Goal: Task Accomplishment & Management: Complete application form

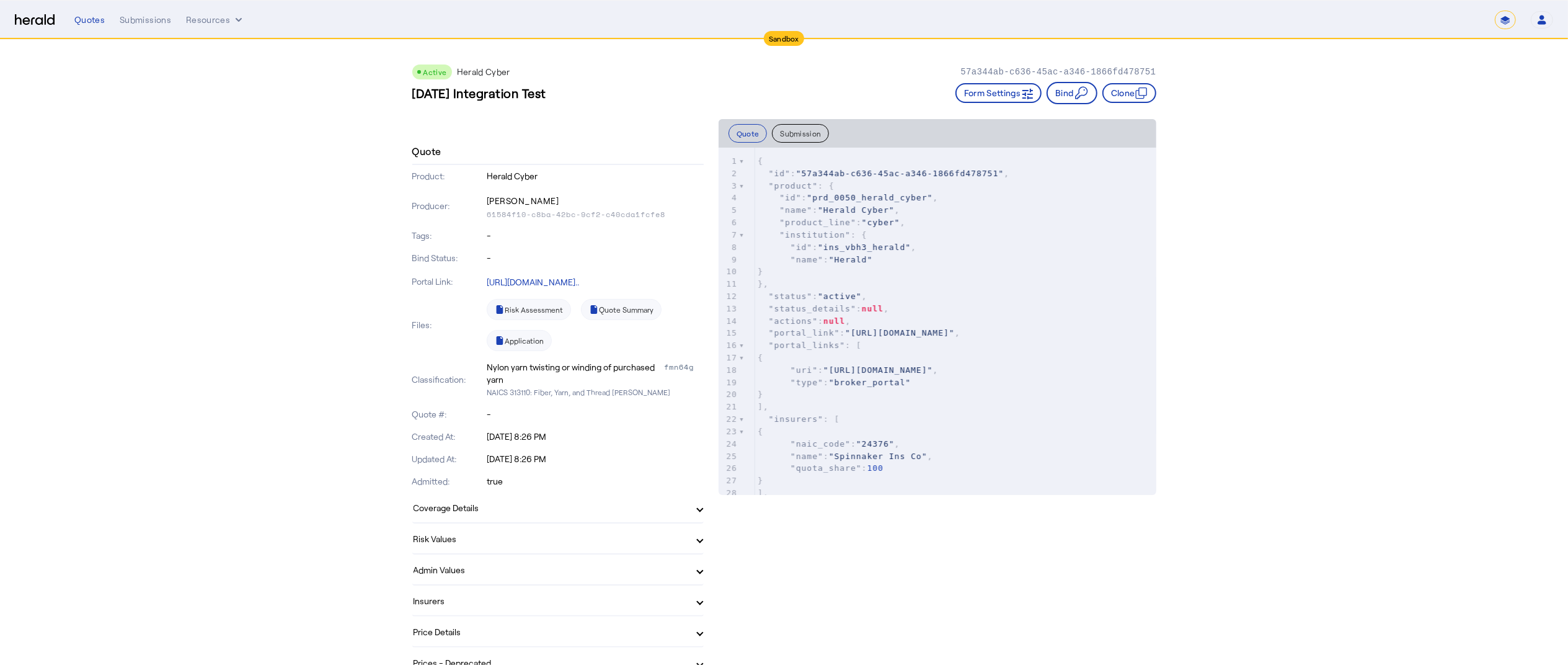
click at [199, 12] on div "Quotes Submissions Resources ******* Open user menu [PERSON_NAME] Herald API Pr…" at bounding box center [814, 19] width 1479 height 18
click at [201, 15] on button "Resources" at bounding box center [216, 19] width 59 height 13
click at [219, 46] on span "Herald Request Builder" at bounding box center [250, 46] width 111 height 12
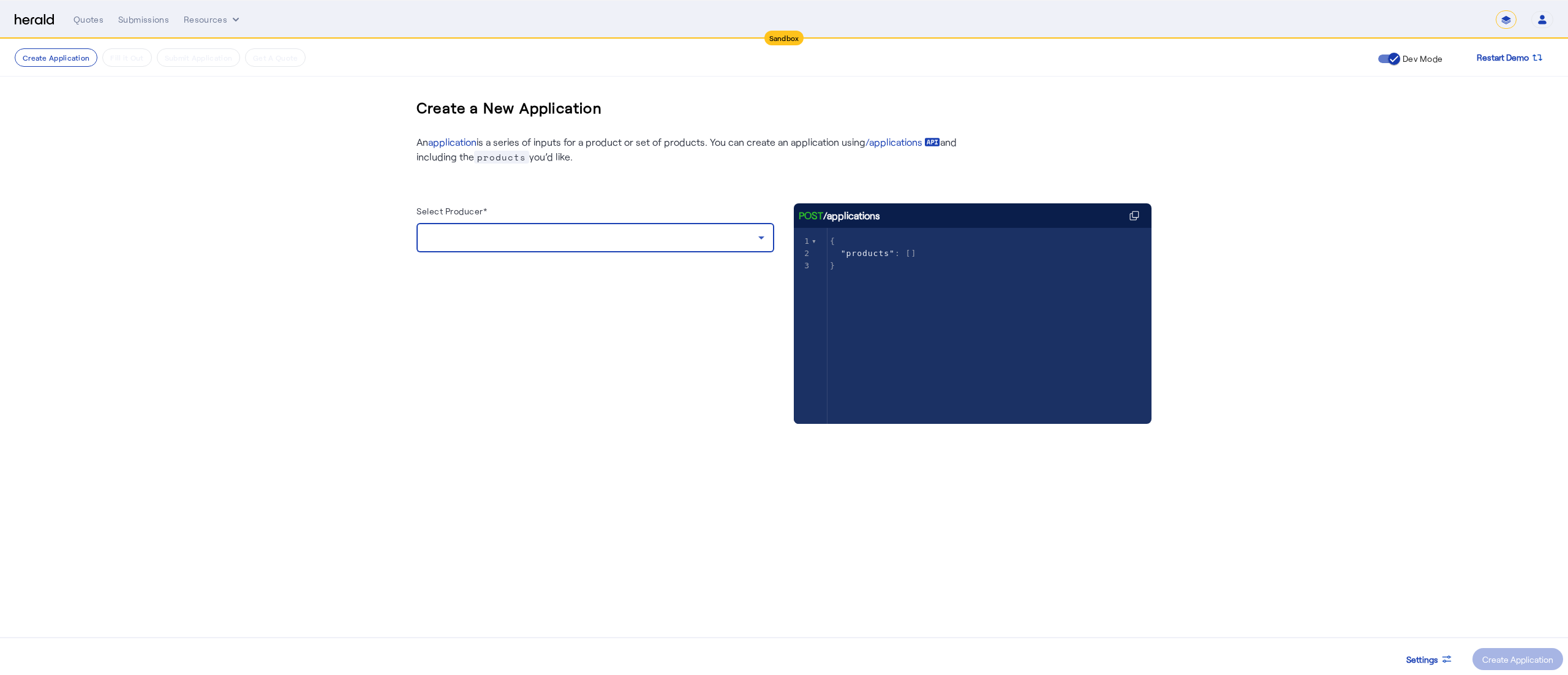
click at [533, 239] on div at bounding box center [592, 238] width 332 height 15
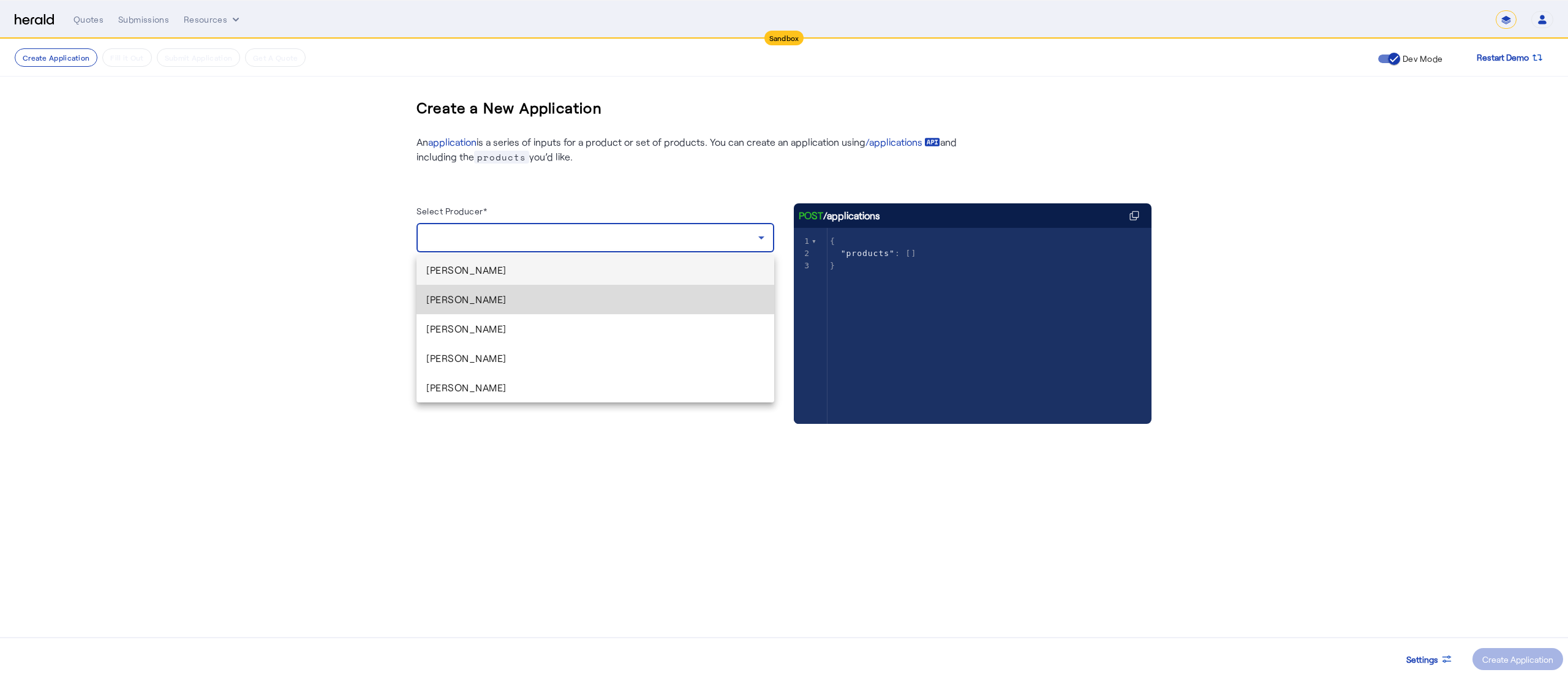
click at [482, 298] on span "[PERSON_NAME]" at bounding box center [595, 300] width 338 height 15
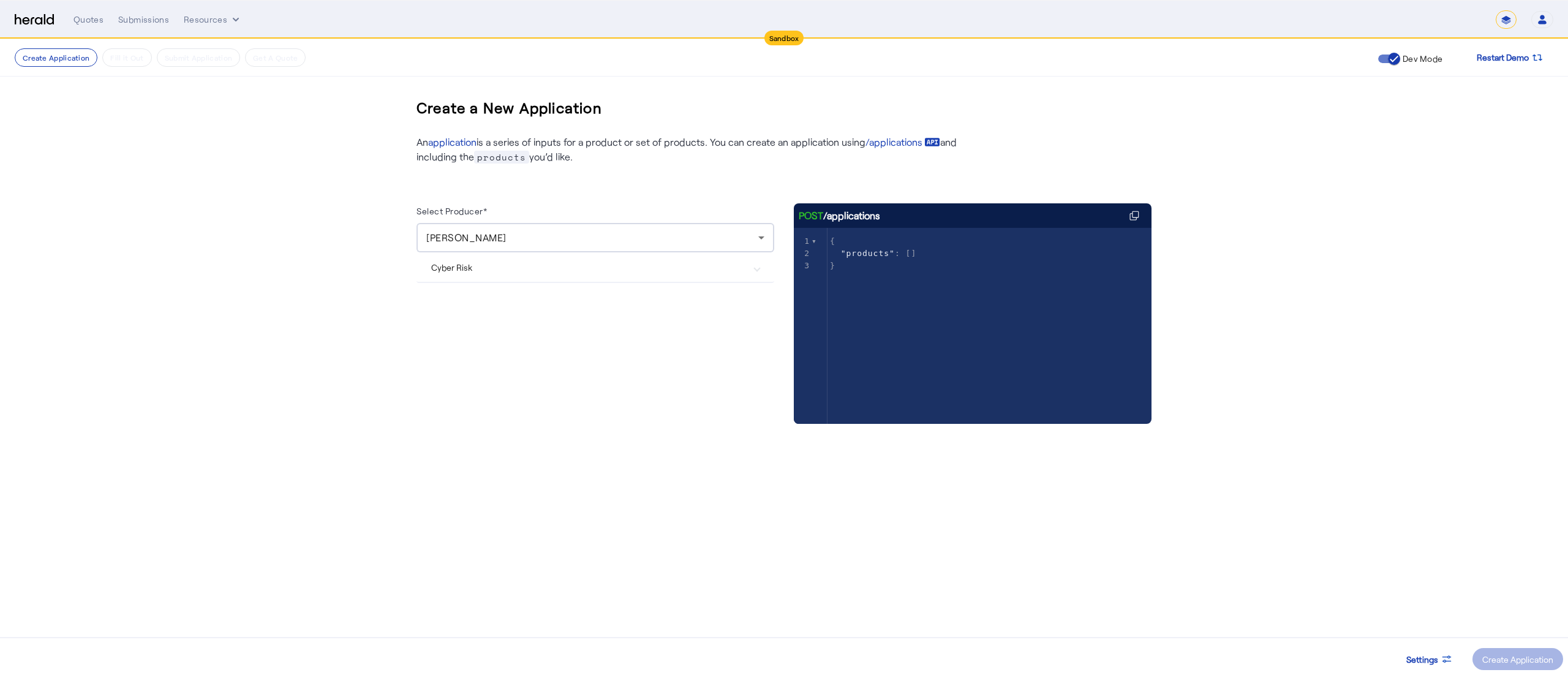
click at [559, 264] on Risk "Cyber Risk" at bounding box center [588, 268] width 314 height 13
click at [1499, 656] on div "Create Application" at bounding box center [1518, 660] width 71 height 13
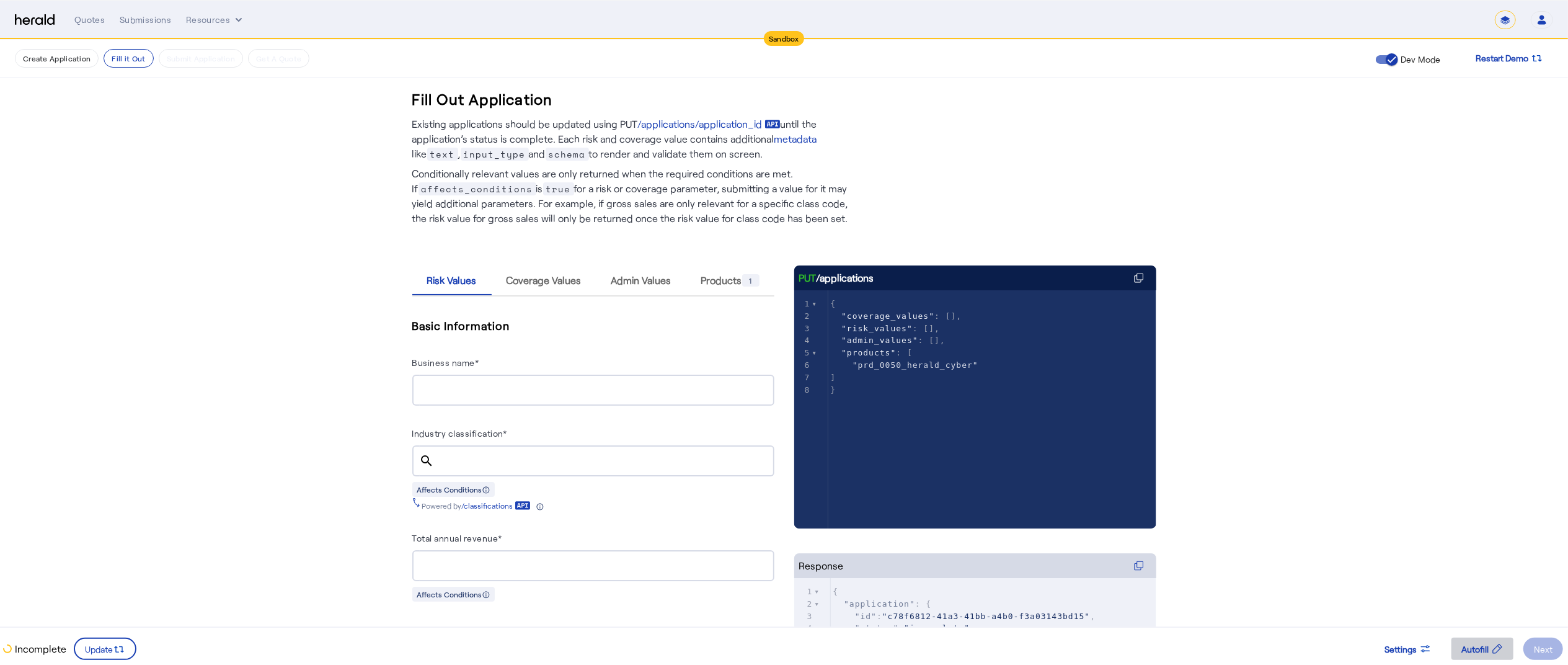
click at [1476, 654] on span "Autofill" at bounding box center [1475, 649] width 27 height 13
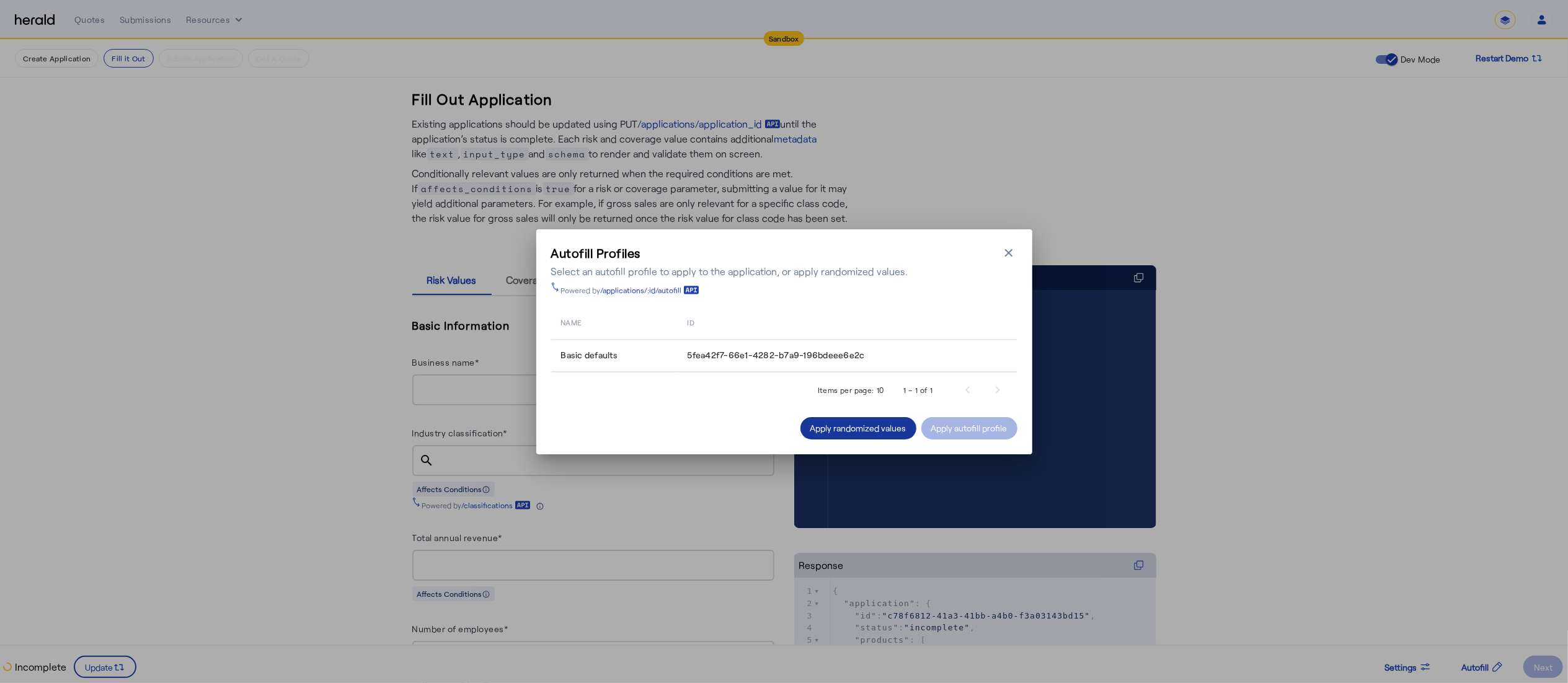
click at [879, 433] on div "Apply randomized values" at bounding box center [858, 428] width 96 height 13
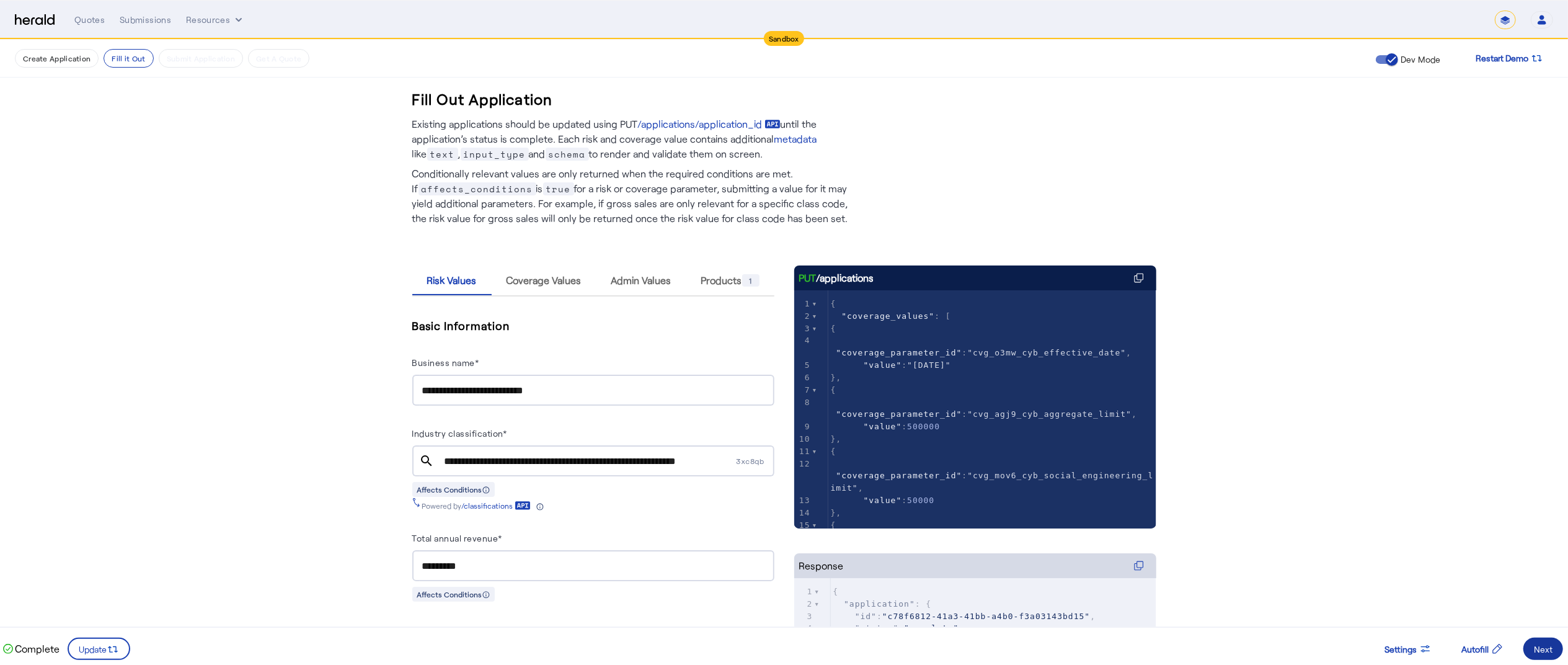
click at [1532, 641] on span at bounding box center [1544, 649] width 40 height 30
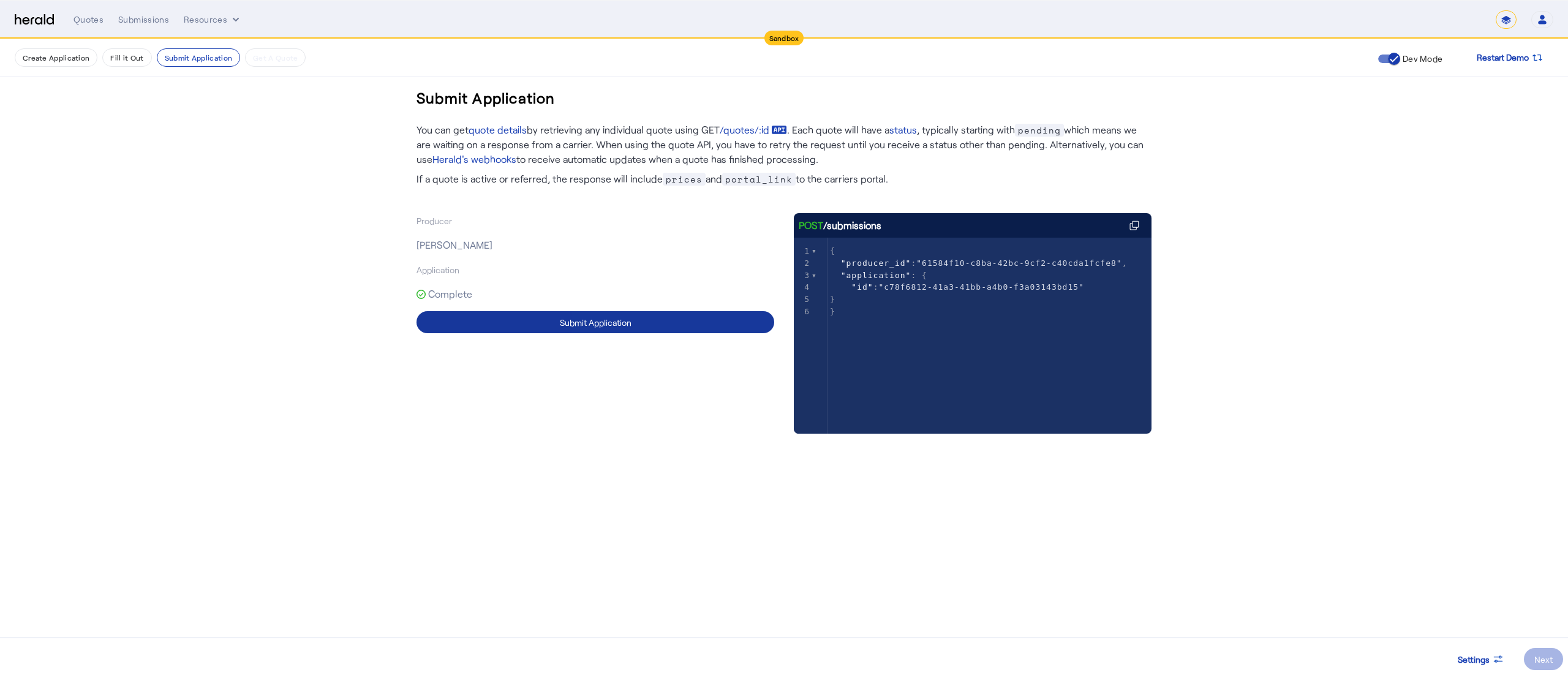
click at [739, 312] on span at bounding box center [595, 322] width 358 height 29
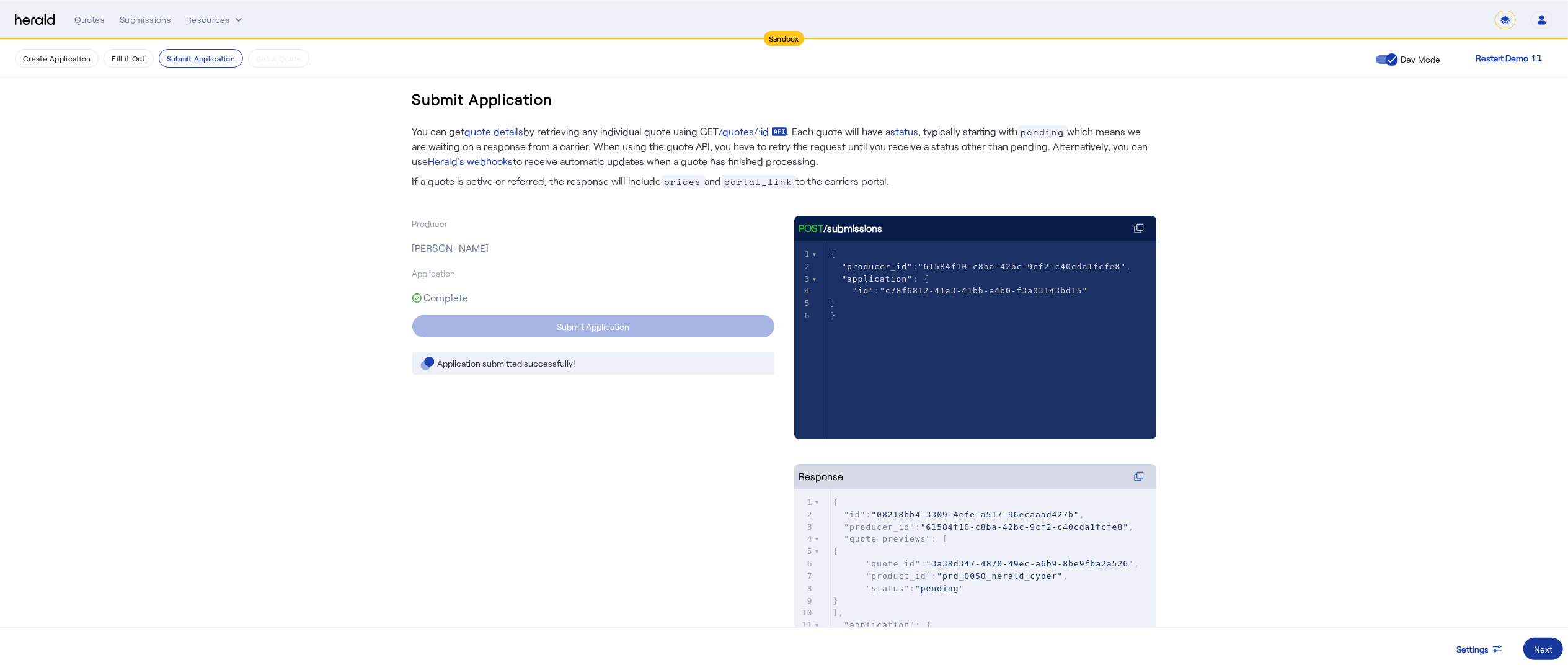
click at [1541, 649] on div "Next" at bounding box center [1543, 649] width 18 height 13
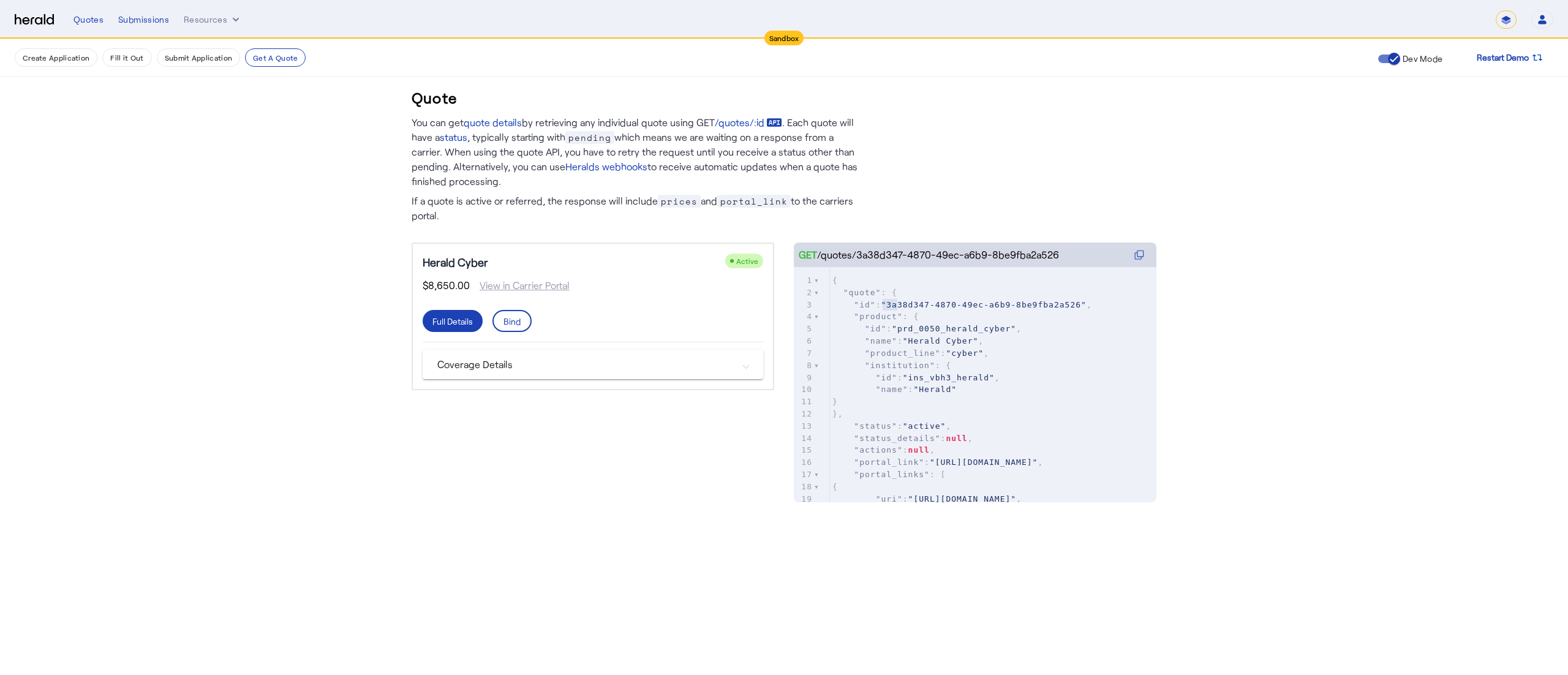
type textarea "****"
drag, startPoint x: 885, startPoint y: 299, endPoint x: 904, endPoint y: 300, distance: 19.0
click at [904, 300] on span ""3a38d347-4870-49ec-a6b9-8be9fba2a526"" at bounding box center [983, 304] width 205 height 9
type textarea "**********"
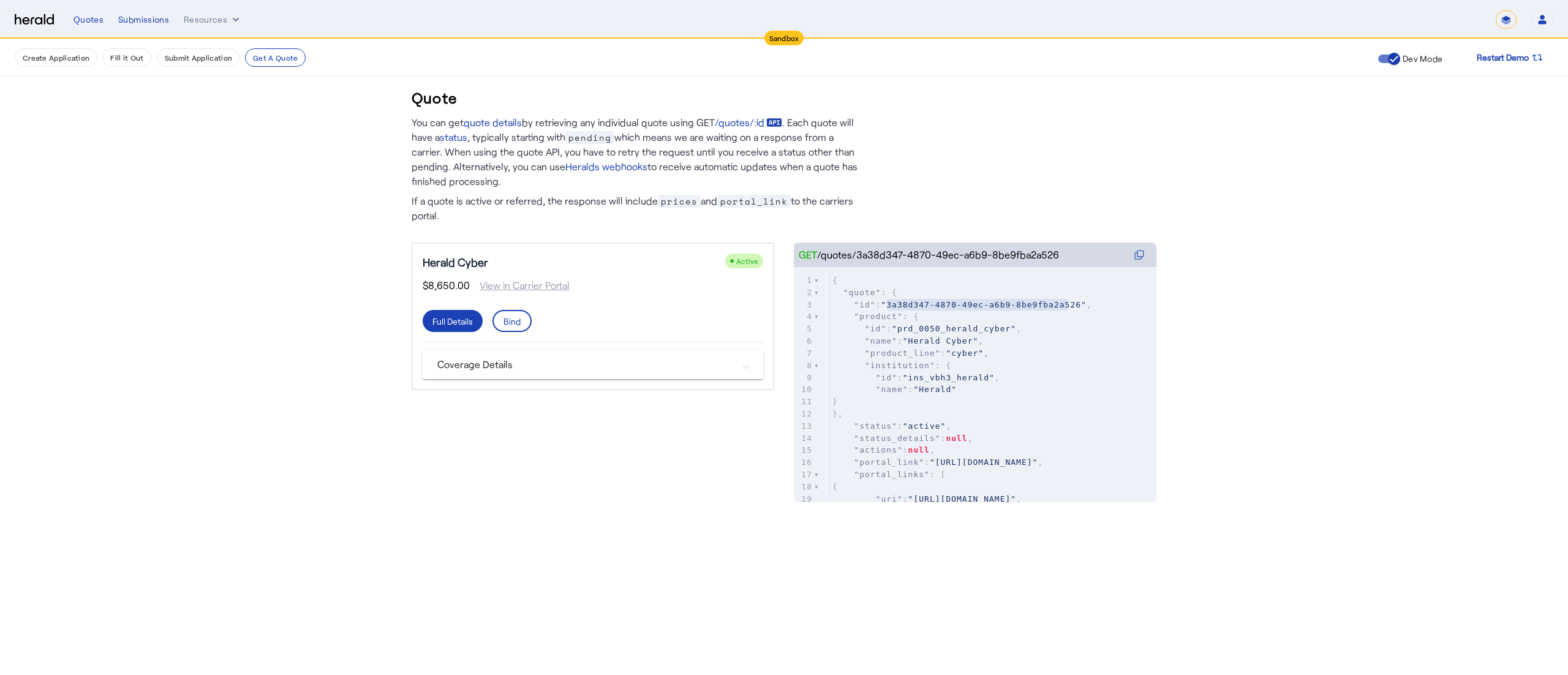
drag, startPoint x: 889, startPoint y: 303, endPoint x: 1067, endPoint y: 301, distance: 178.0
click at [1067, 301] on span ""3a38d347-4870-49ec-a6b9-8be9fba2a526"" at bounding box center [983, 304] width 205 height 9
click at [523, 319] on span at bounding box center [512, 321] width 36 height 29
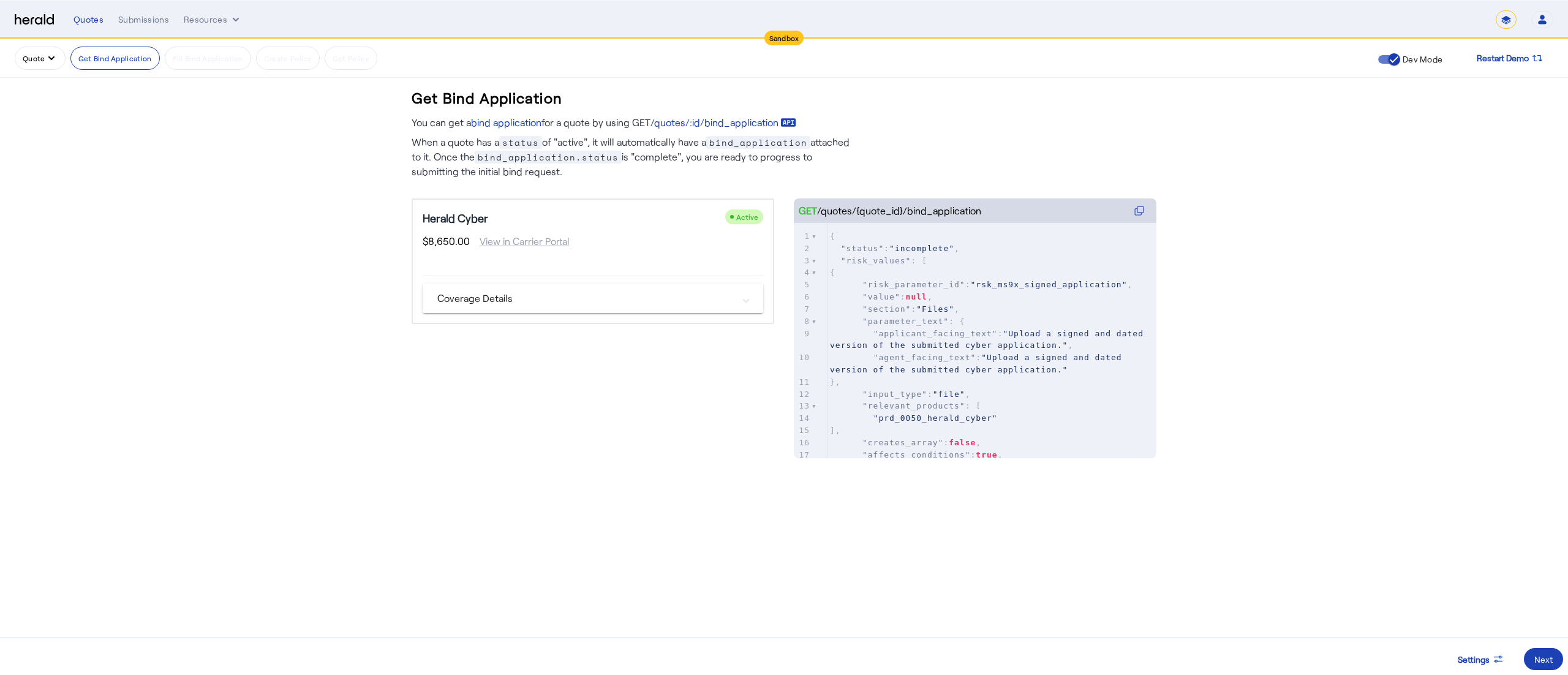
click at [509, 299] on mat-panel-title "Coverage Details" at bounding box center [586, 298] width 296 height 15
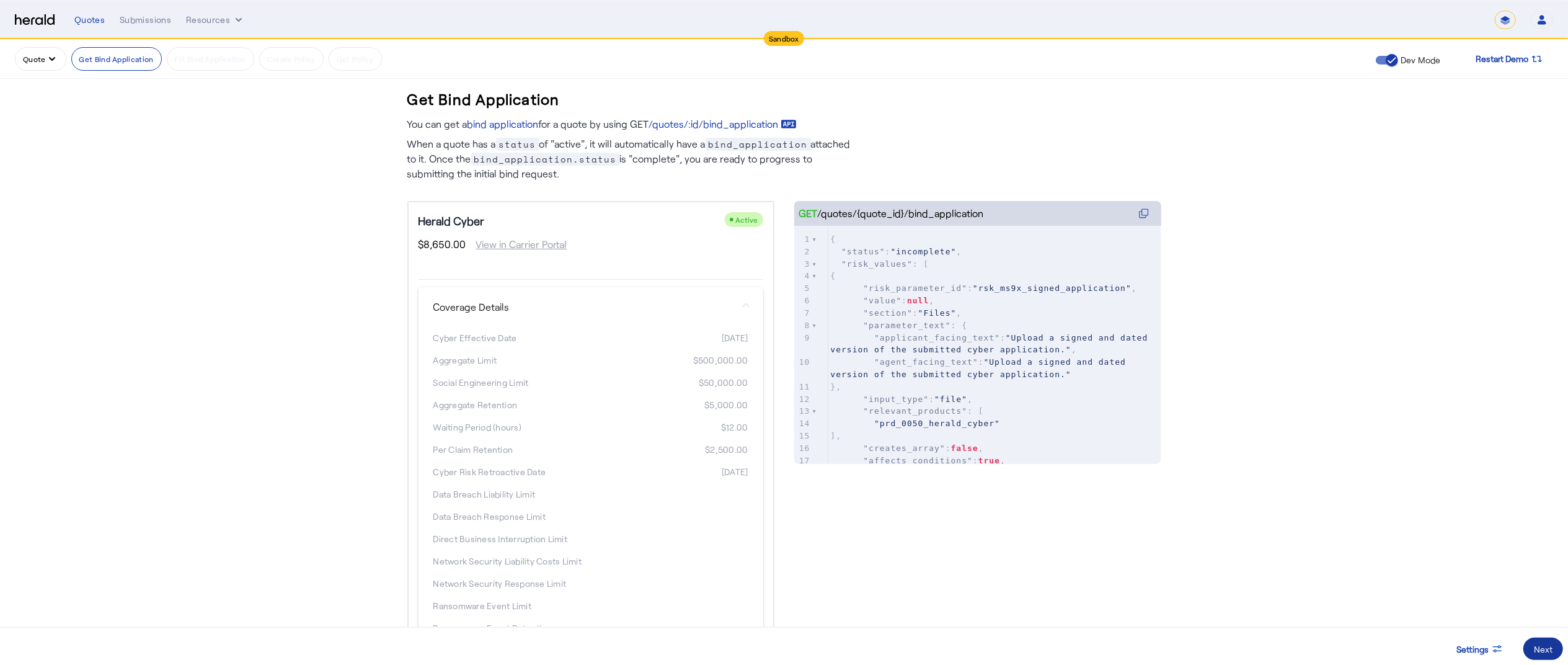
click at [1537, 647] on div "Next" at bounding box center [1543, 649] width 18 height 13
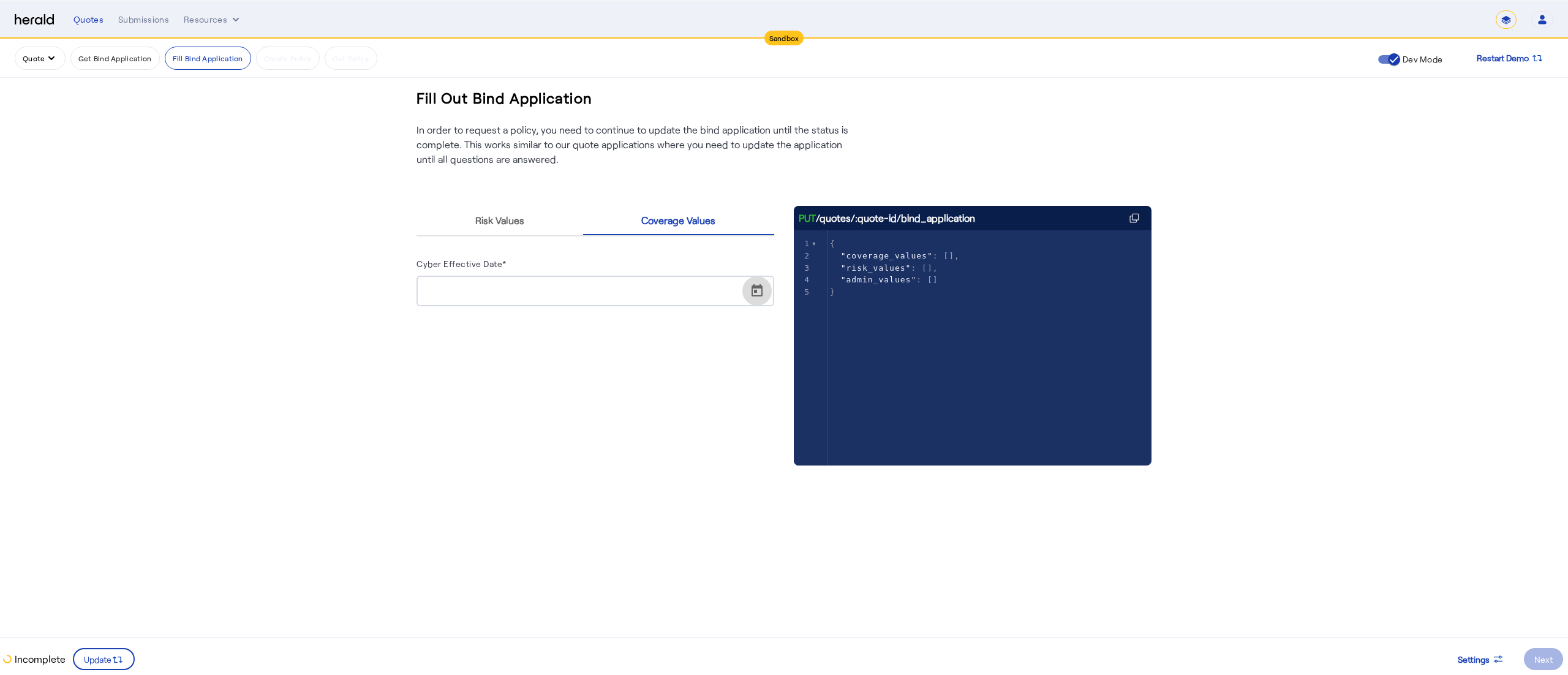
click at [760, 277] on span "Open calendar" at bounding box center [757, 291] width 29 height 29
click at [530, 433] on span "14" at bounding box center [532, 433] width 22 height 22
type input "**********"
click at [109, 655] on span "Update" at bounding box center [98, 660] width 28 height 13
click at [1450, 460] on fill-application-step "**********" at bounding box center [784, 314] width 1568 height 549
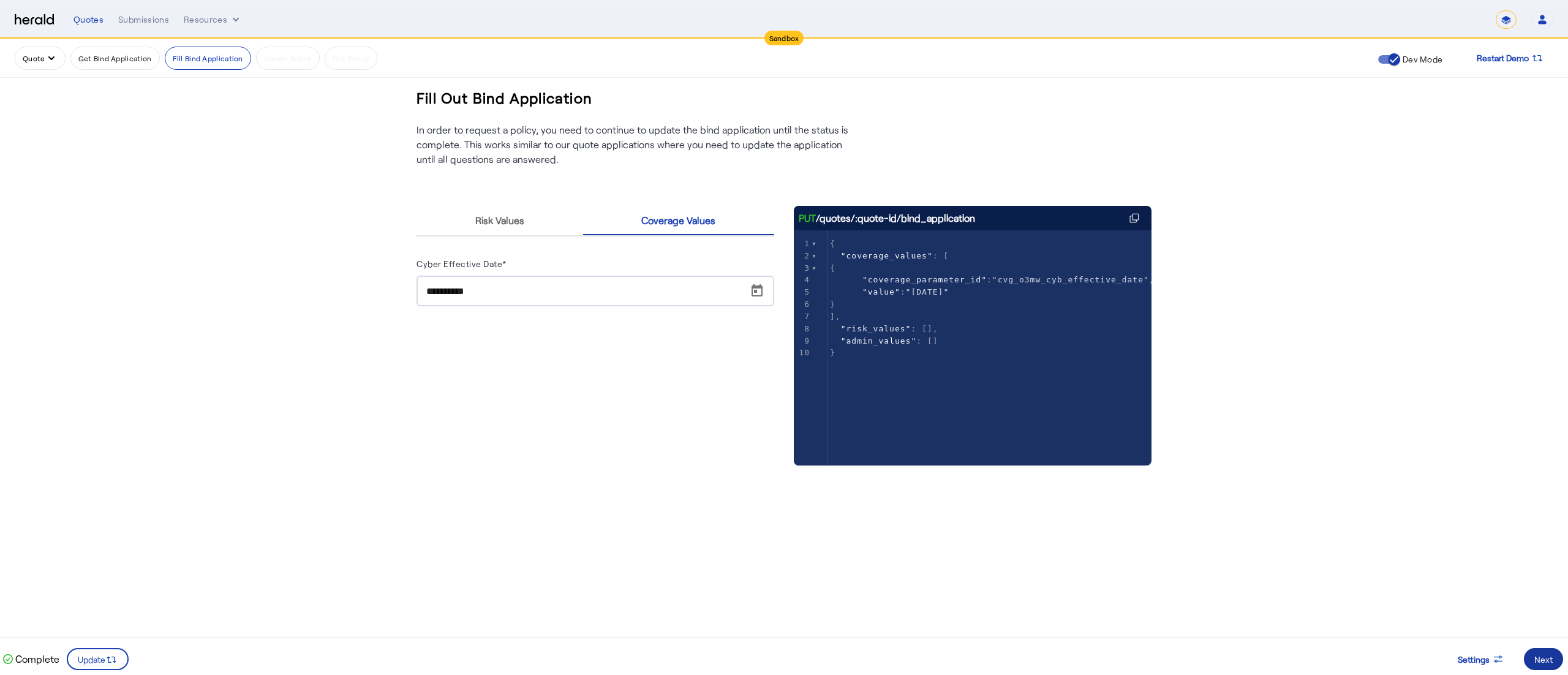
click at [1533, 653] on span at bounding box center [1544, 659] width 39 height 29
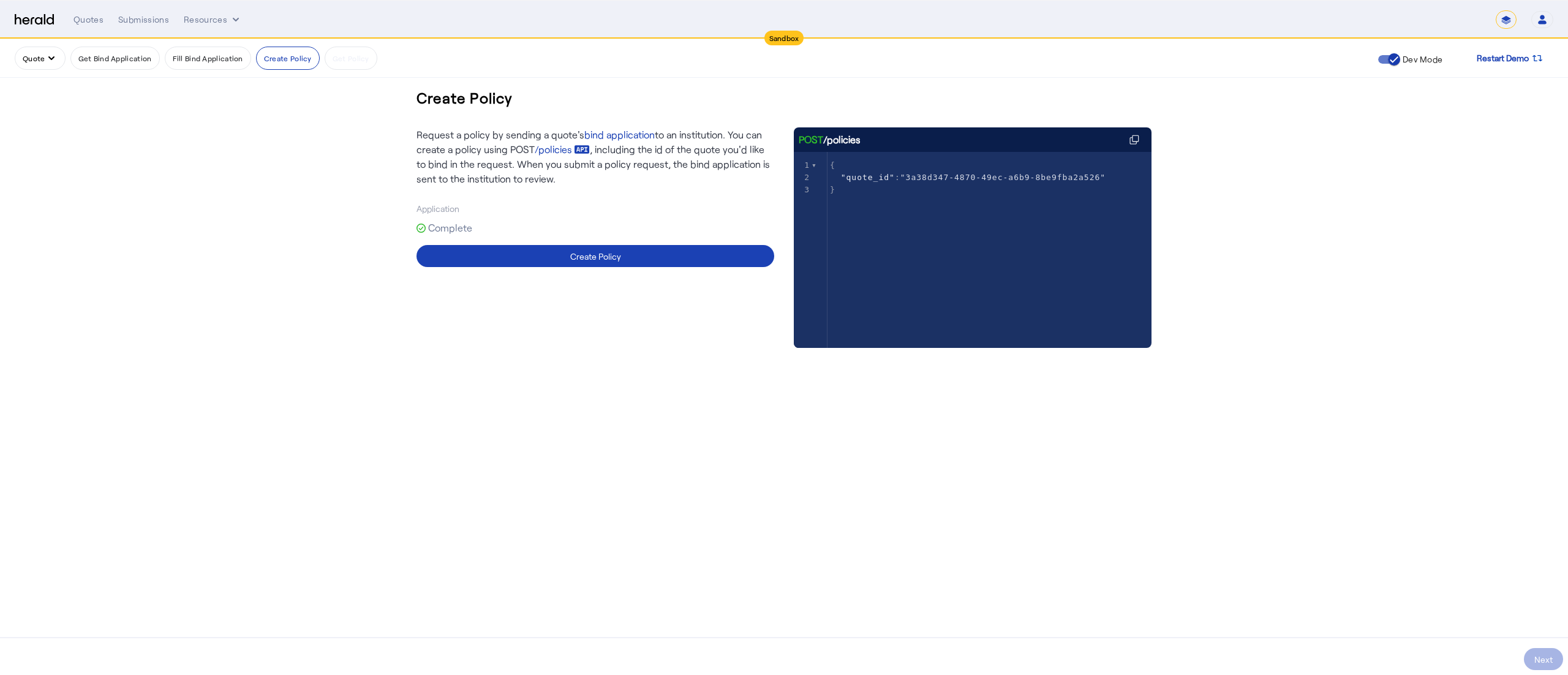
drag, startPoint x: 905, startPoint y: 169, endPoint x: 947, endPoint y: 169, distance: 42.0
click at [947, 169] on pre "{" at bounding box center [999, 165] width 343 height 12
type textarea "**********"
drag, startPoint x: 903, startPoint y: 178, endPoint x: 1084, endPoint y: 179, distance: 181.0
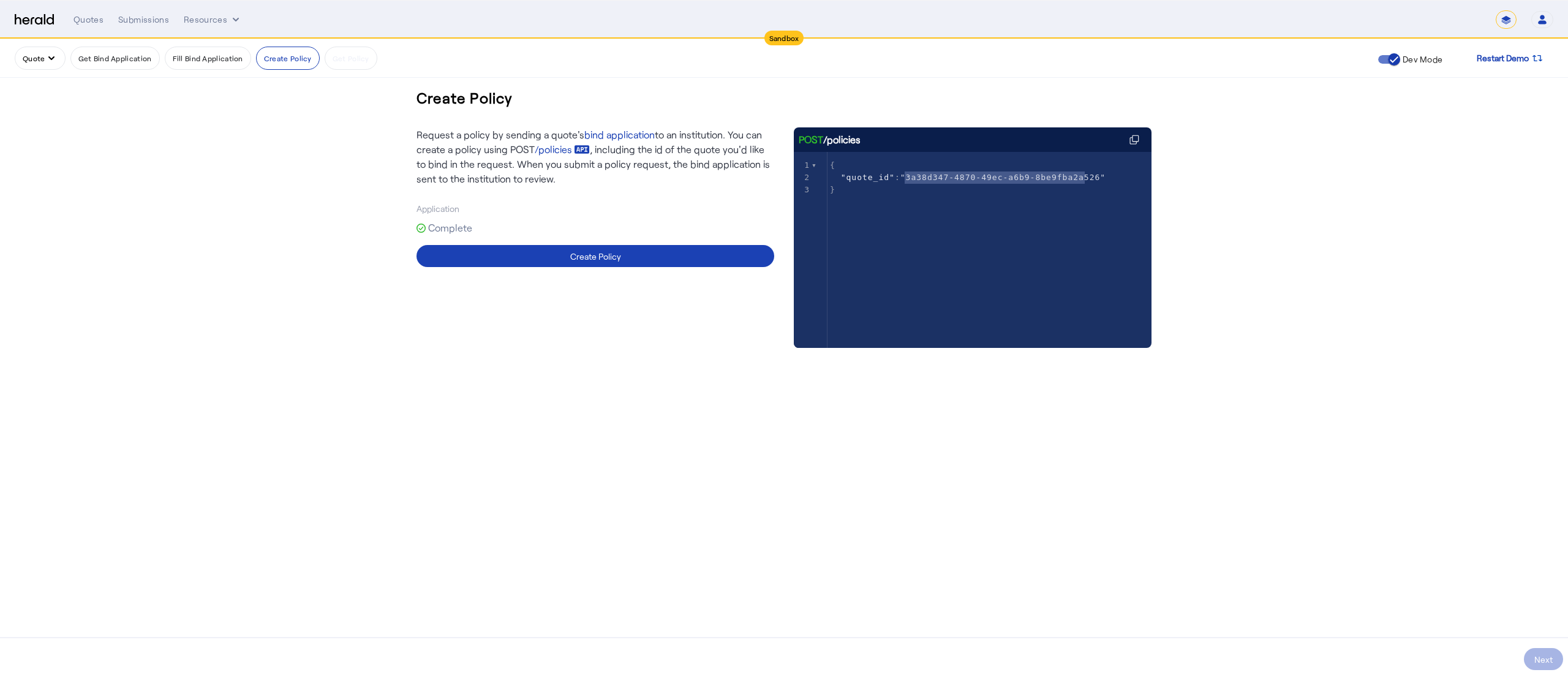
click at [1084, 179] on span ""3a38d347-4870-49ec-a6b9-8be9fba2a526"" at bounding box center [1003, 177] width 205 height 9
click at [193, 19] on button "Resources" at bounding box center [213, 19] width 58 height 12
click at [195, 34] on div "Herald Request Builder" at bounding box center [247, 45] width 129 height 29
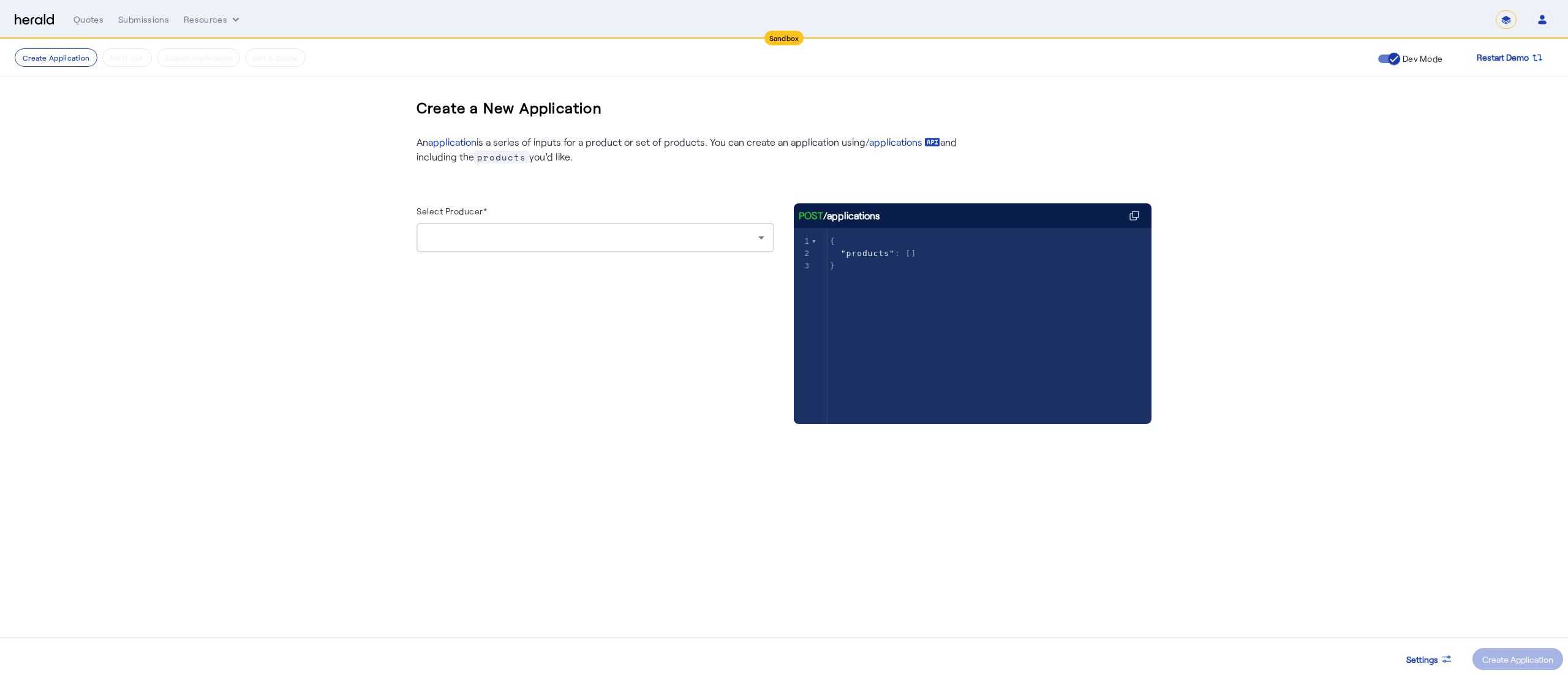
click at [576, 247] on div at bounding box center [595, 238] width 338 height 29
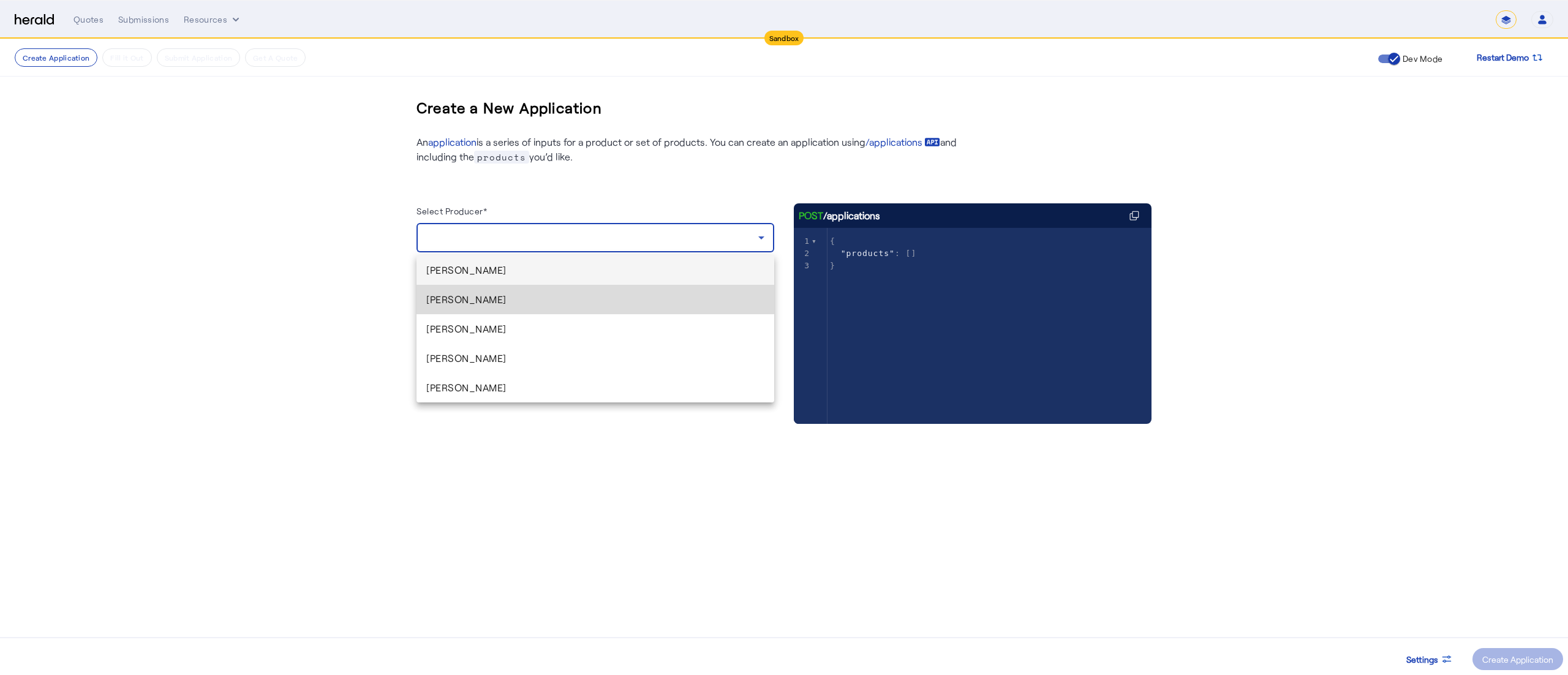
click at [525, 293] on span "[PERSON_NAME]" at bounding box center [595, 300] width 338 height 15
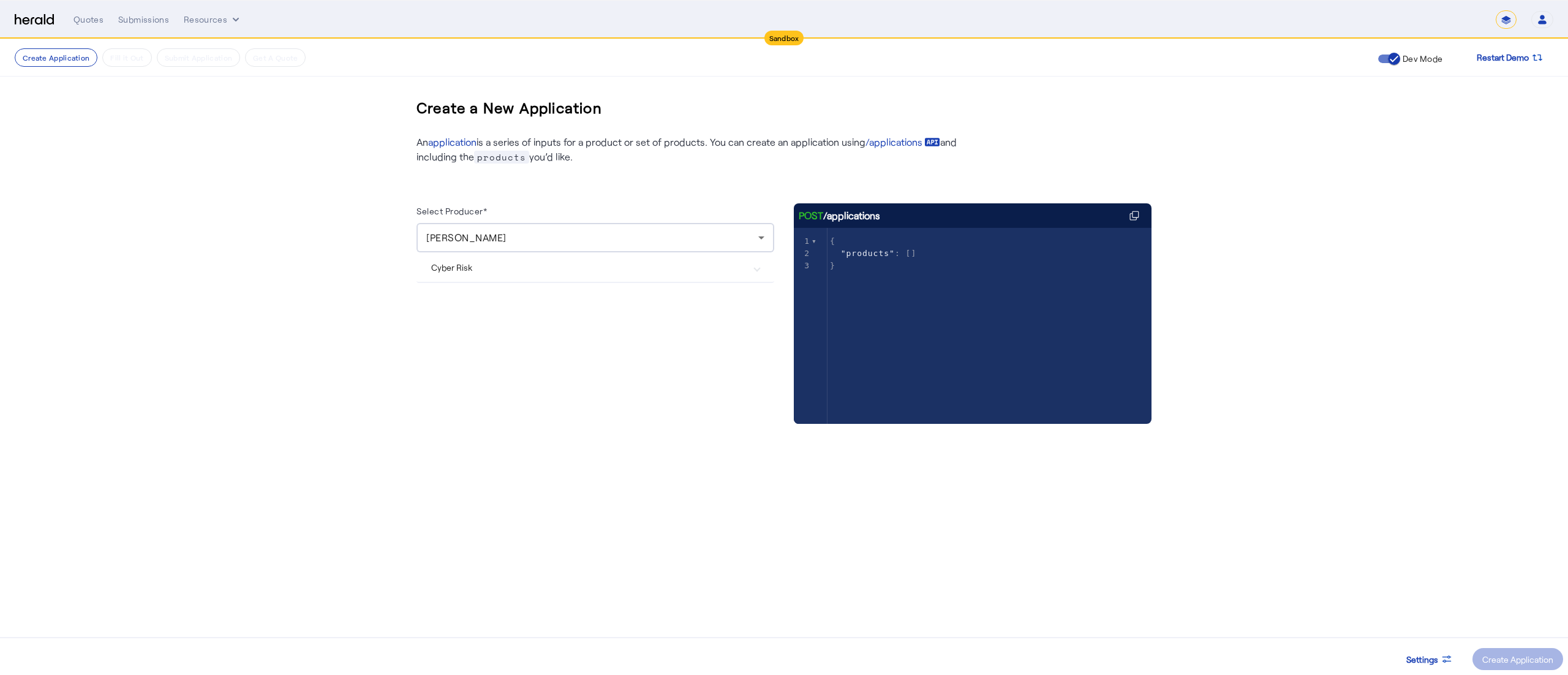
click at [520, 247] on div "[PERSON_NAME]" at bounding box center [595, 238] width 338 height 29
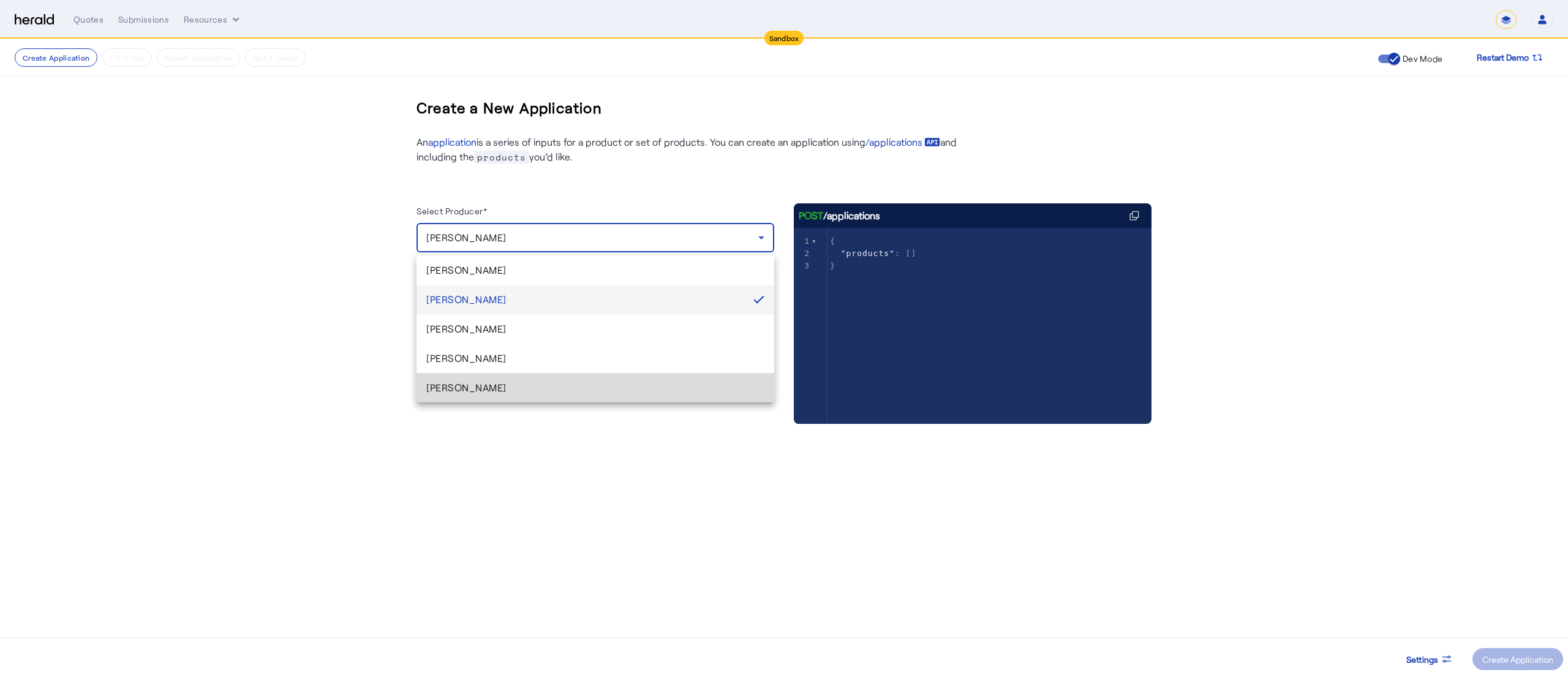
click at [459, 374] on mat-option "[PERSON_NAME]" at bounding box center [595, 387] width 358 height 29
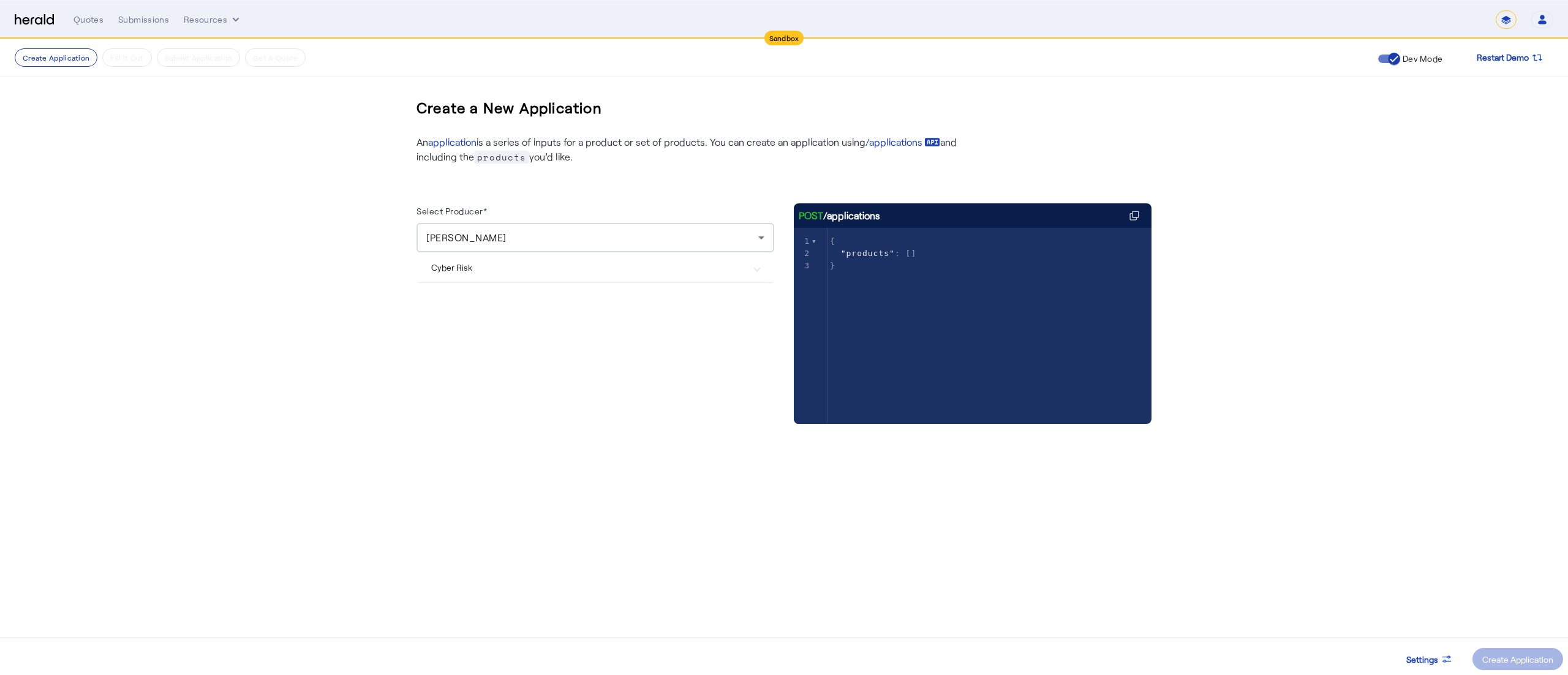
click at [503, 271] on Risk "Cyber Risk" at bounding box center [588, 268] width 314 height 13
click at [1515, 656] on div "Create Application" at bounding box center [1518, 660] width 71 height 13
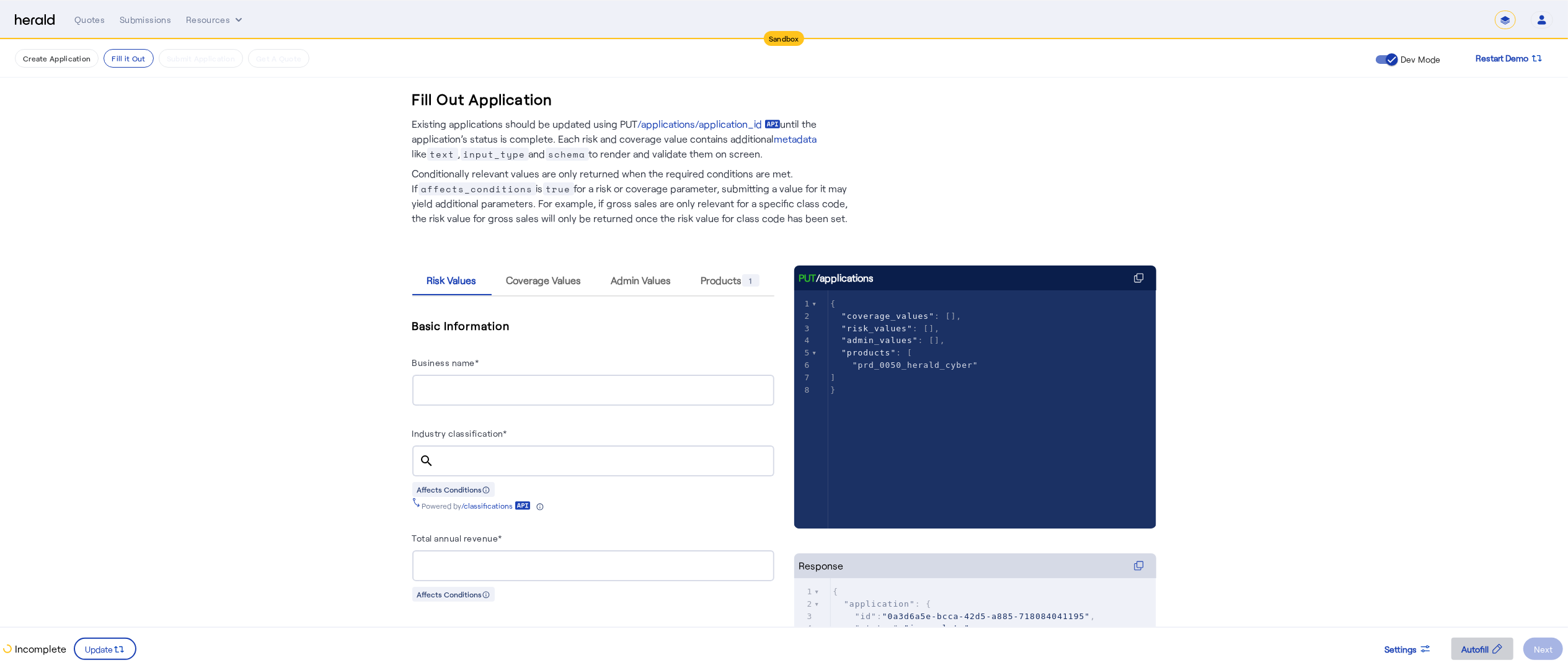
click at [1471, 641] on span at bounding box center [1483, 649] width 62 height 30
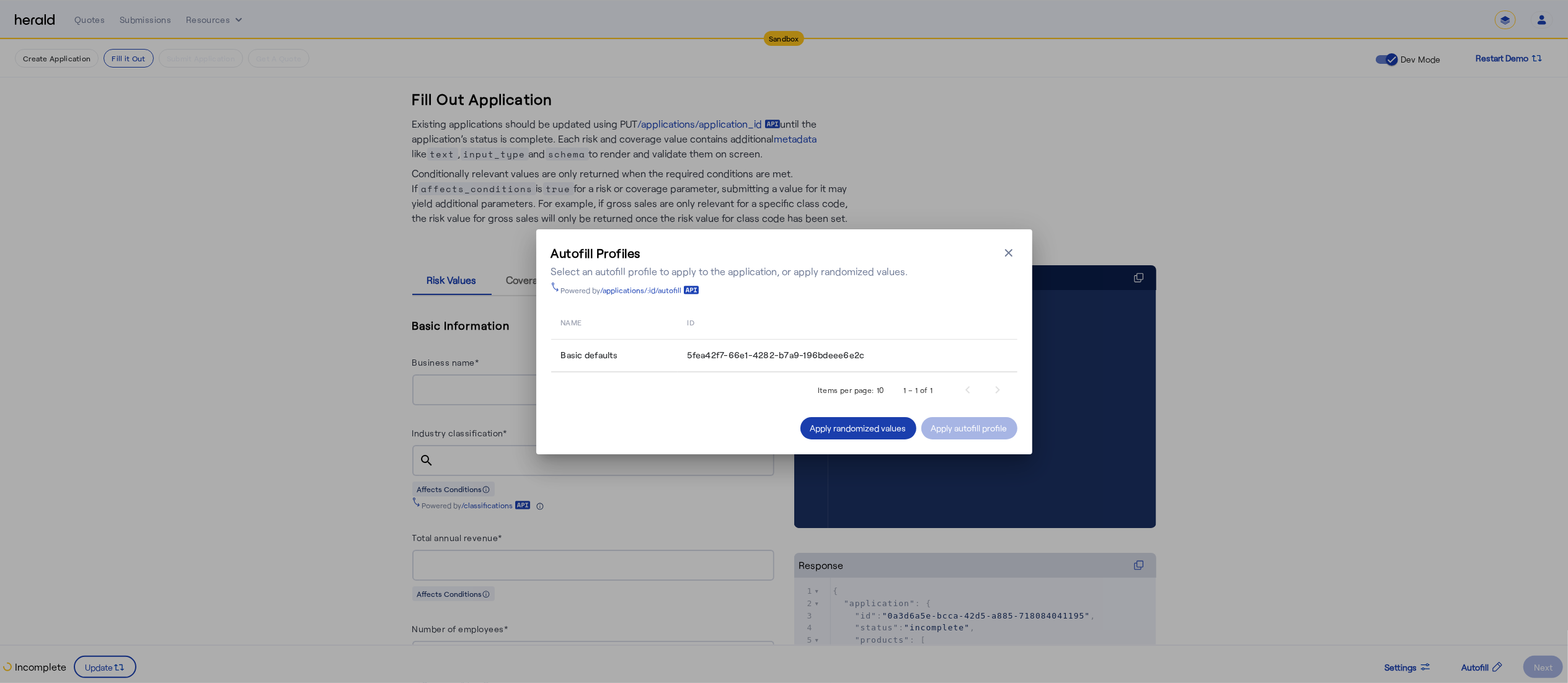
click at [864, 428] on div "Apply randomized values" at bounding box center [858, 428] width 96 height 13
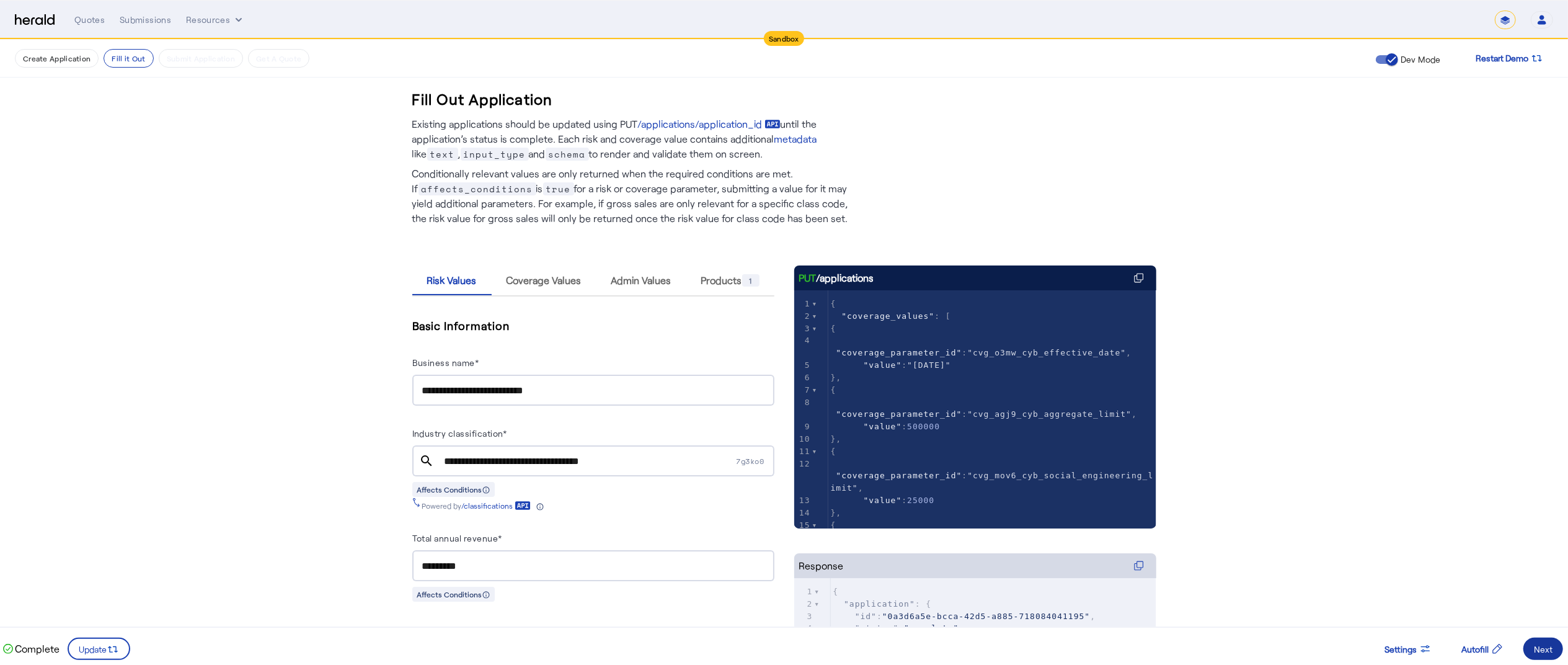
click at [1537, 638] on span at bounding box center [1544, 649] width 40 height 30
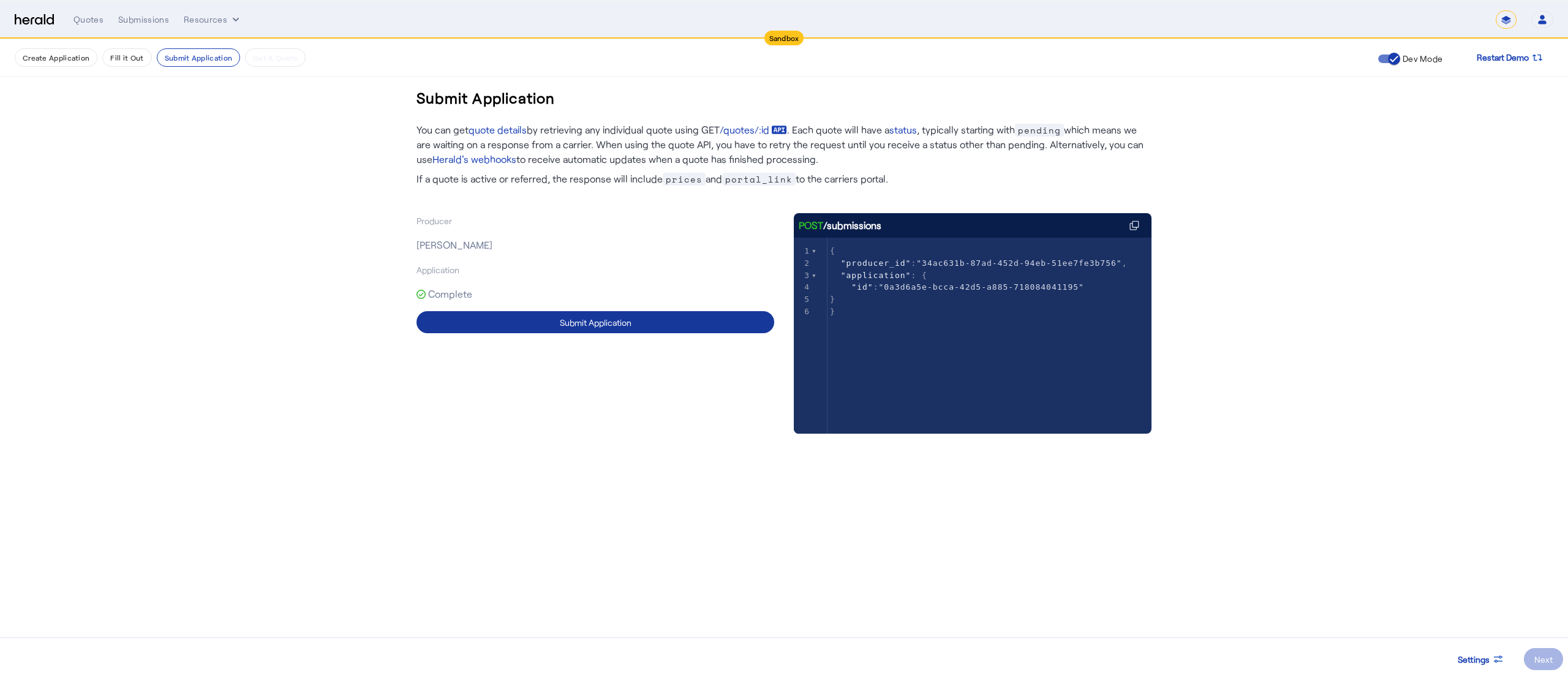
click at [714, 323] on span at bounding box center [595, 322] width 358 height 29
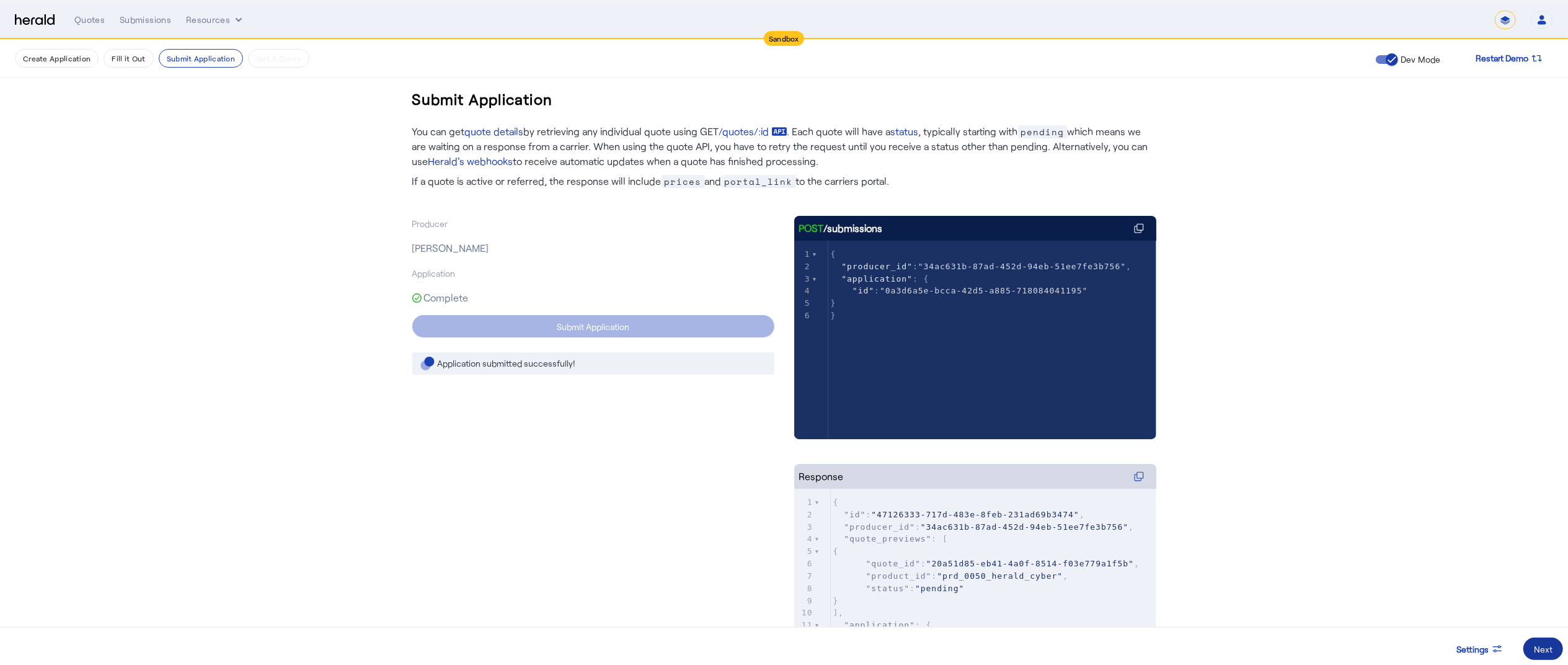
click at [1533, 647] on span at bounding box center [1544, 649] width 40 height 30
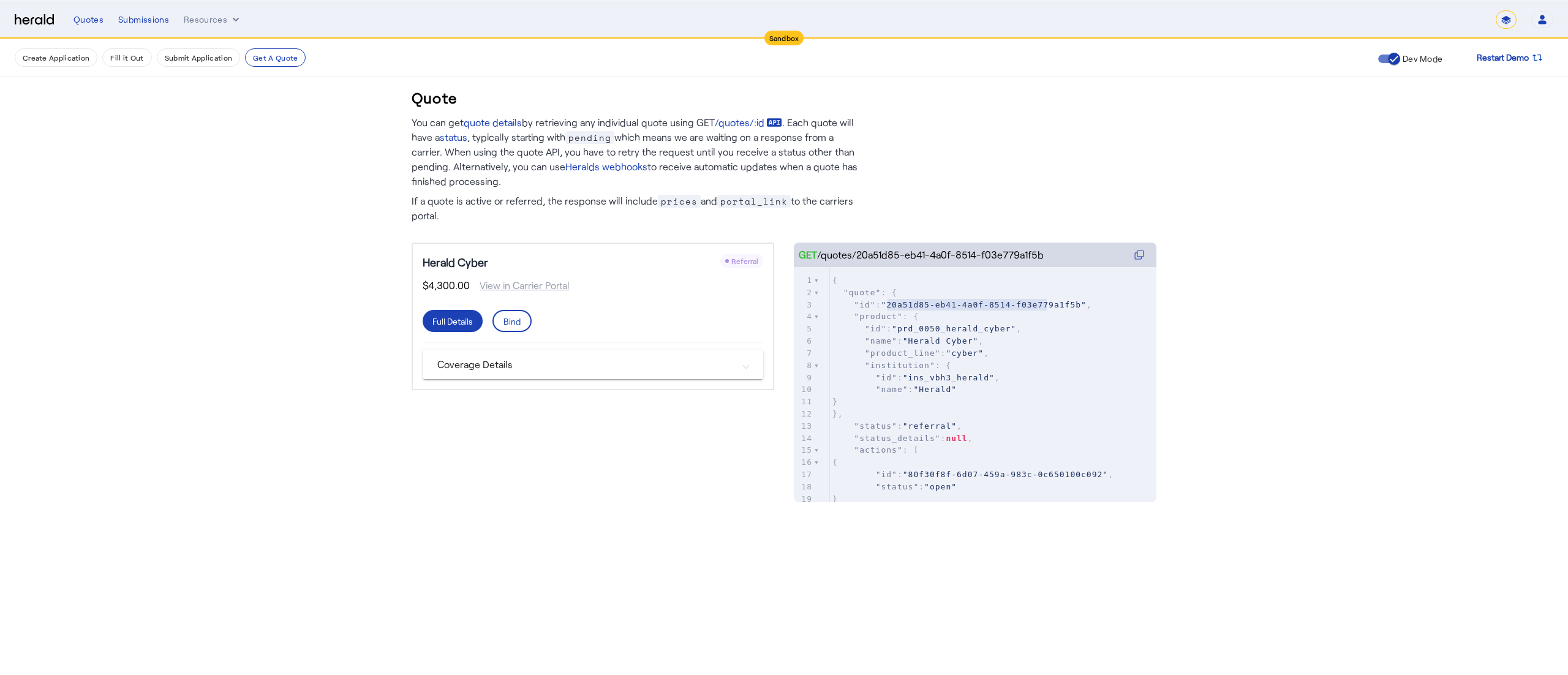
type textarea "**********"
drag, startPoint x: 888, startPoint y: 305, endPoint x: 1067, endPoint y: 300, distance: 179.1
click at [1067, 300] on span ""20a51d85-eb41-4a0f-8514-f03e779a1f5b"" at bounding box center [983, 304] width 205 height 9
click at [211, 21] on button "Resources" at bounding box center [213, 19] width 58 height 12
click at [239, 49] on span "Herald Request Builder" at bounding box center [247, 45] width 109 height 12
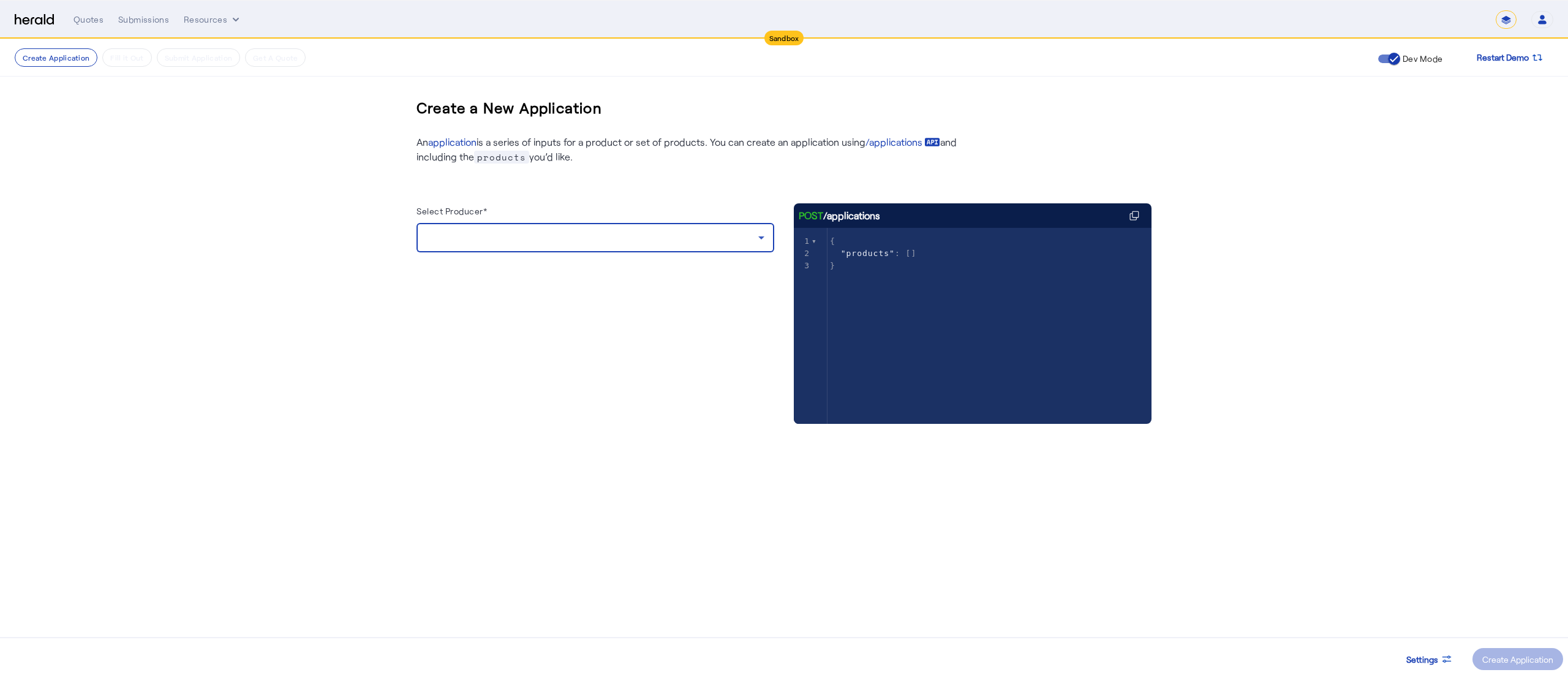
click at [733, 236] on div at bounding box center [592, 238] width 332 height 15
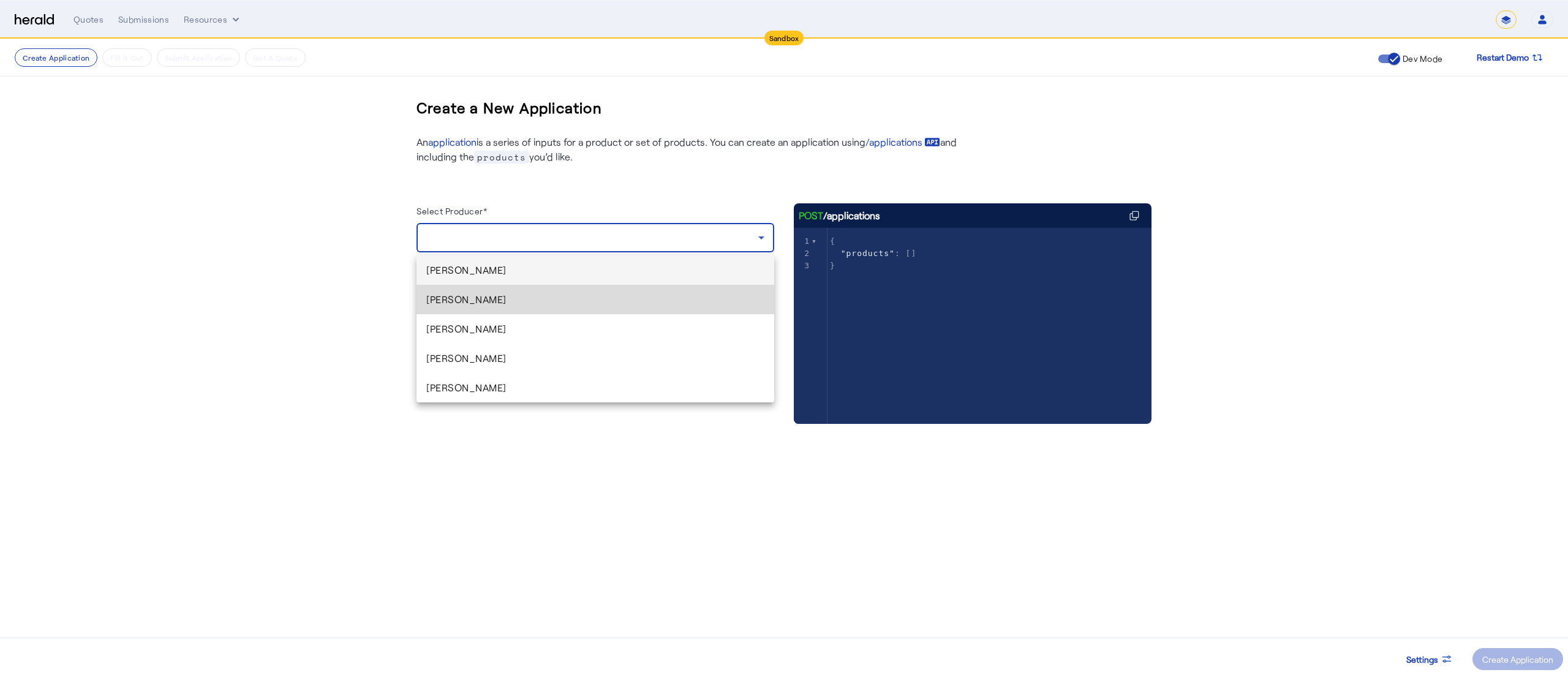
click at [540, 304] on span "[PERSON_NAME]" at bounding box center [595, 300] width 338 height 15
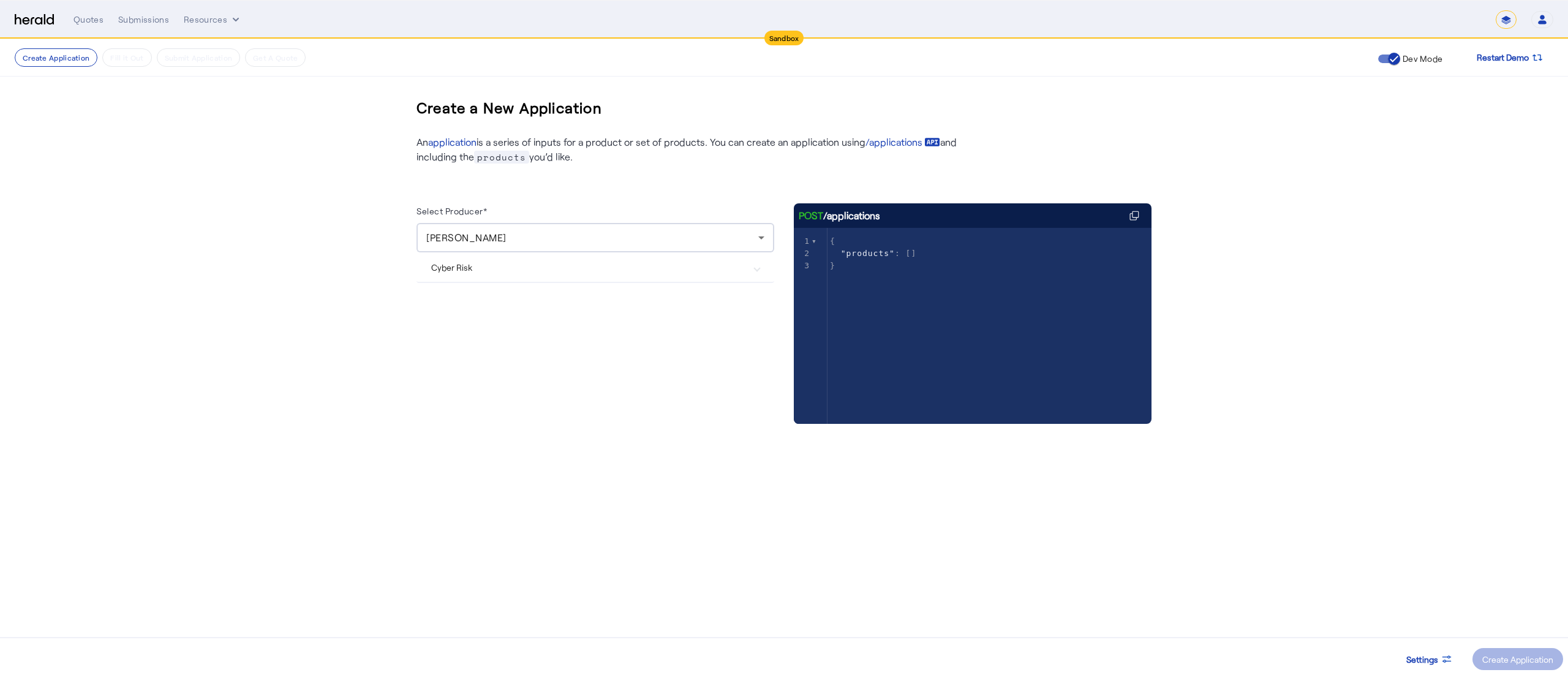
click at [513, 274] on mat-expansion-panel-header "Cyber Risk" at bounding box center [595, 267] width 358 height 29
click at [1518, 656] on div "Create Application" at bounding box center [1518, 660] width 71 height 13
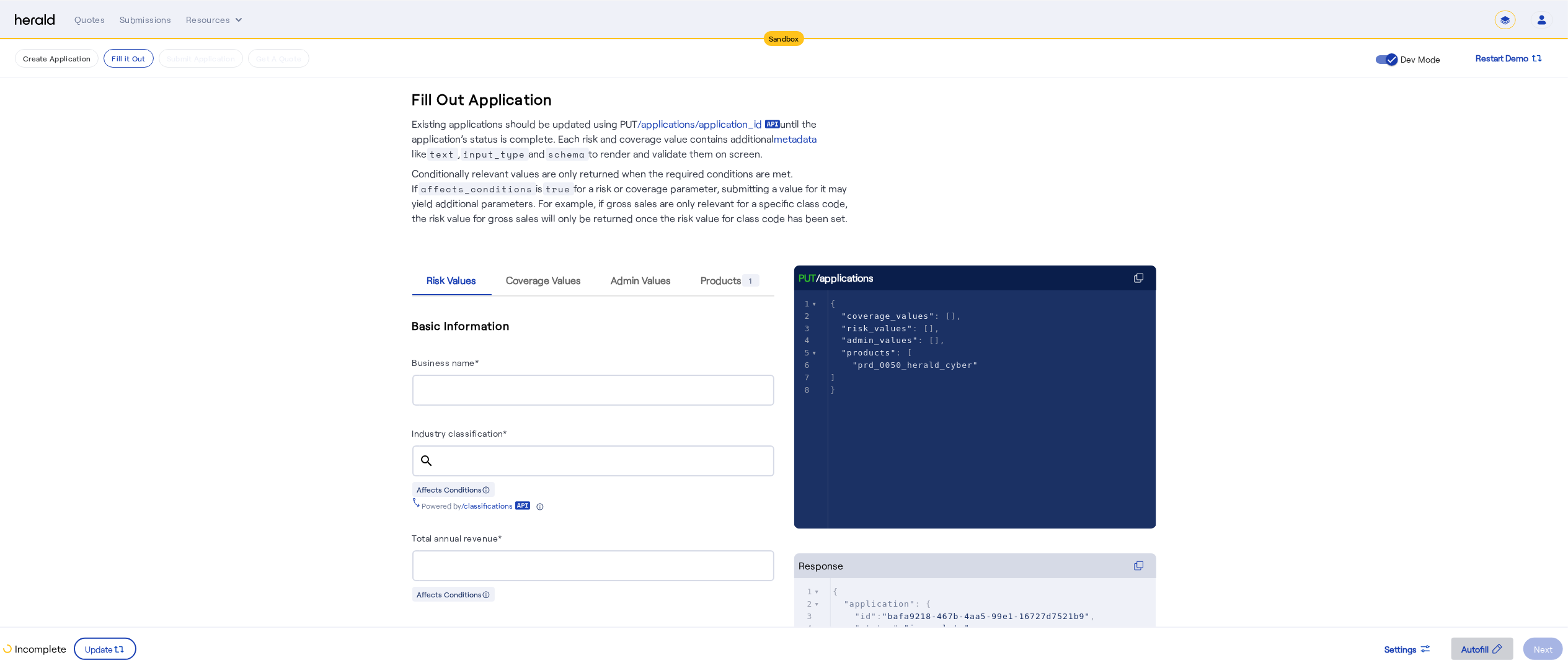
click at [1468, 652] on span "Autofill" at bounding box center [1475, 649] width 27 height 13
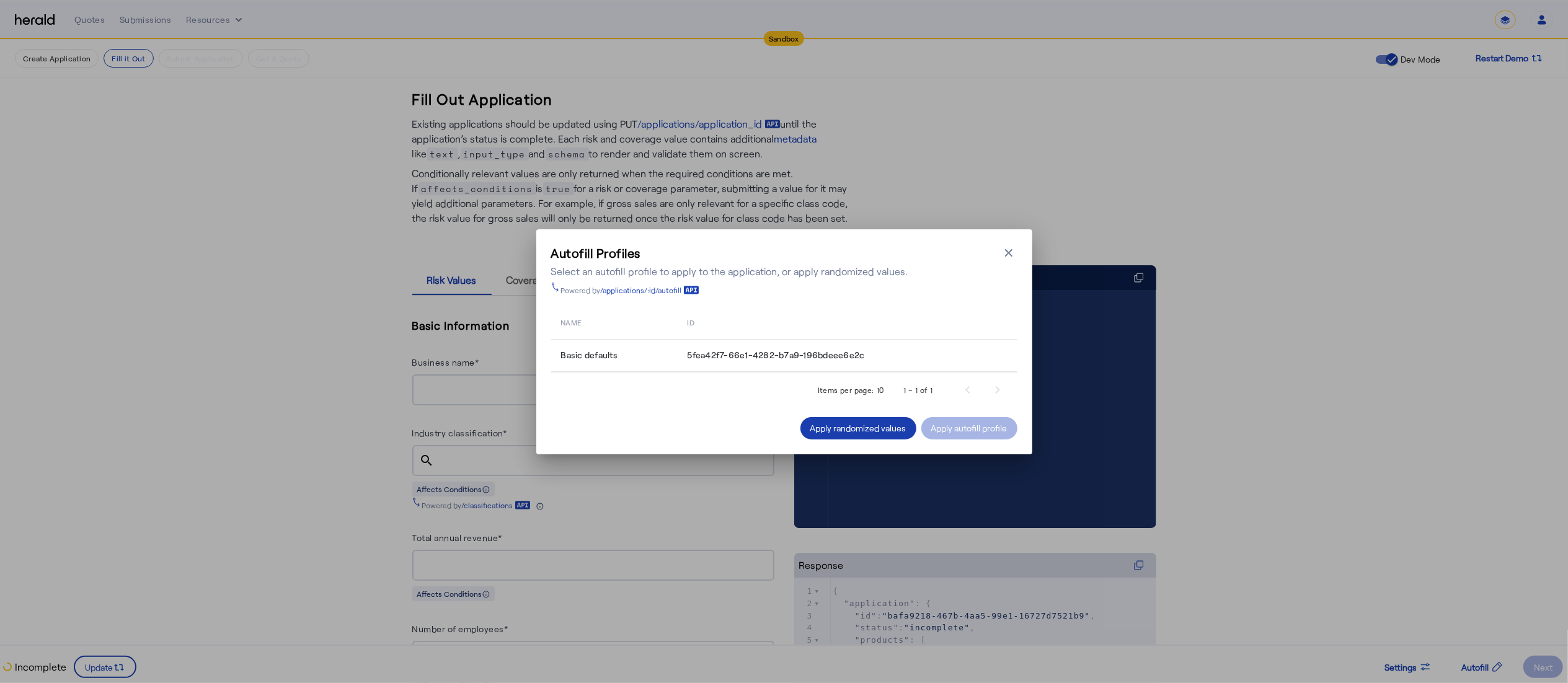
click at [818, 424] on div "Apply randomized values" at bounding box center [858, 428] width 96 height 13
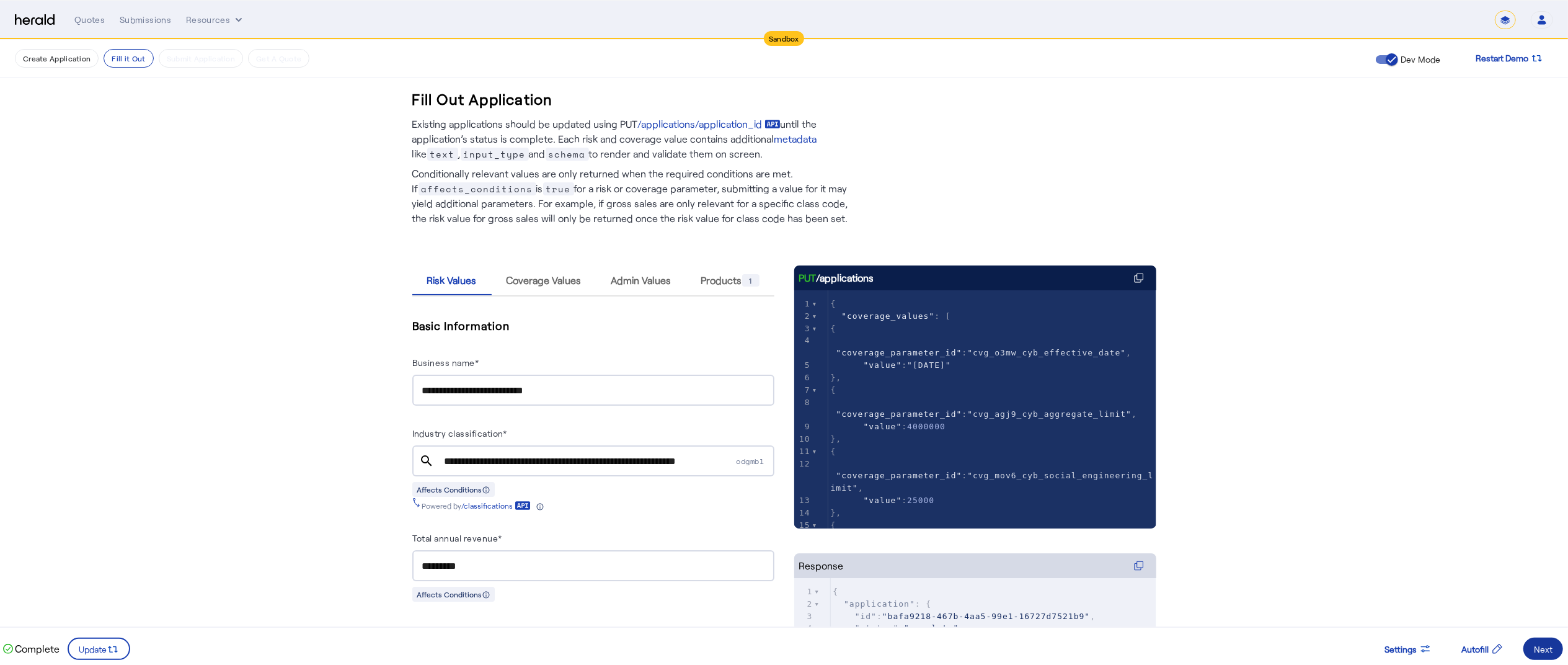
click at [1537, 649] on div "Next" at bounding box center [1543, 649] width 18 height 13
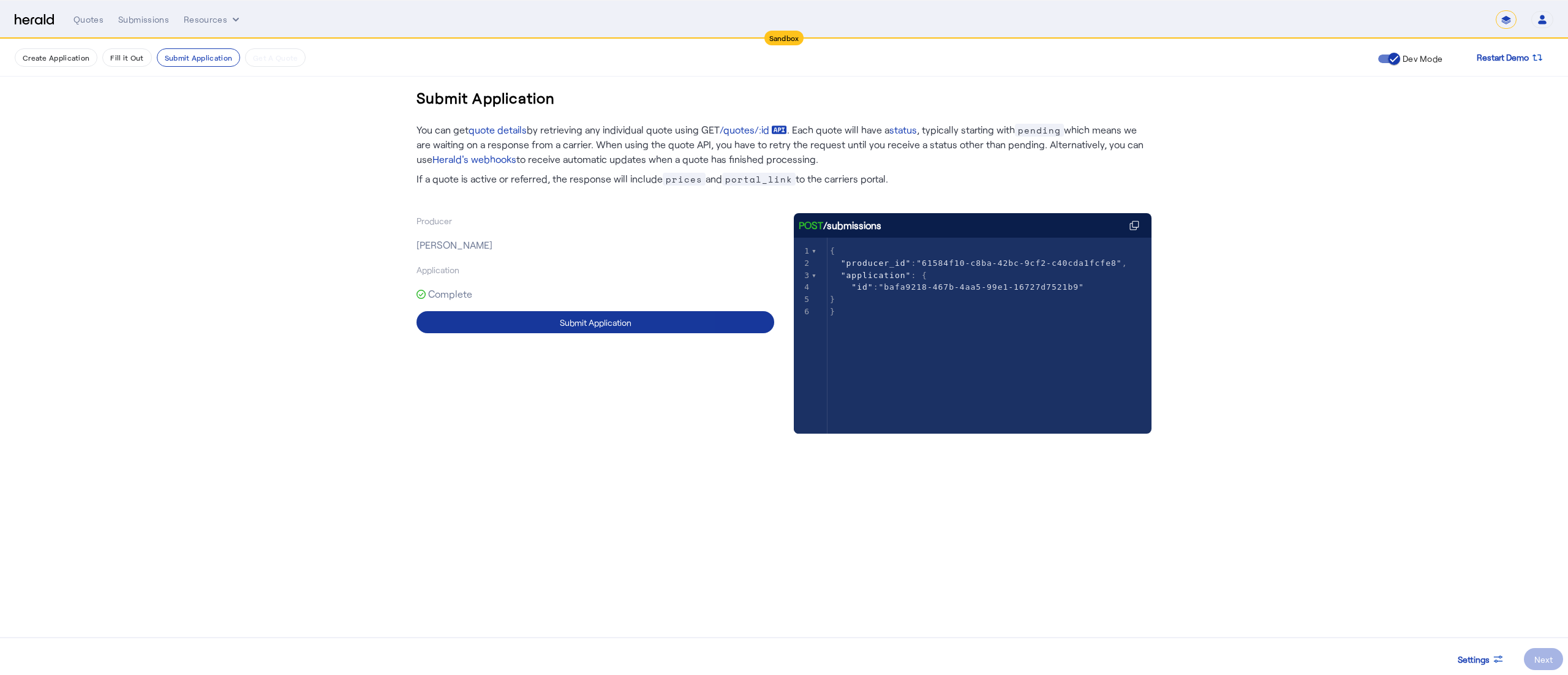
click at [590, 323] on div "Submit Application" at bounding box center [595, 323] width 72 height 13
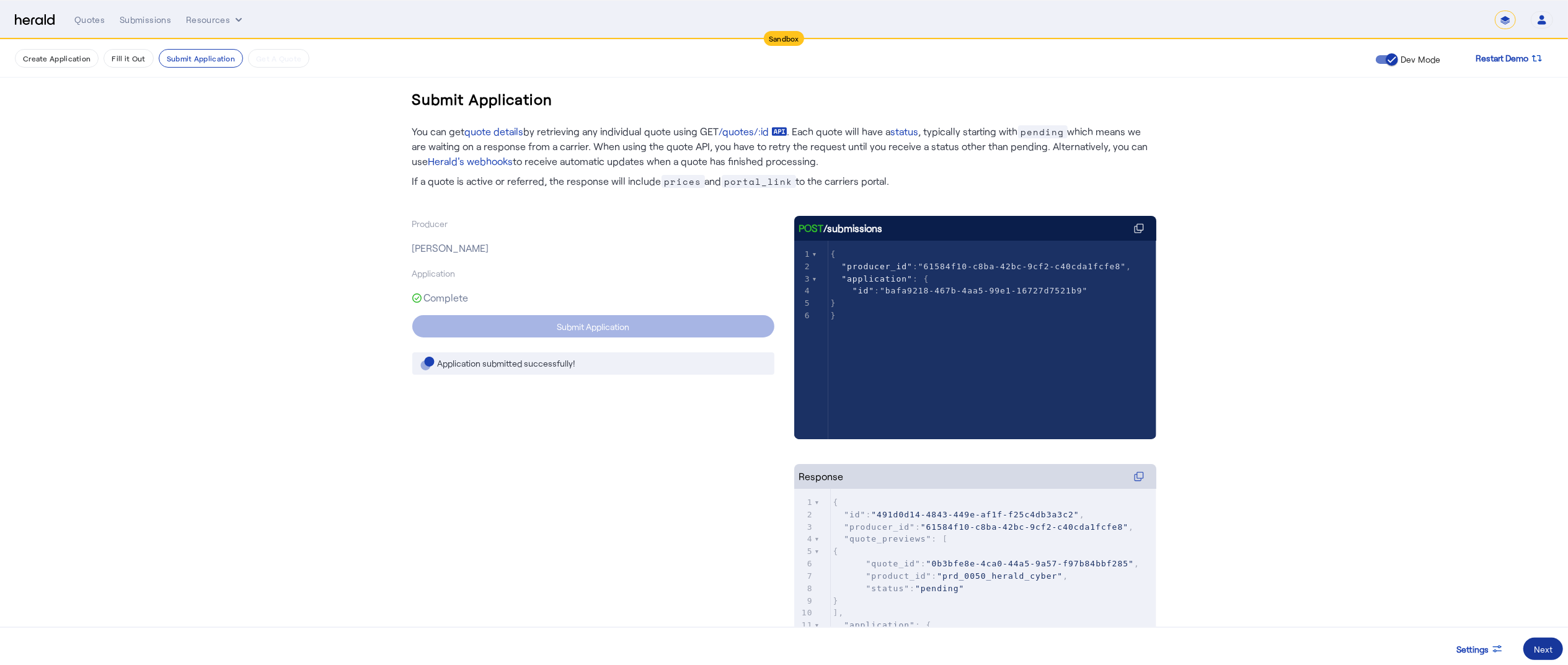
click at [1530, 642] on span at bounding box center [1544, 649] width 40 height 30
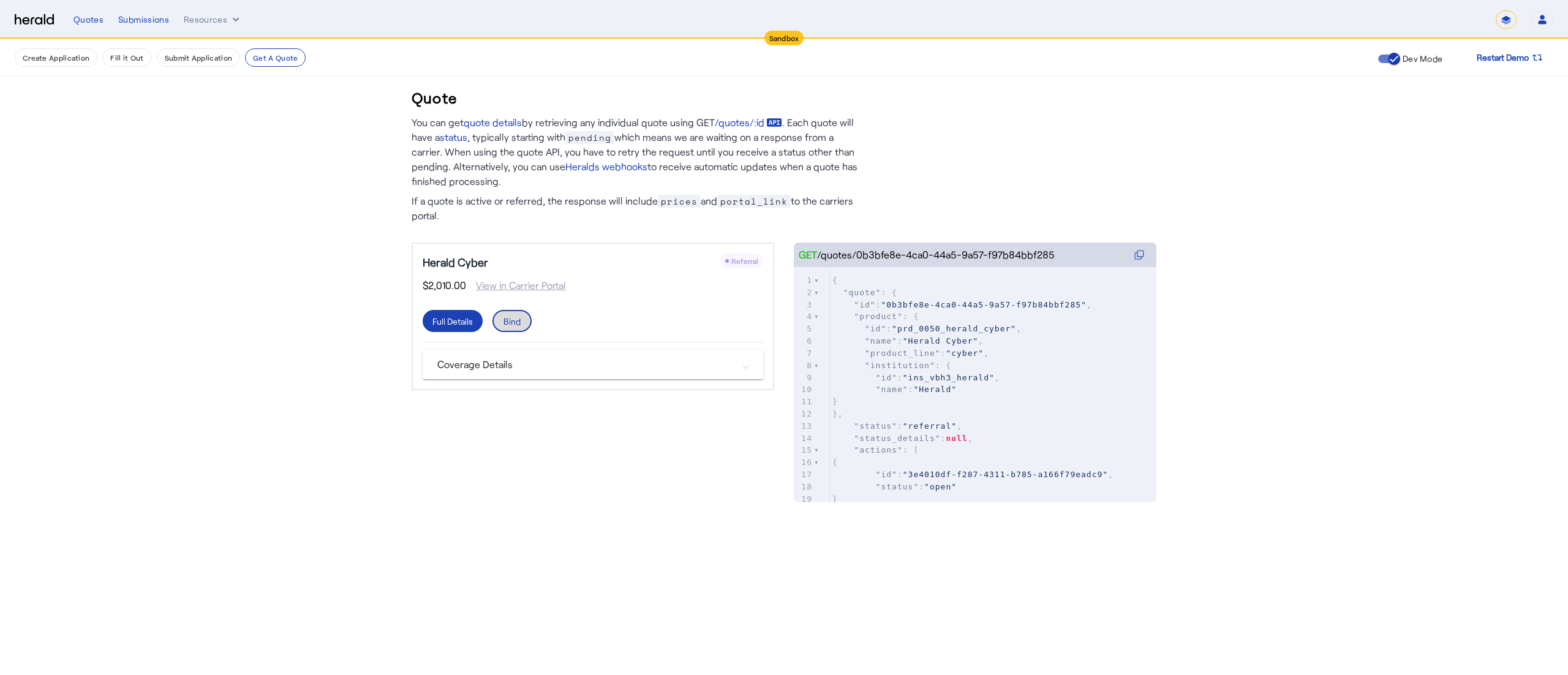
click at [513, 327] on span at bounding box center [512, 321] width 36 height 29
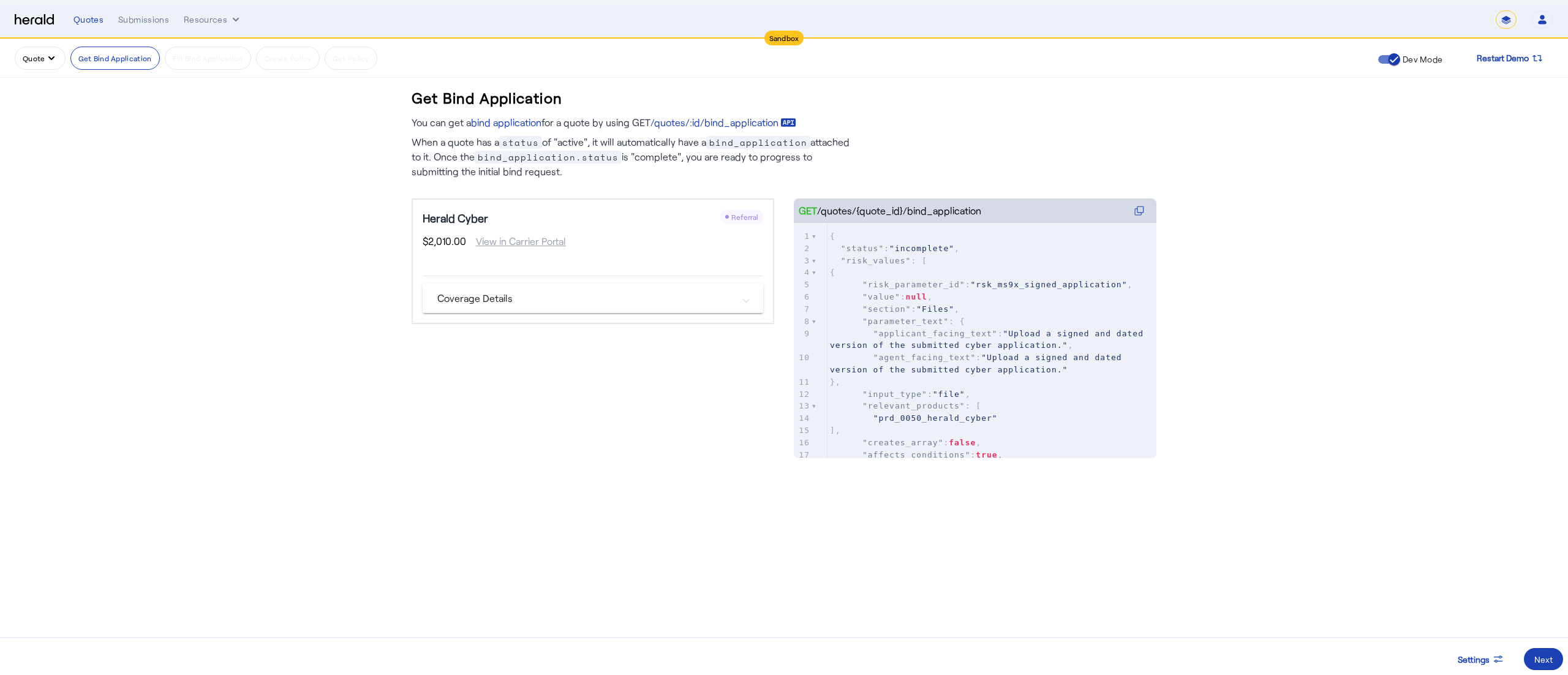
click at [42, 63] on button "Quote" at bounding box center [40, 58] width 51 height 23
click at [55, 166] on button "Get A Quote" at bounding box center [69, 178] width 109 height 29
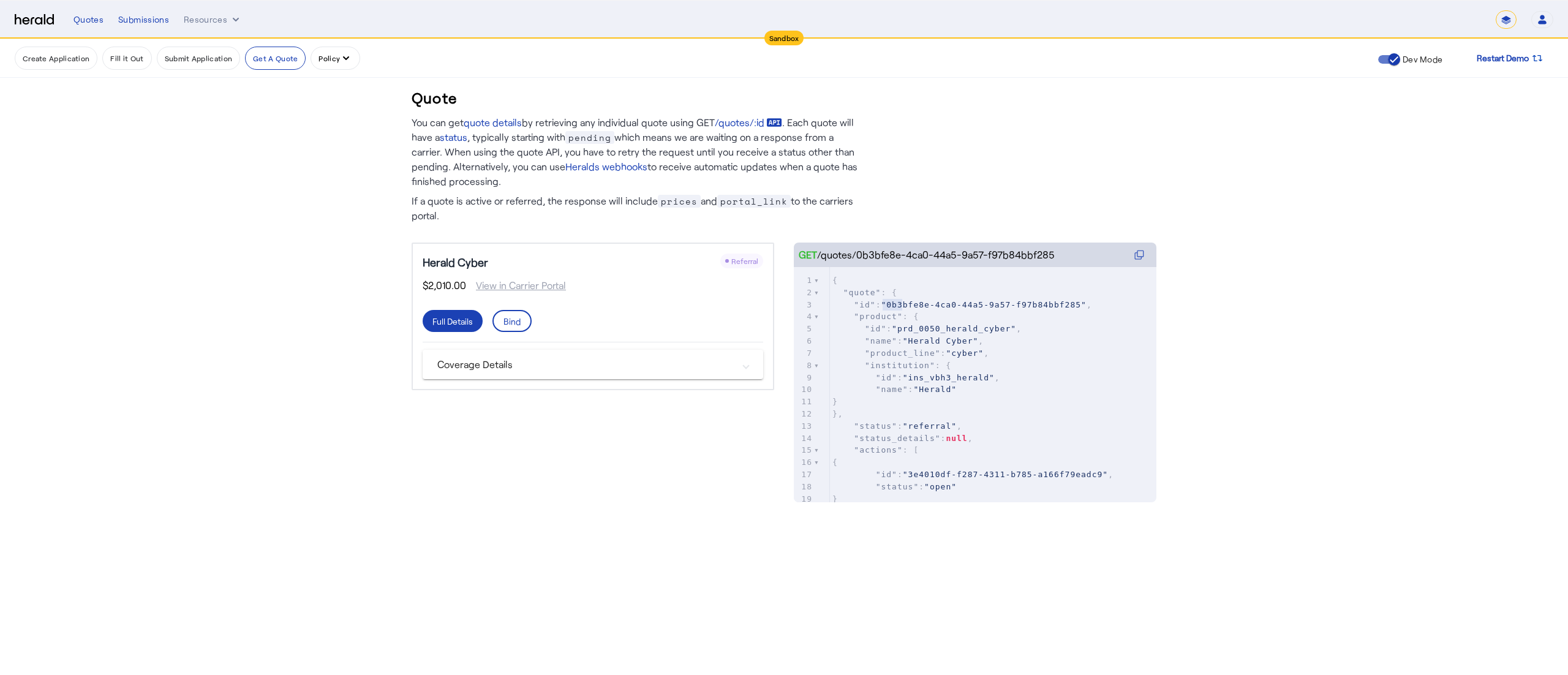
type textarea "*****"
drag, startPoint x: 884, startPoint y: 304, endPoint x: 907, endPoint y: 304, distance: 23.0
click at [907, 304] on span ""0b3bfe8e-4ca0-44a5-9a57-f97b84bbf285"" at bounding box center [983, 304] width 205 height 9
type textarea "**********"
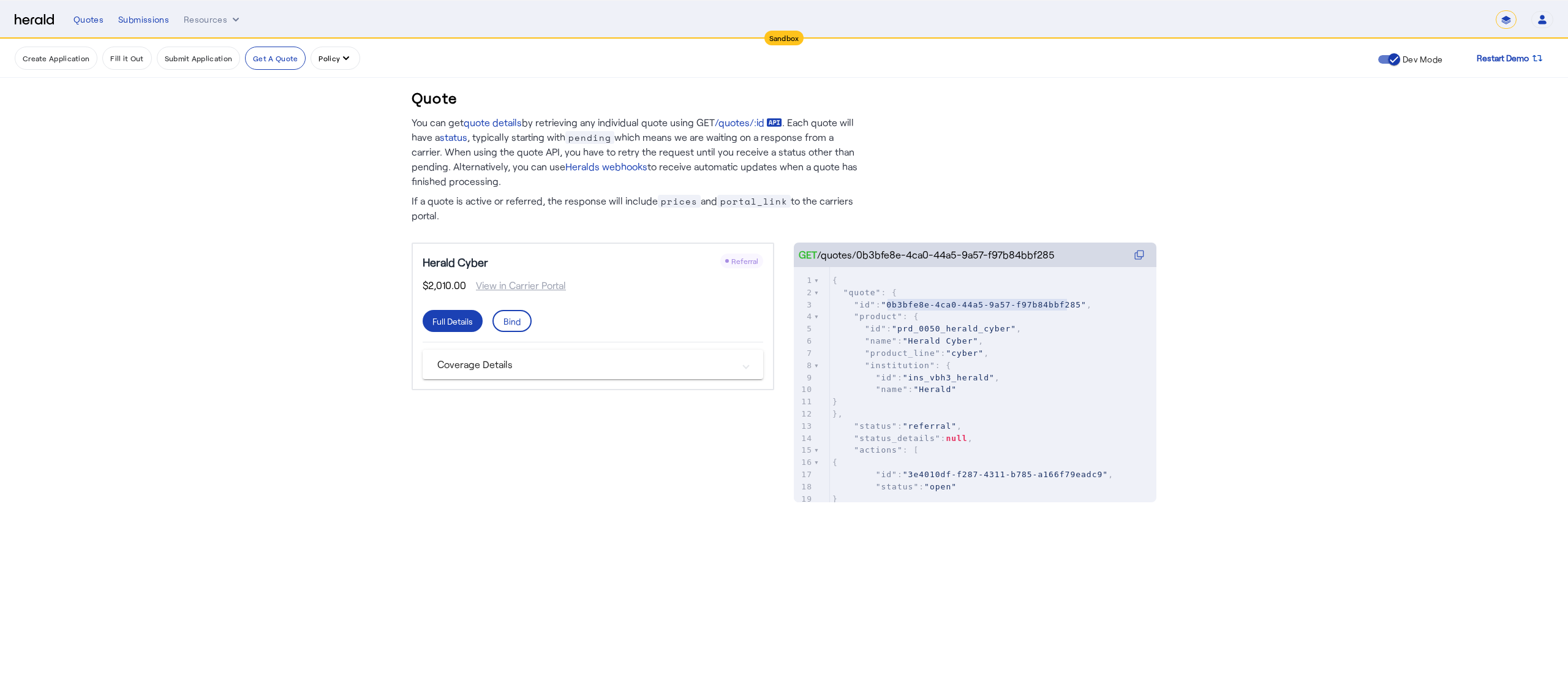
drag, startPoint x: 886, startPoint y: 303, endPoint x: 1067, endPoint y: 307, distance: 181.0
click at [1067, 307] on span ""0b3bfe8e-4ca0-44a5-9a57-f97b84bbf285"" at bounding box center [983, 304] width 205 height 9
click at [182, 22] on div "Quotes Submissions Resources" at bounding box center [785, 19] width 1423 height 12
click at [186, 21] on button "Resources" at bounding box center [213, 19] width 58 height 12
click at [206, 53] on span "Herald Request Builder" at bounding box center [247, 45] width 109 height 15
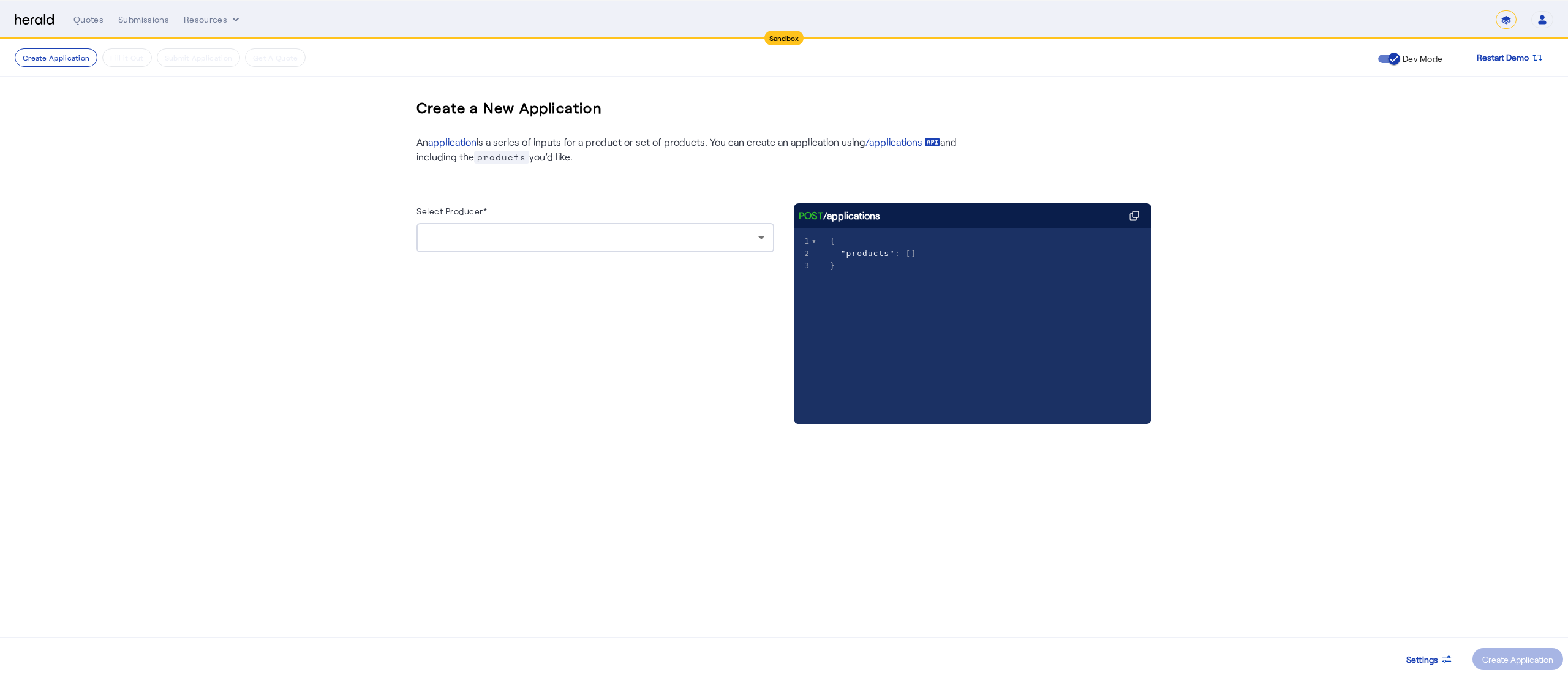
click at [752, 230] on div at bounding box center [595, 238] width 338 height 29
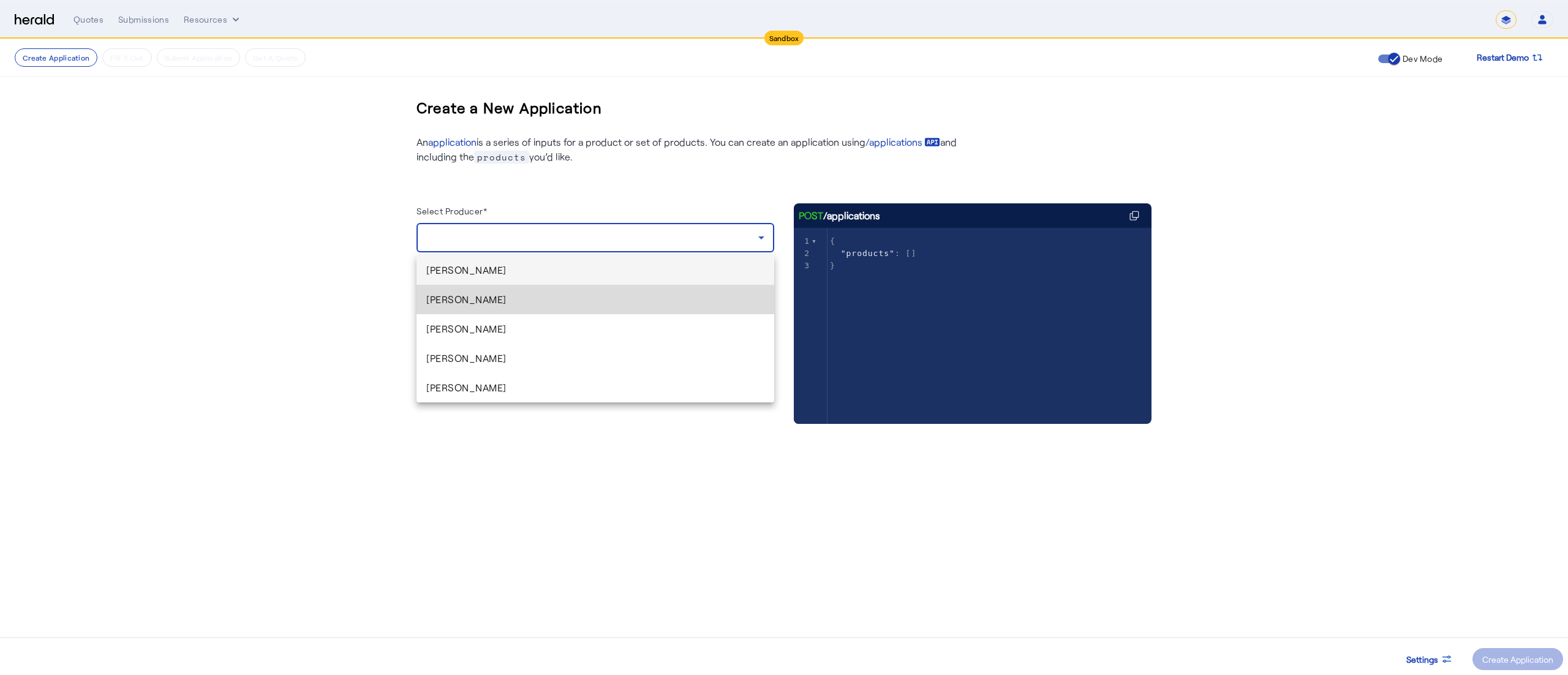
click at [487, 289] on mat-option "[PERSON_NAME]" at bounding box center [595, 299] width 358 height 29
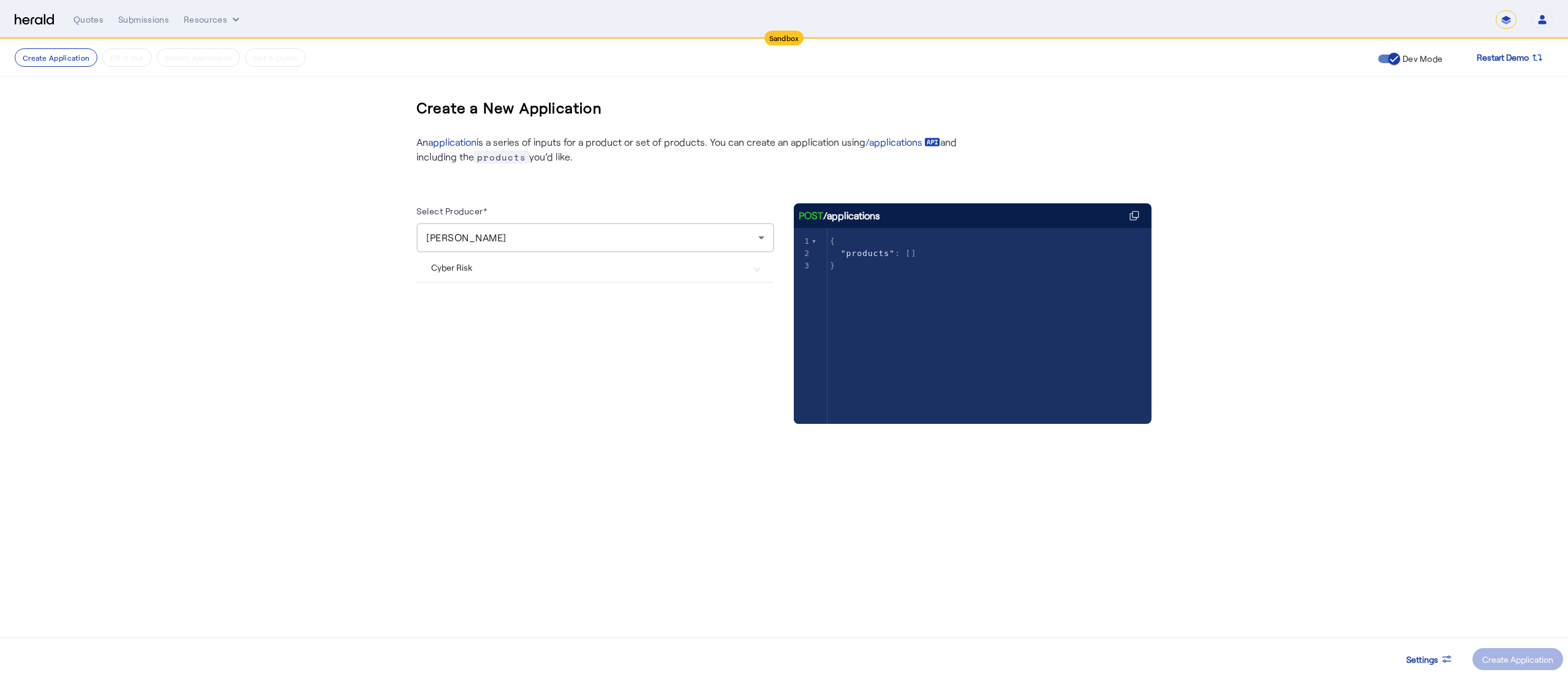
click at [466, 262] on Risk "Cyber Risk" at bounding box center [588, 268] width 314 height 13
click at [1505, 653] on div "Create Application" at bounding box center [1518, 660] width 71 height 13
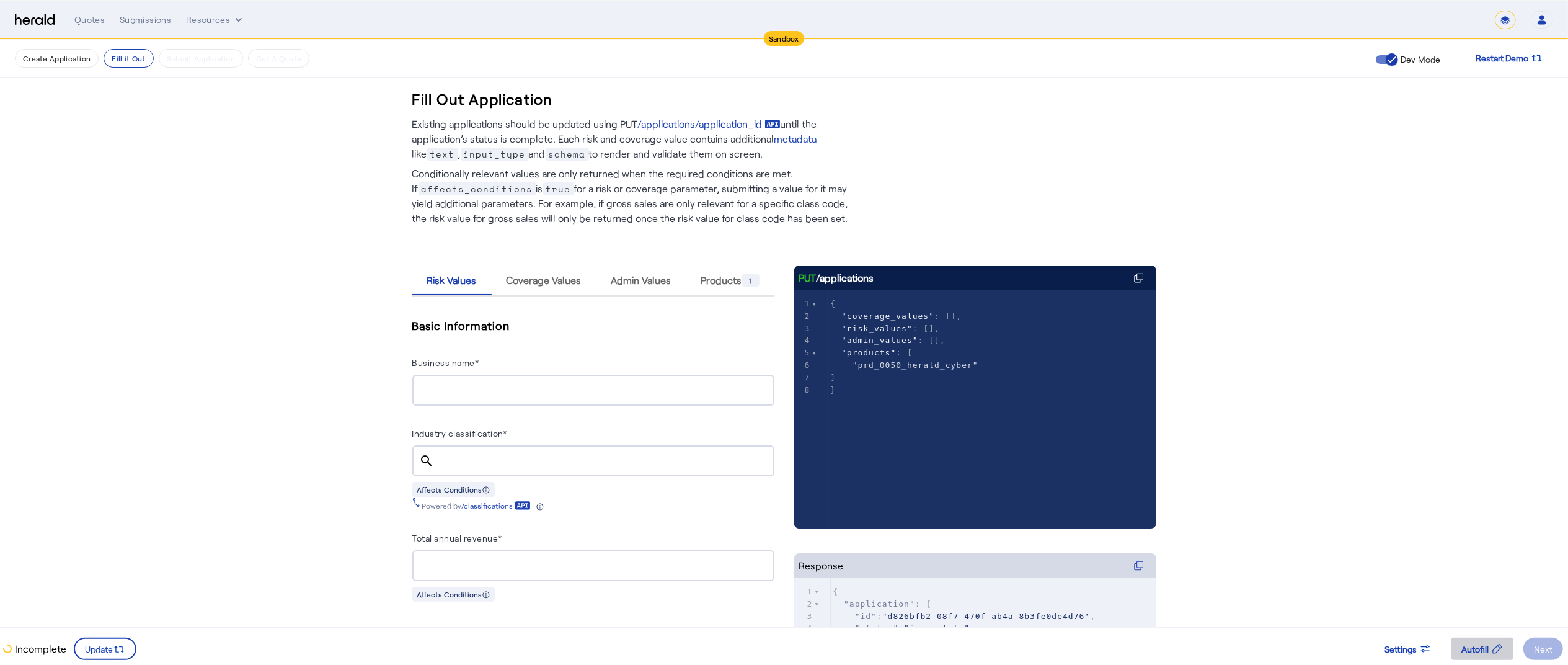
click at [1459, 649] on span at bounding box center [1483, 649] width 62 height 30
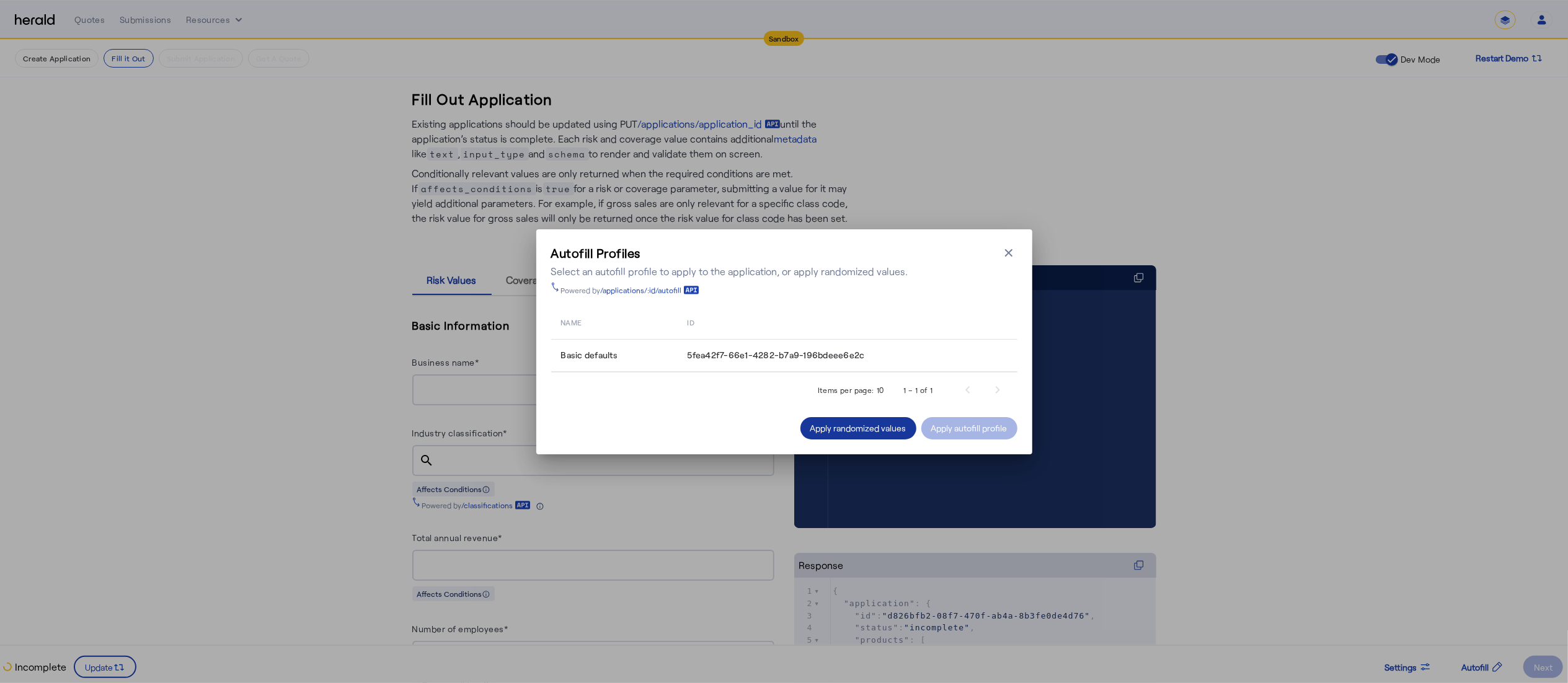
click at [872, 439] on span at bounding box center [858, 428] width 116 height 30
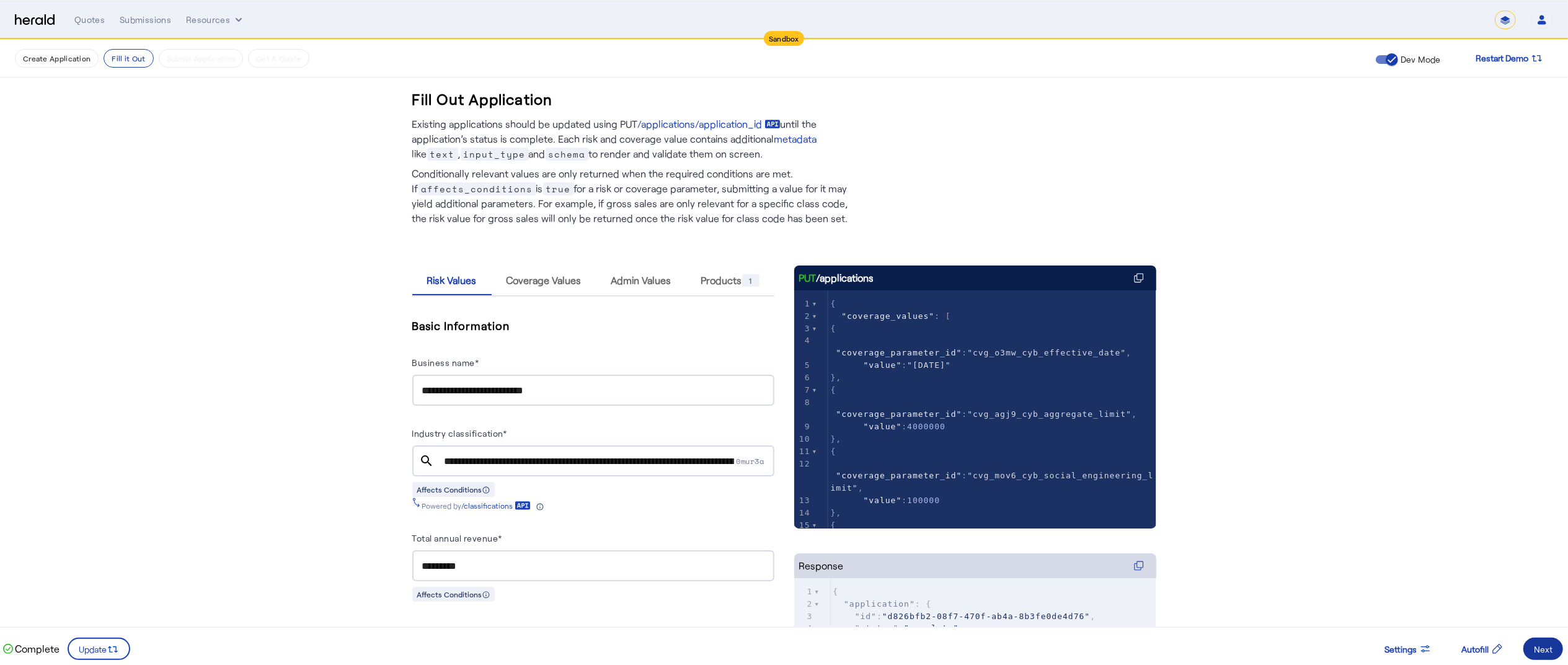
click at [1558, 652] on span at bounding box center [1544, 649] width 40 height 30
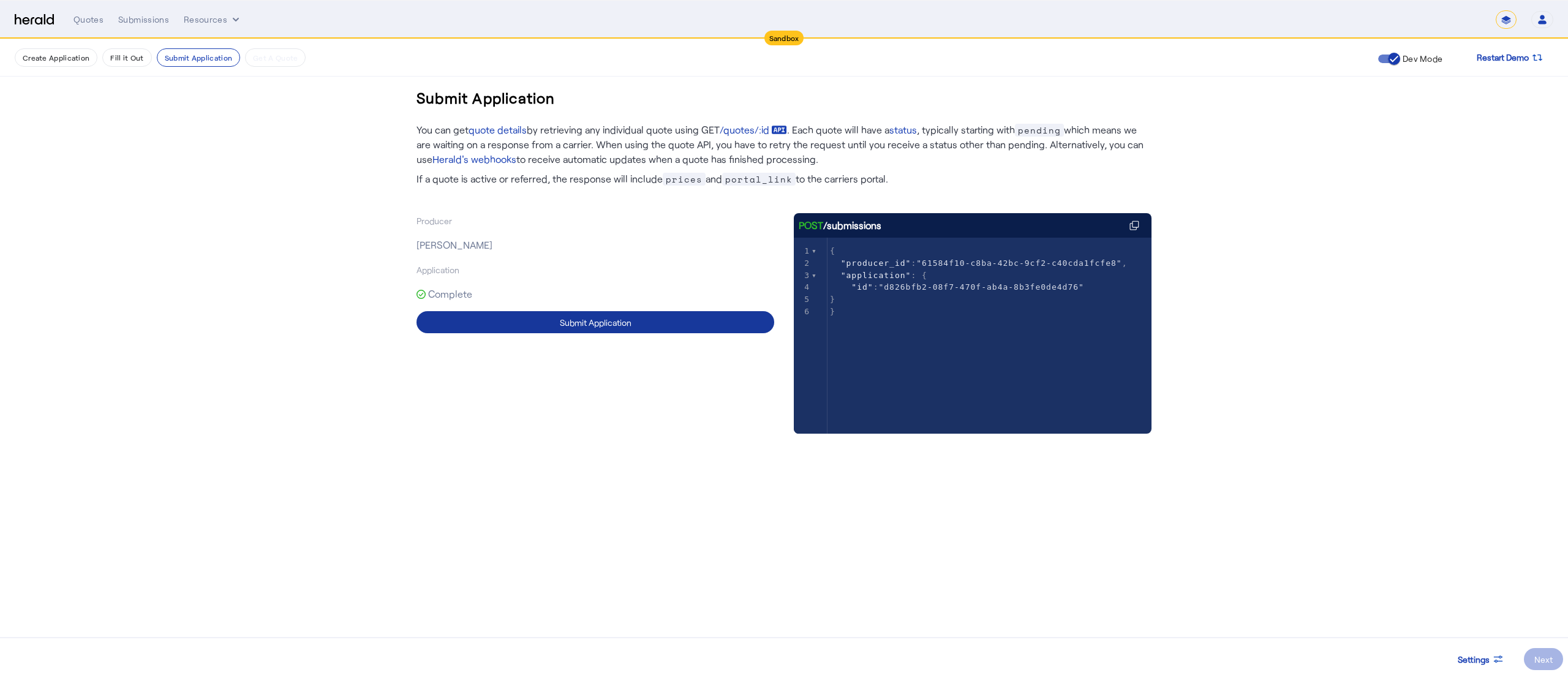
click at [690, 334] on span at bounding box center [595, 322] width 358 height 29
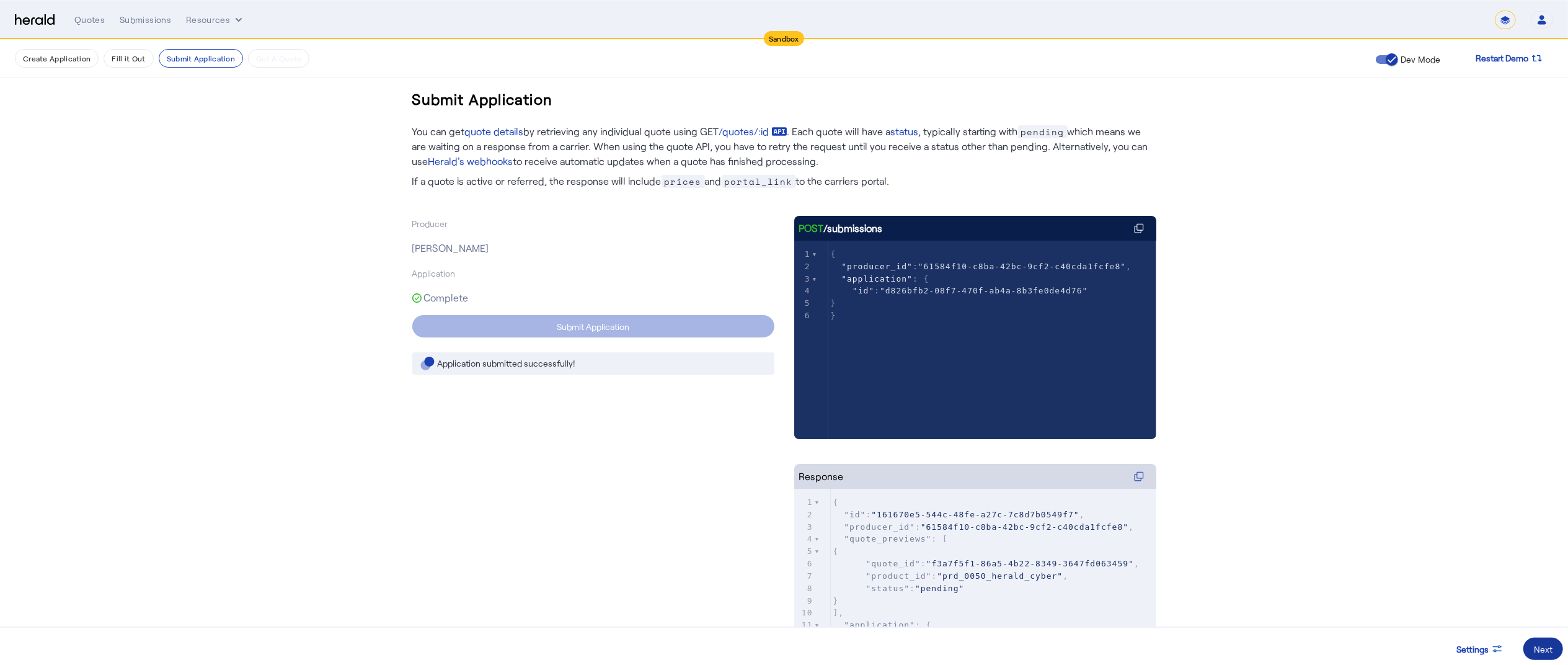
click at [1550, 649] on div "Next" at bounding box center [1543, 649] width 18 height 13
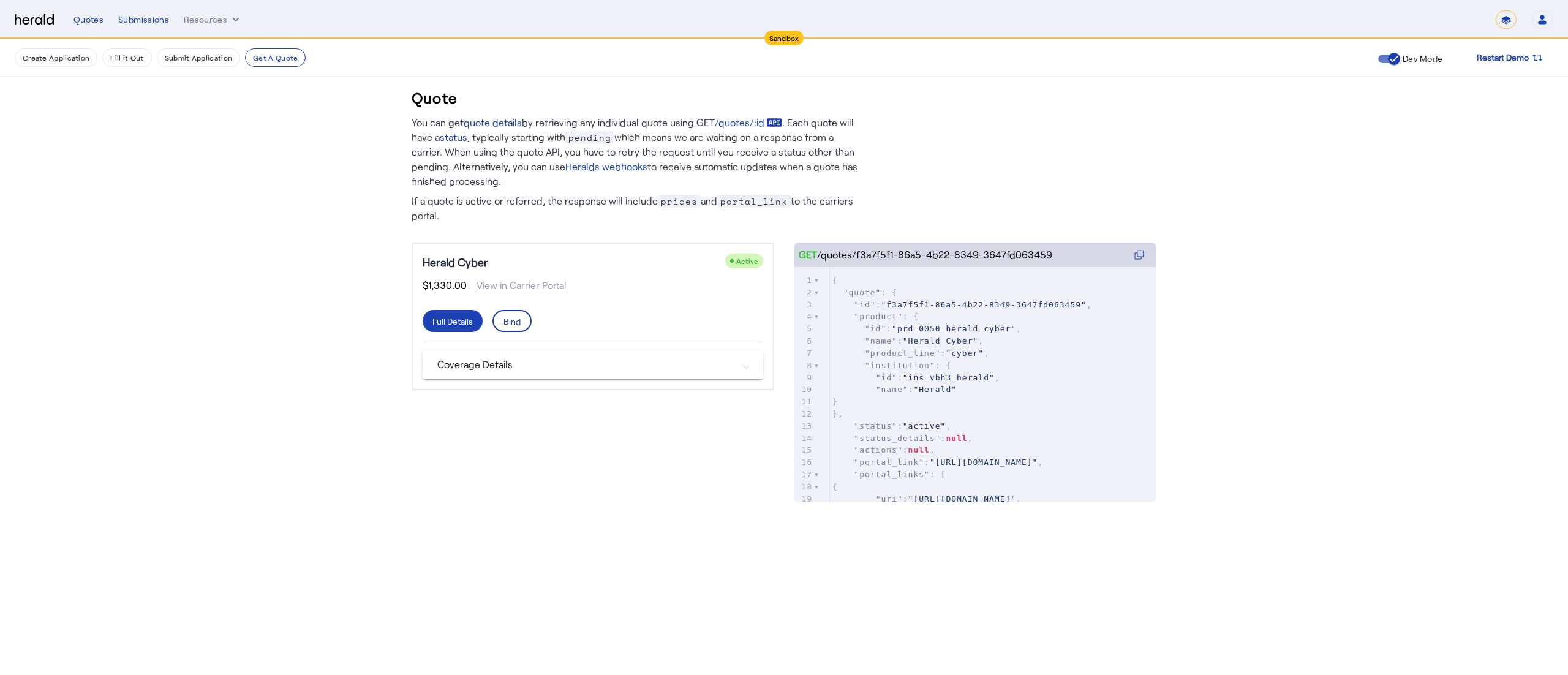
click at [884, 305] on span ""f3a7f5f1-86a5-4b22-8349-3647fd063459"" at bounding box center [983, 304] width 205 height 9
type textarea "**********"
drag, startPoint x: 889, startPoint y: 300, endPoint x: 1066, endPoint y: 310, distance: 177.3
click at [1066, 310] on pre ""id" : "f3a7f5f1-86a5-4b22-8349-3647fd063459" ," at bounding box center [994, 305] width 327 height 12
click at [209, 21] on button "Resources" at bounding box center [213, 19] width 58 height 12
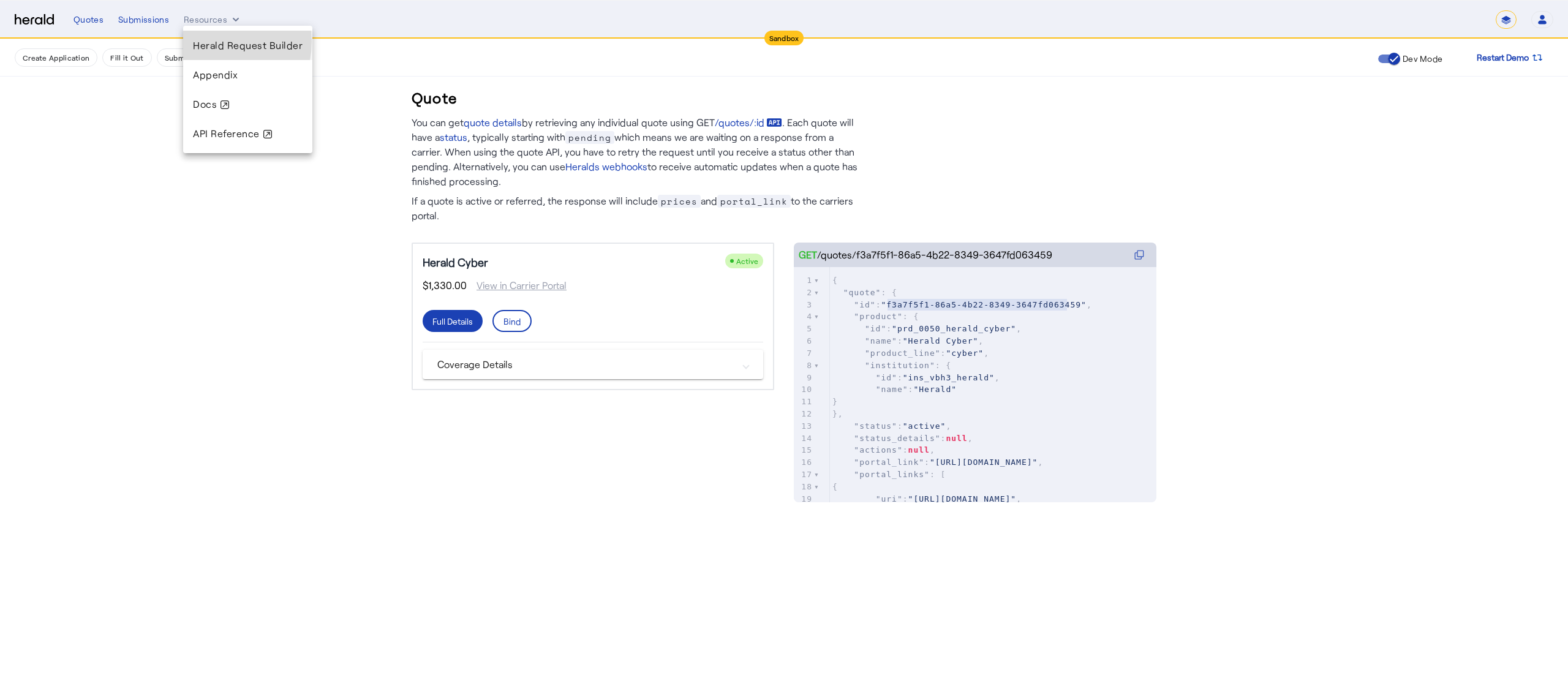
click at [209, 41] on span "Herald Request Builder" at bounding box center [247, 45] width 109 height 12
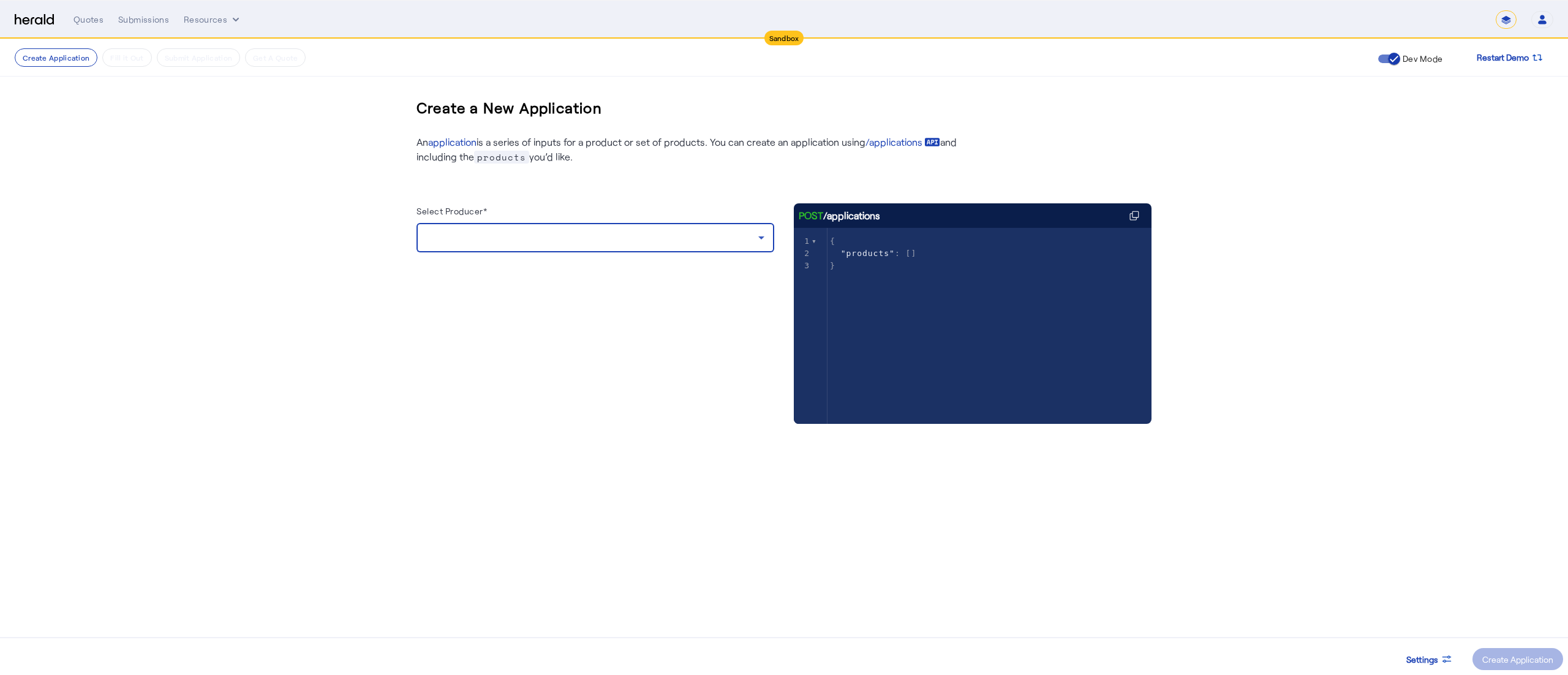
click at [701, 240] on div at bounding box center [592, 238] width 332 height 15
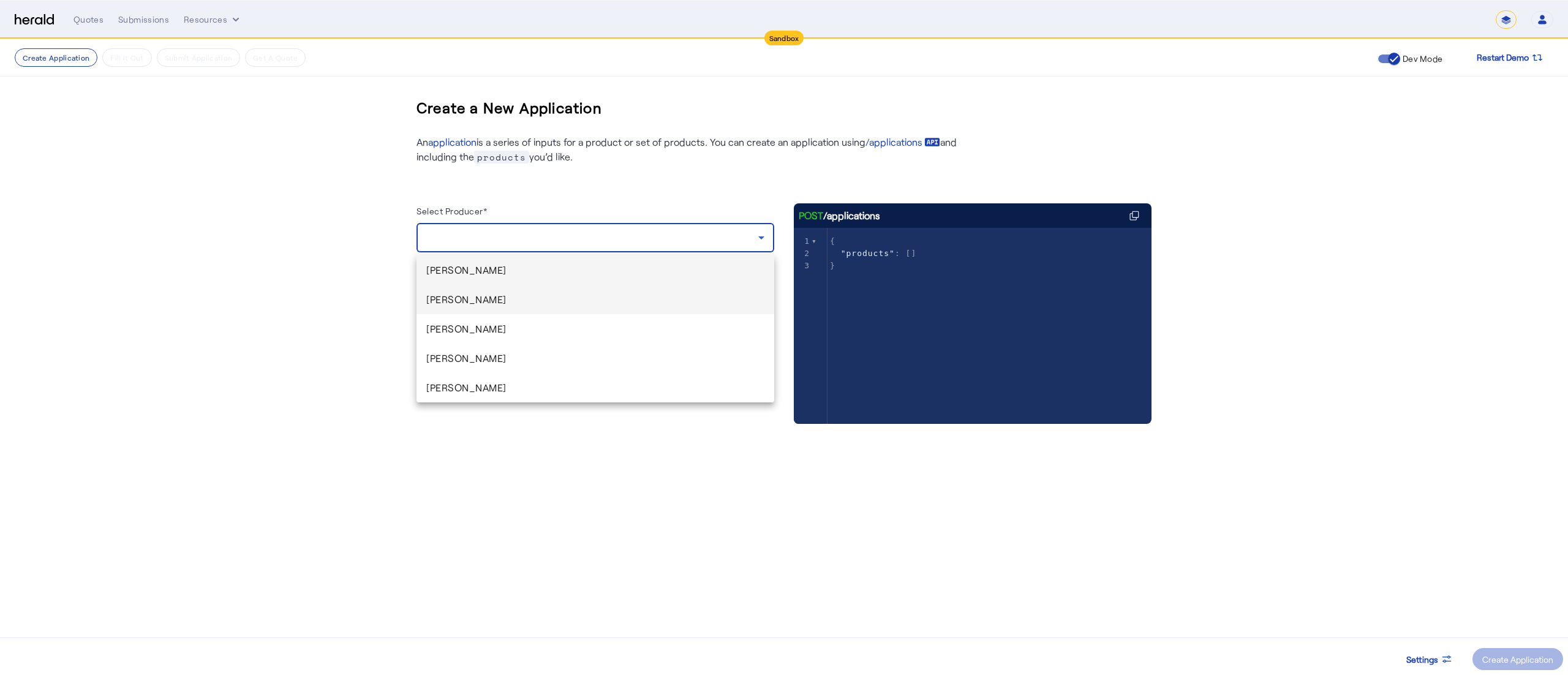
click at [572, 304] on span "[PERSON_NAME]" at bounding box center [595, 300] width 338 height 15
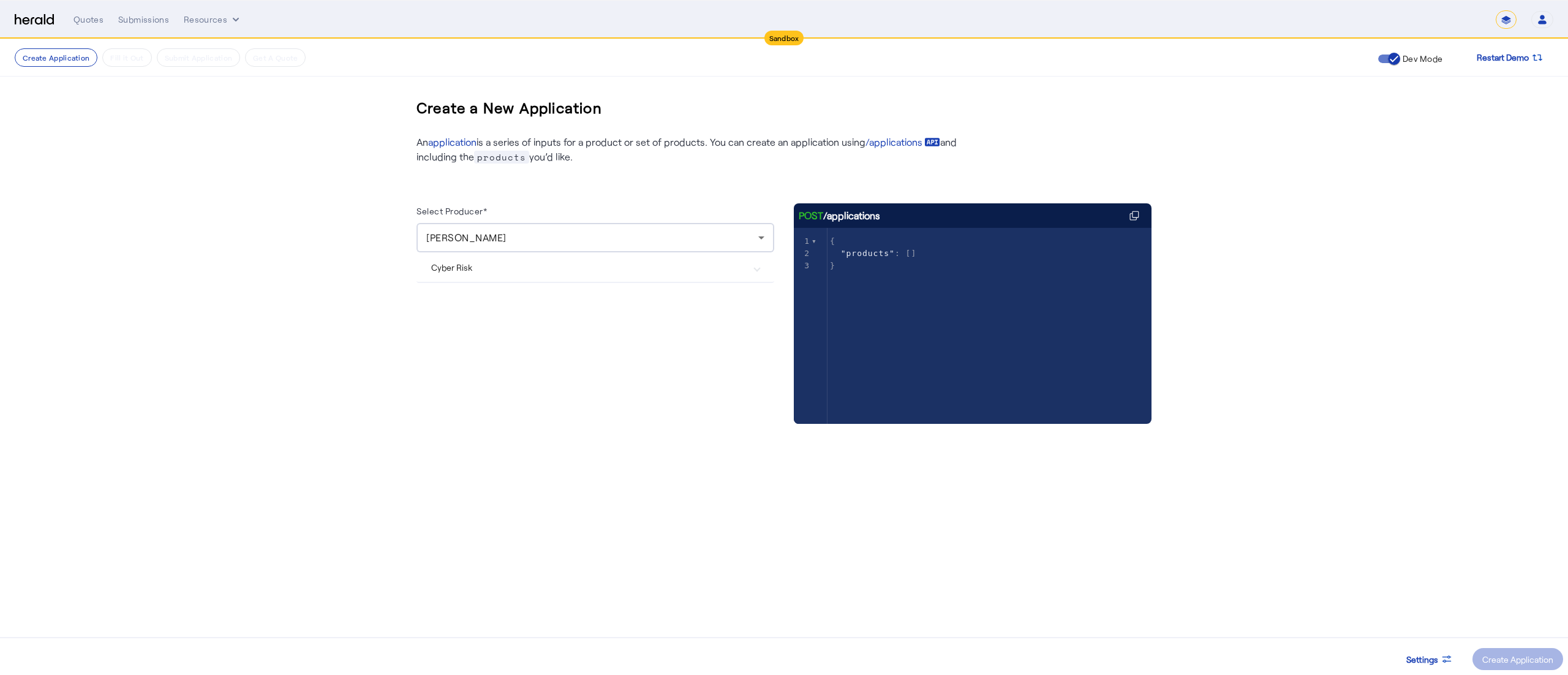
click at [534, 272] on Risk "Cyber Risk" at bounding box center [588, 268] width 314 height 13
click at [1515, 656] on div "Create Application" at bounding box center [1518, 660] width 71 height 13
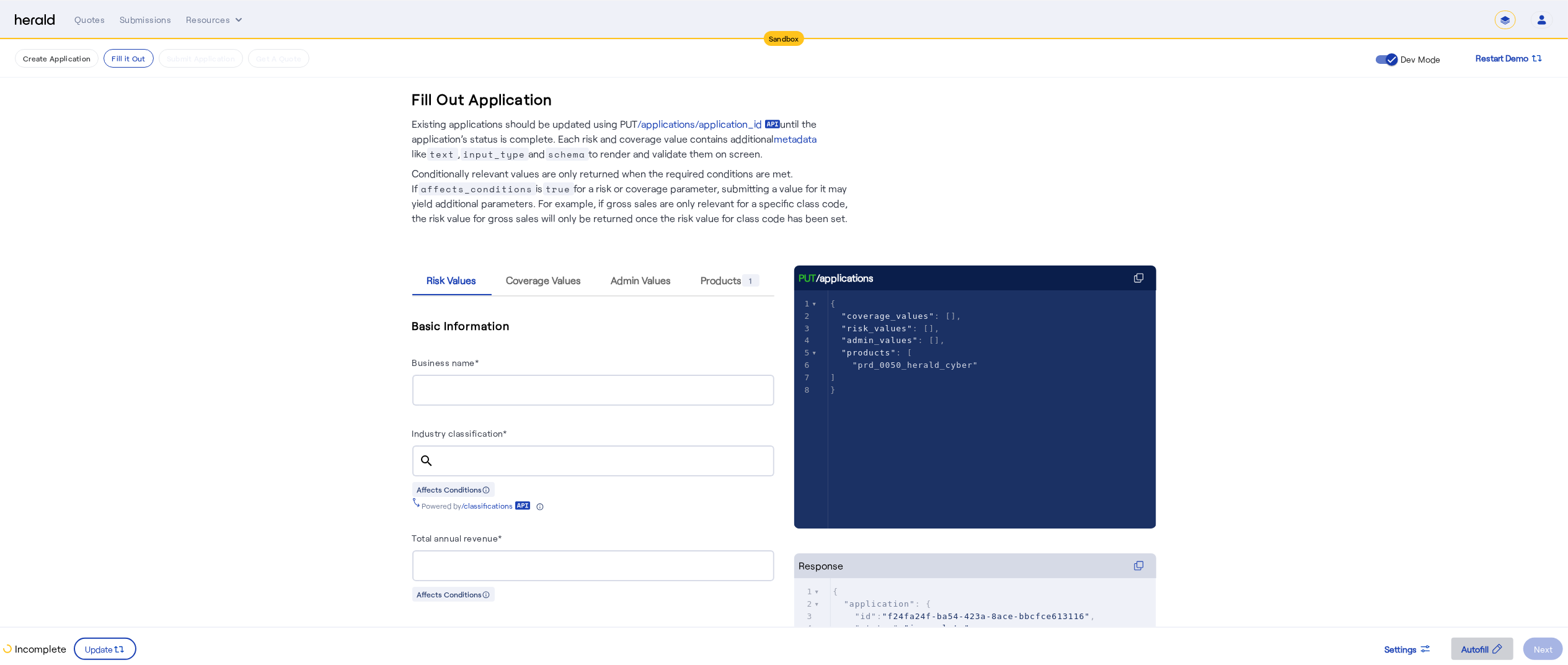
click at [1454, 654] on span at bounding box center [1483, 649] width 62 height 30
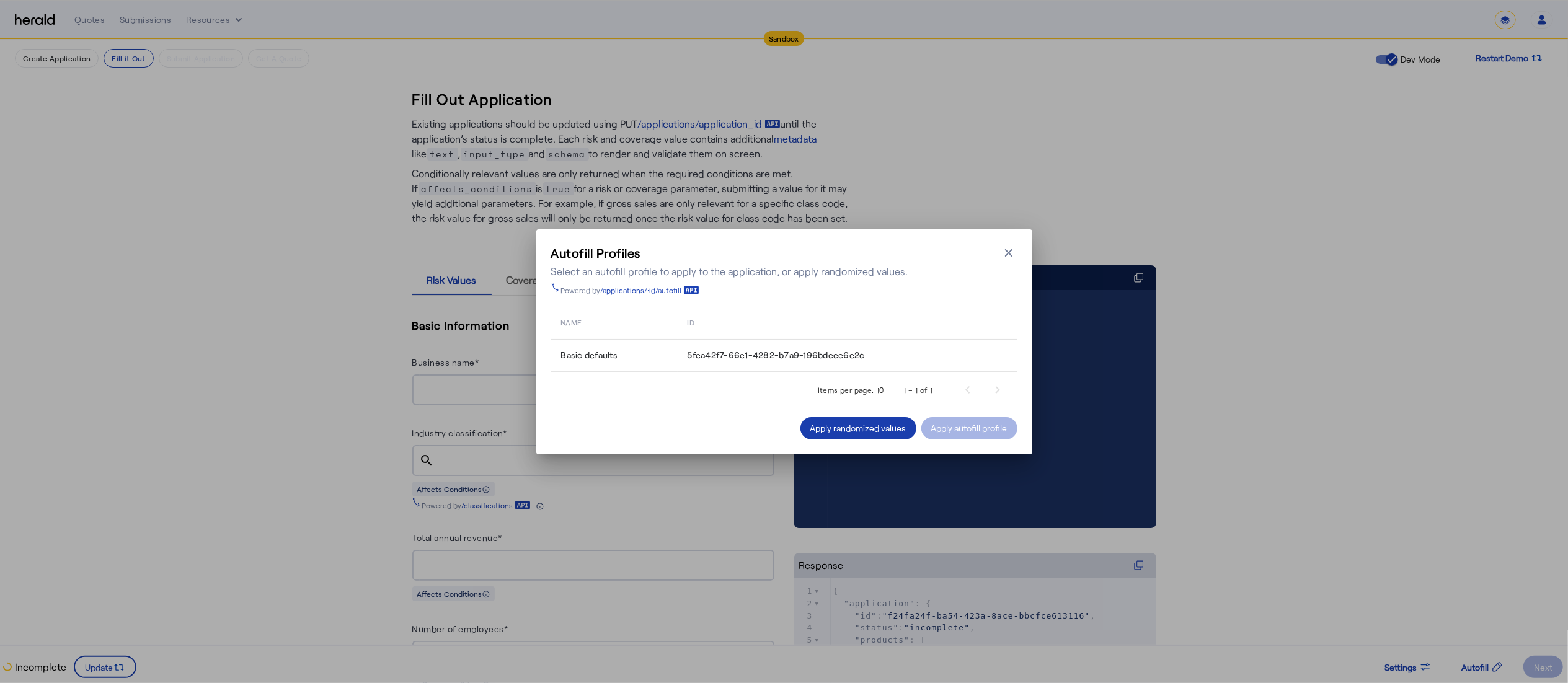
click at [869, 416] on span at bounding box center [858, 428] width 116 height 30
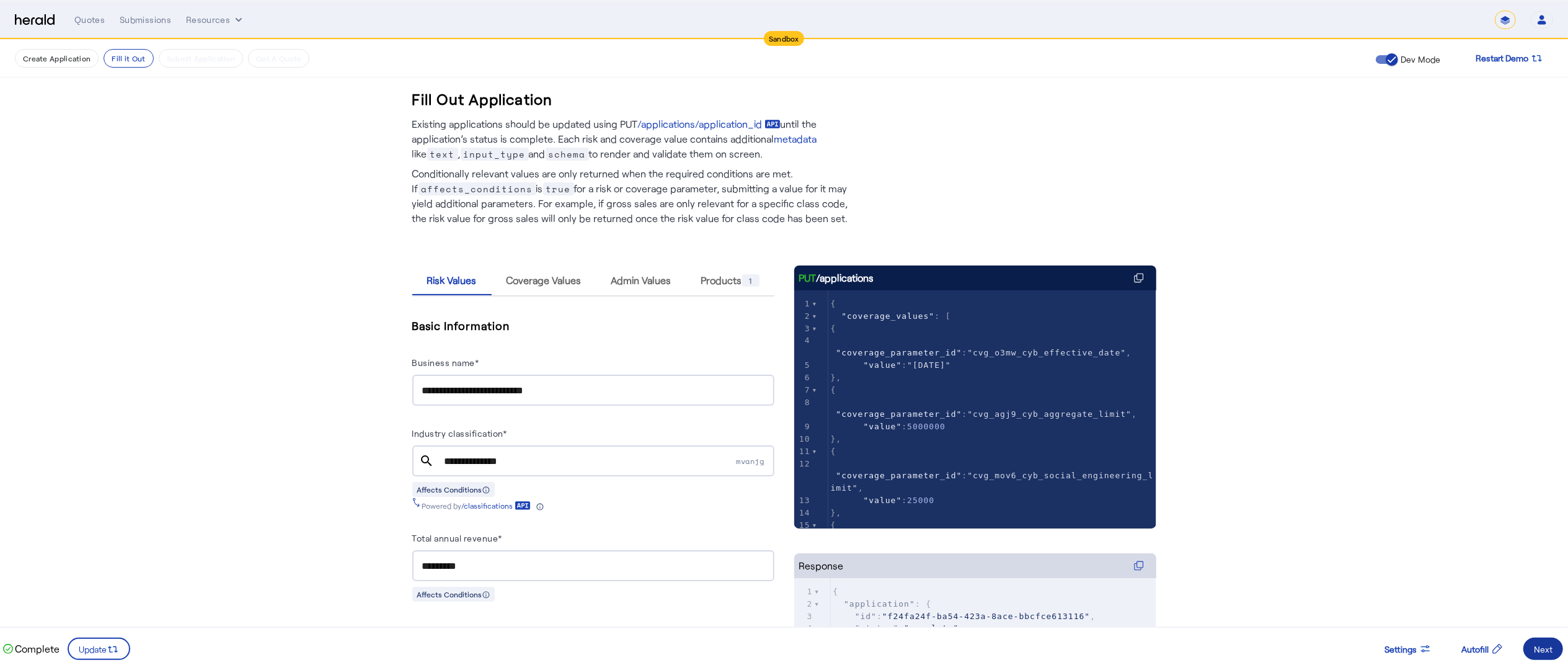
click at [1538, 640] on span at bounding box center [1544, 649] width 40 height 30
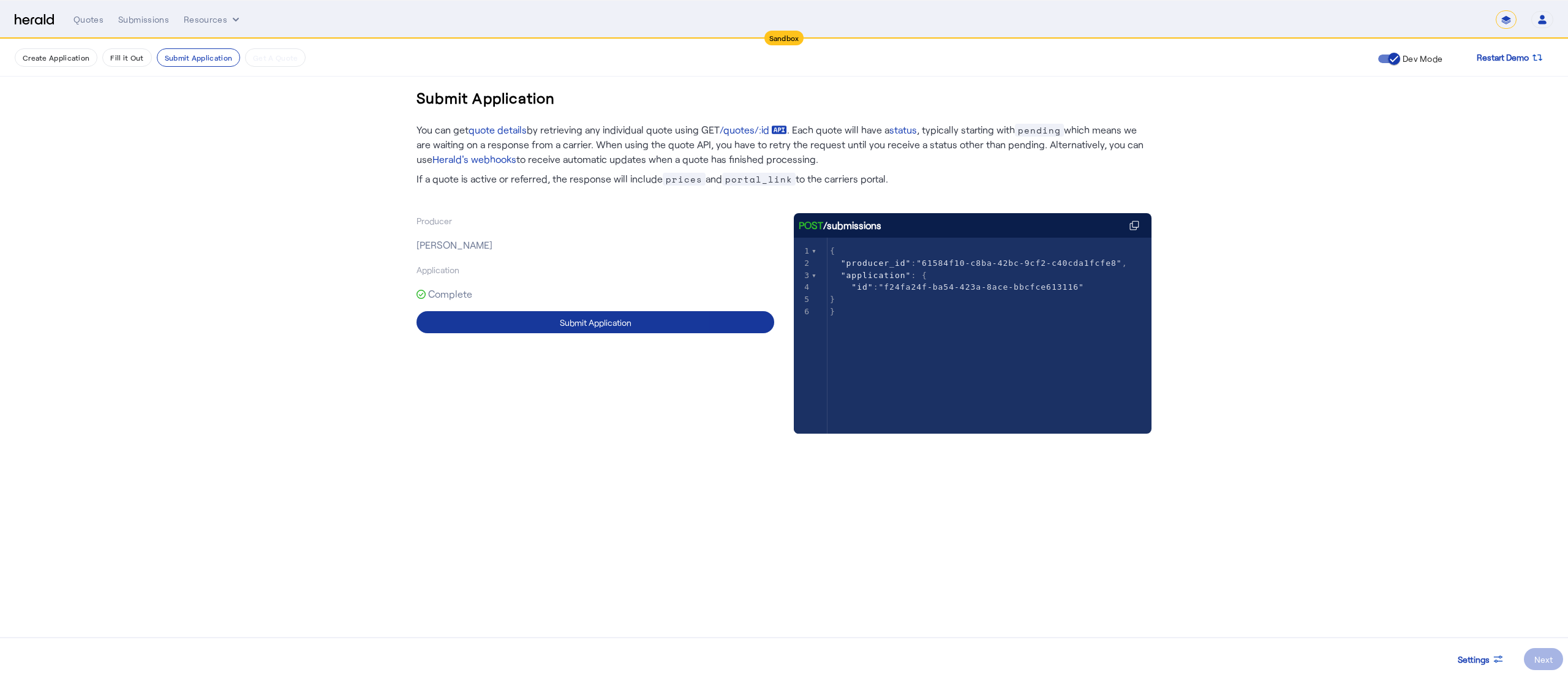
click at [508, 321] on span at bounding box center [595, 322] width 358 height 29
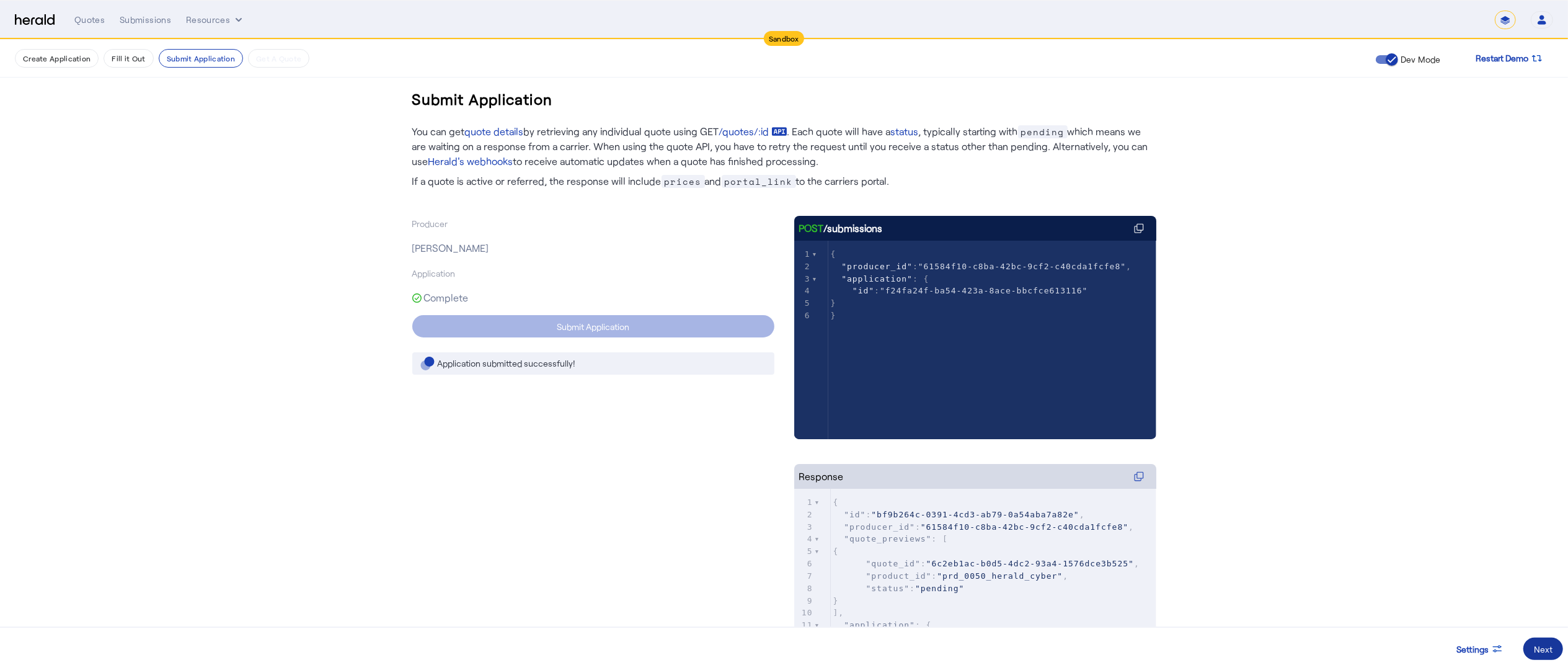
click at [1538, 640] on span at bounding box center [1544, 649] width 40 height 30
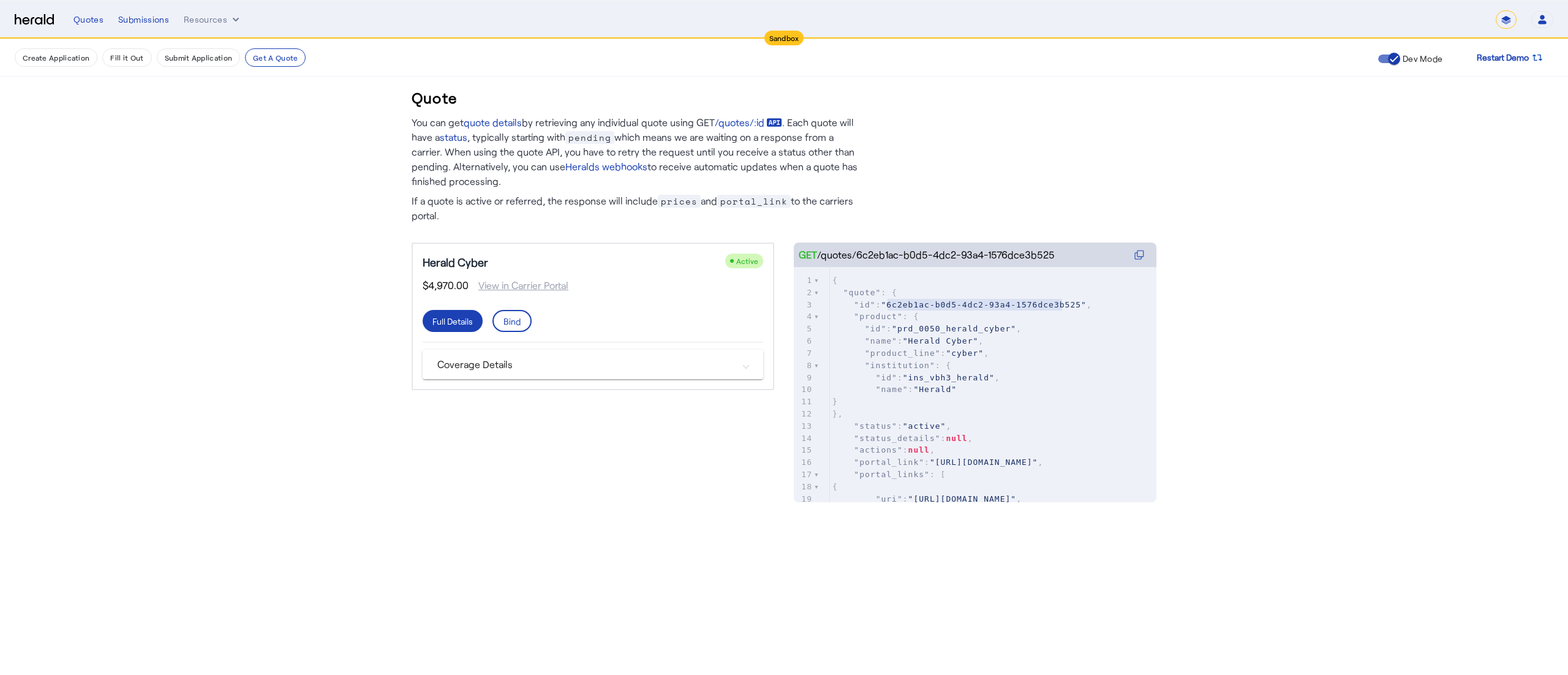
type textarea "**********"
drag, startPoint x: 884, startPoint y: 304, endPoint x: 1067, endPoint y: 301, distance: 183.0
click at [1067, 301] on span ""6c2eb1ac-b0d5-4dc2-93a4-1576dce3b525"" at bounding box center [983, 304] width 205 height 9
click at [198, 25] on button "Resources" at bounding box center [213, 19] width 58 height 12
click at [200, 40] on span "Herald Request Builder" at bounding box center [247, 45] width 109 height 12
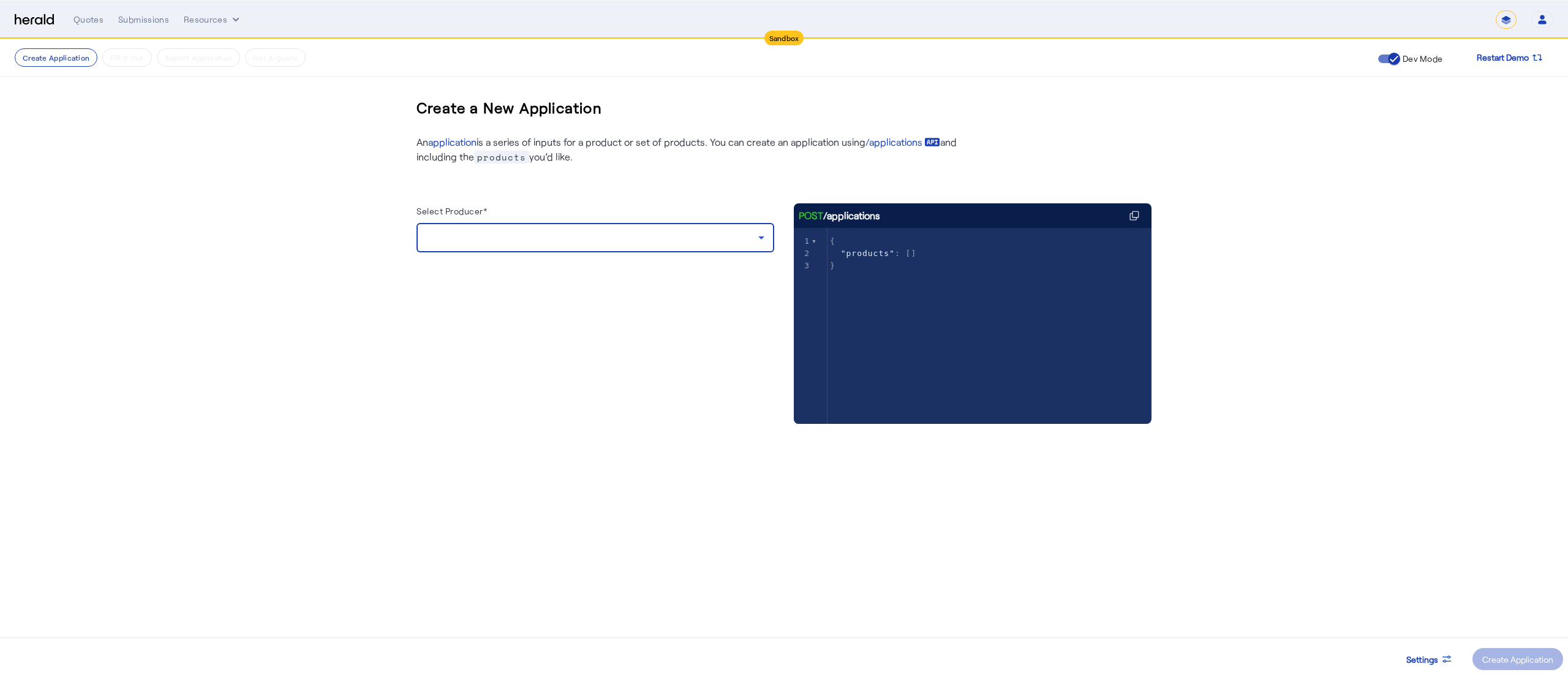
click at [587, 235] on div at bounding box center [592, 238] width 332 height 15
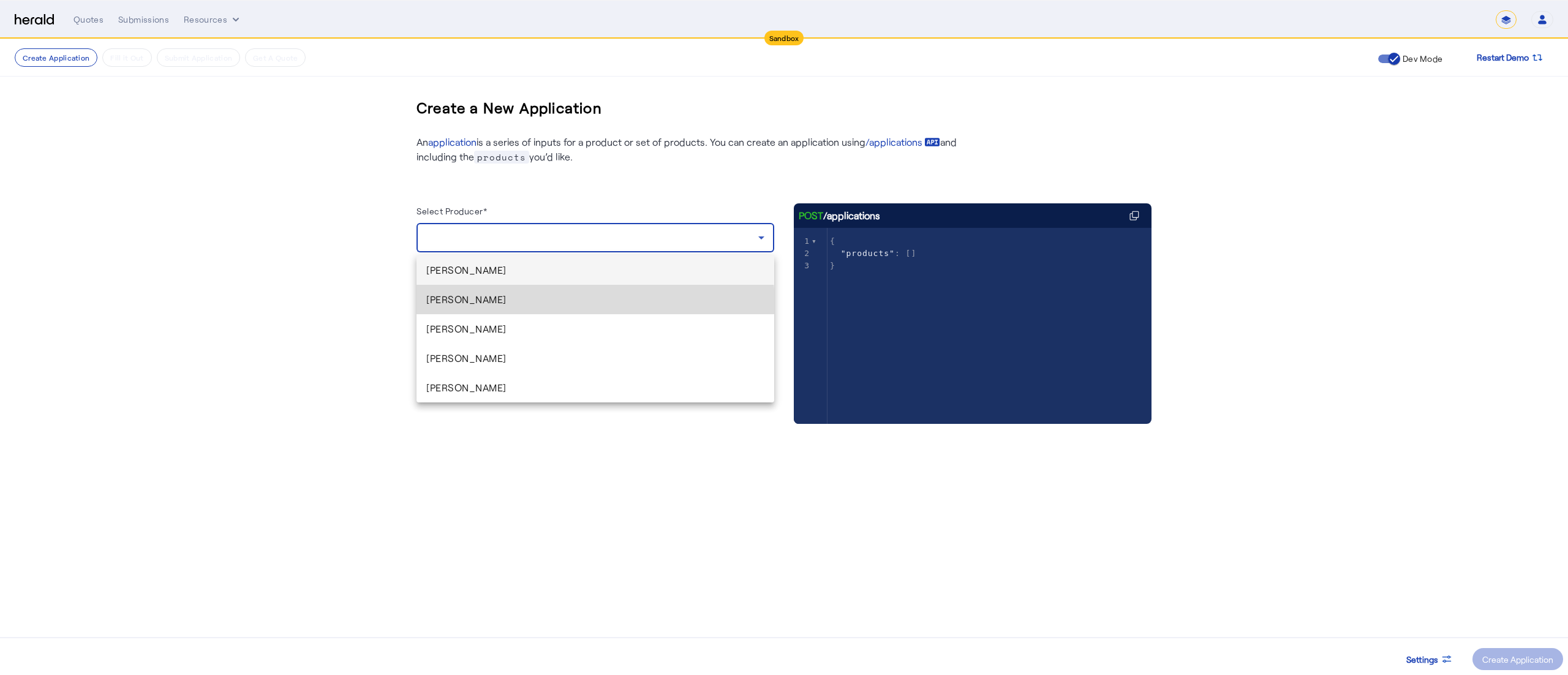
click at [480, 307] on mat-option "[PERSON_NAME]" at bounding box center [595, 299] width 358 height 29
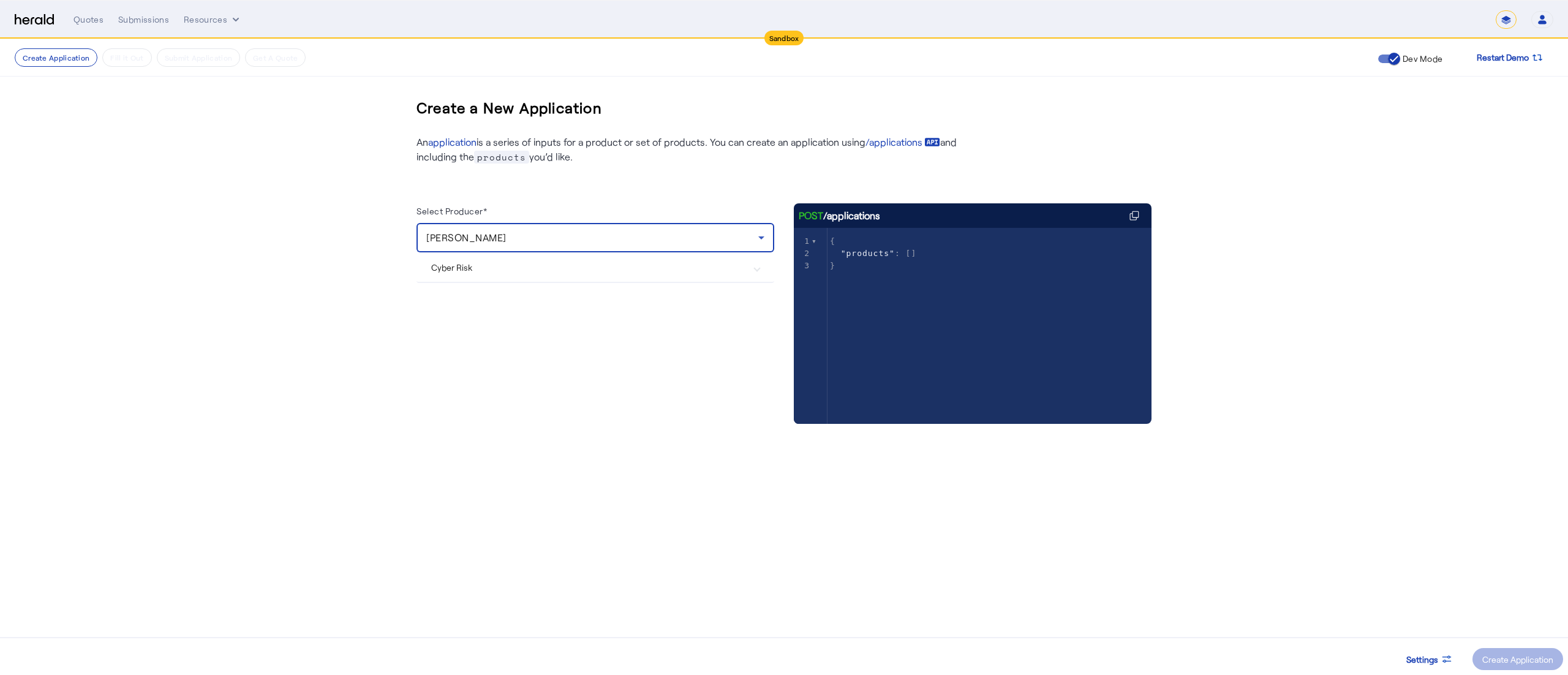
click at [624, 235] on div "[PERSON_NAME]" at bounding box center [592, 238] width 332 height 15
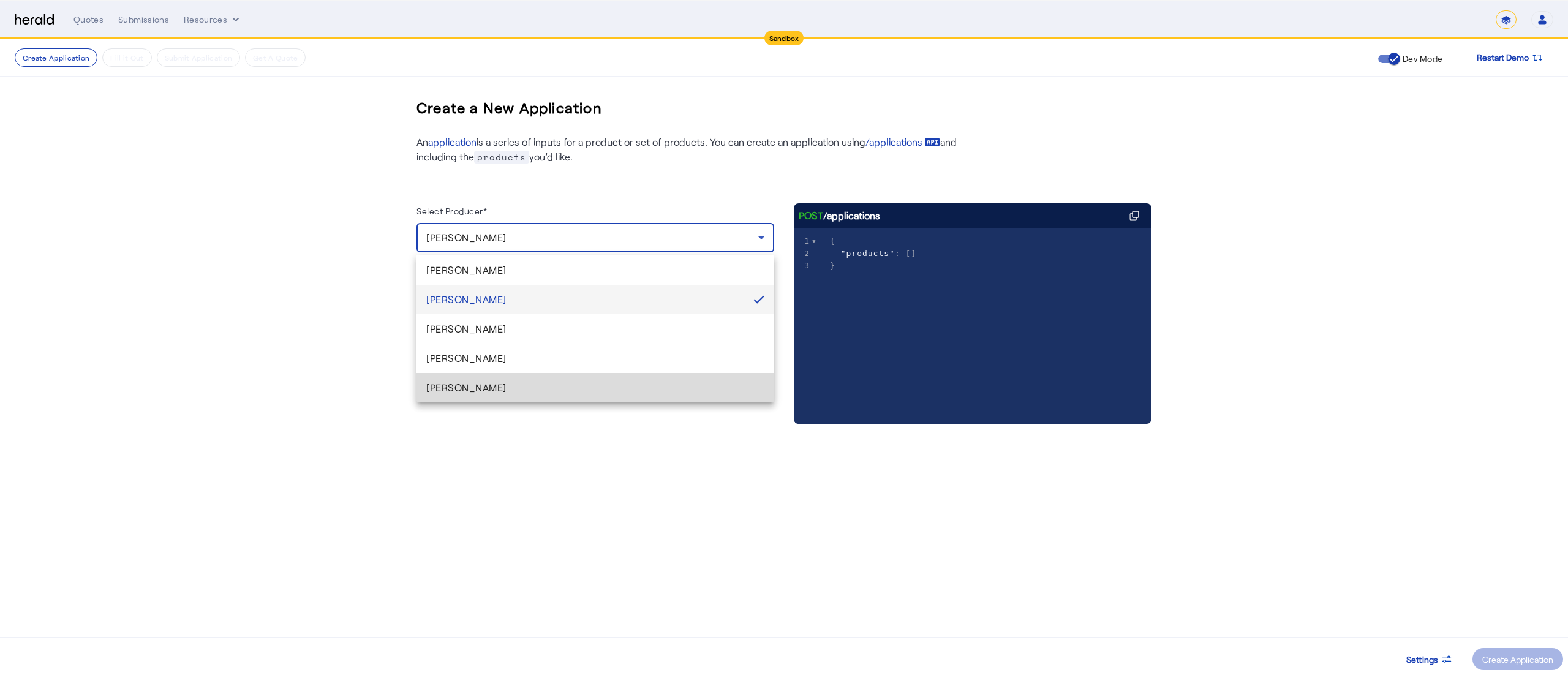
click at [544, 373] on mat-option "[PERSON_NAME]" at bounding box center [595, 387] width 358 height 29
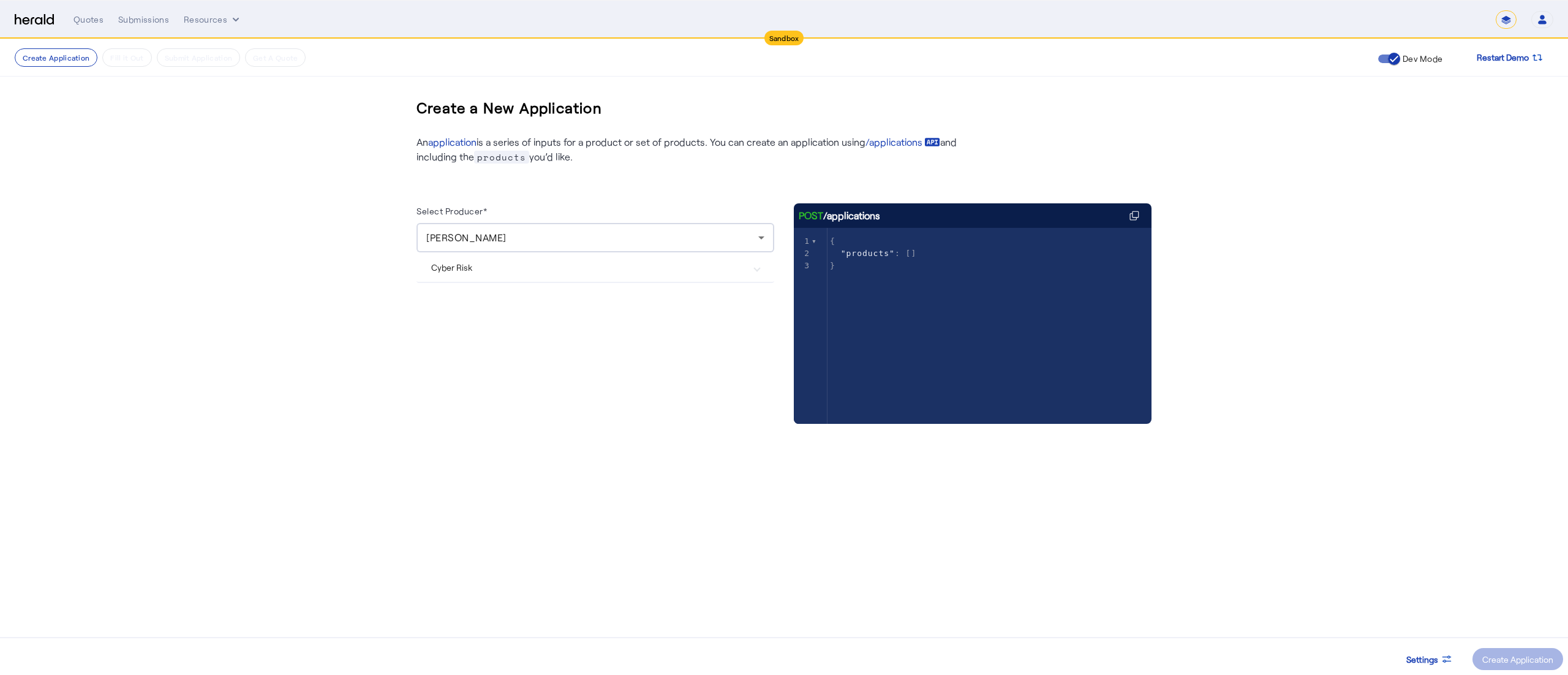
click at [493, 264] on Risk "Cyber Risk" at bounding box center [588, 268] width 314 height 13
click at [1517, 652] on span at bounding box center [1518, 659] width 90 height 29
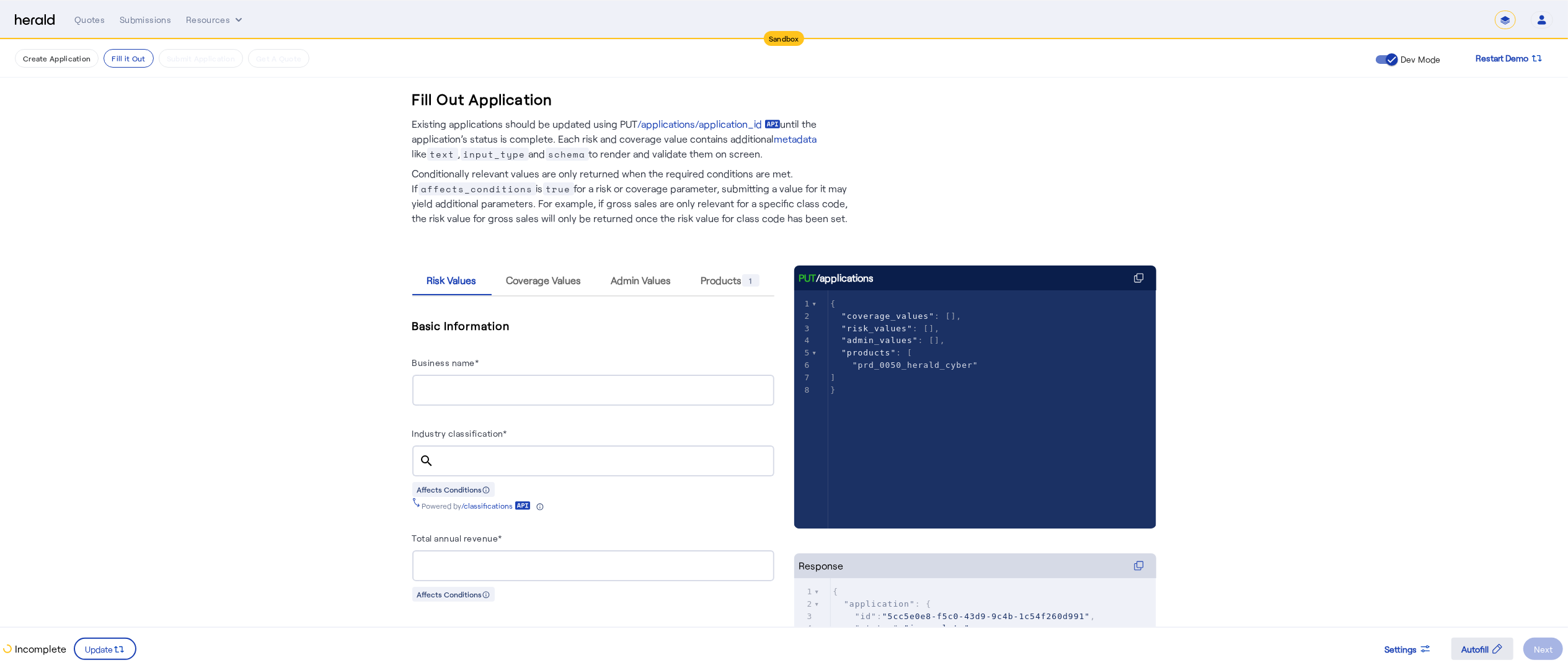
click at [1502, 647] on icon at bounding box center [1498, 649] width 10 height 10
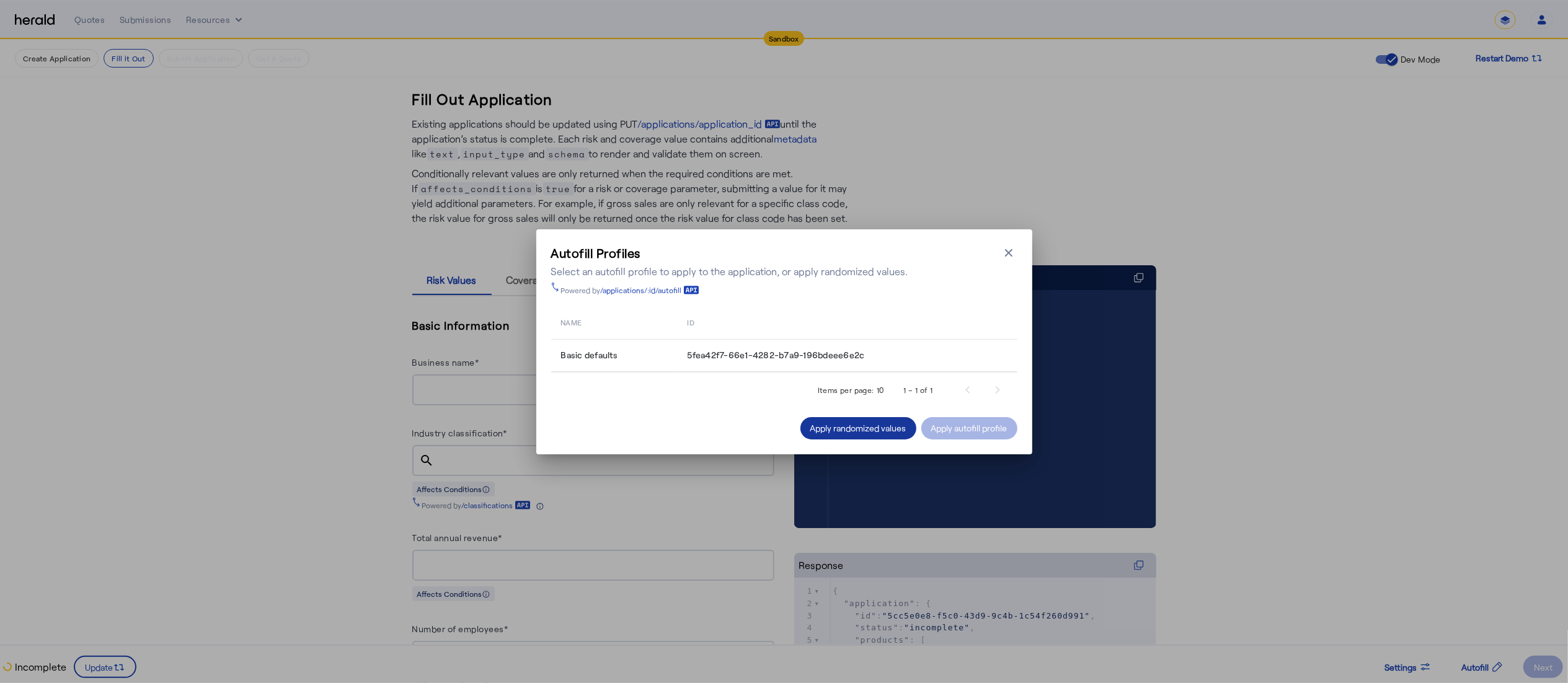
click at [883, 431] on div "Apply randomized values" at bounding box center [858, 428] width 96 height 13
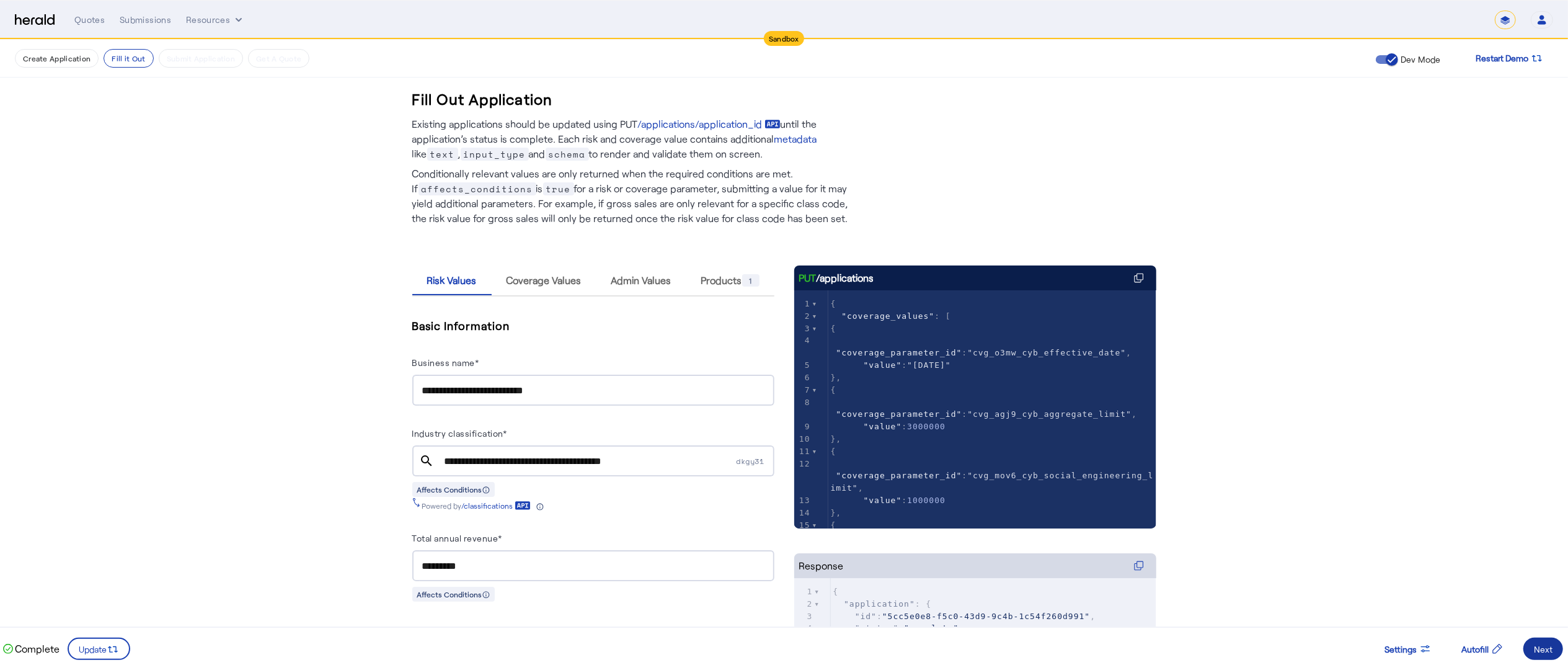
click at [1536, 652] on div "Next" at bounding box center [1543, 649] width 18 height 13
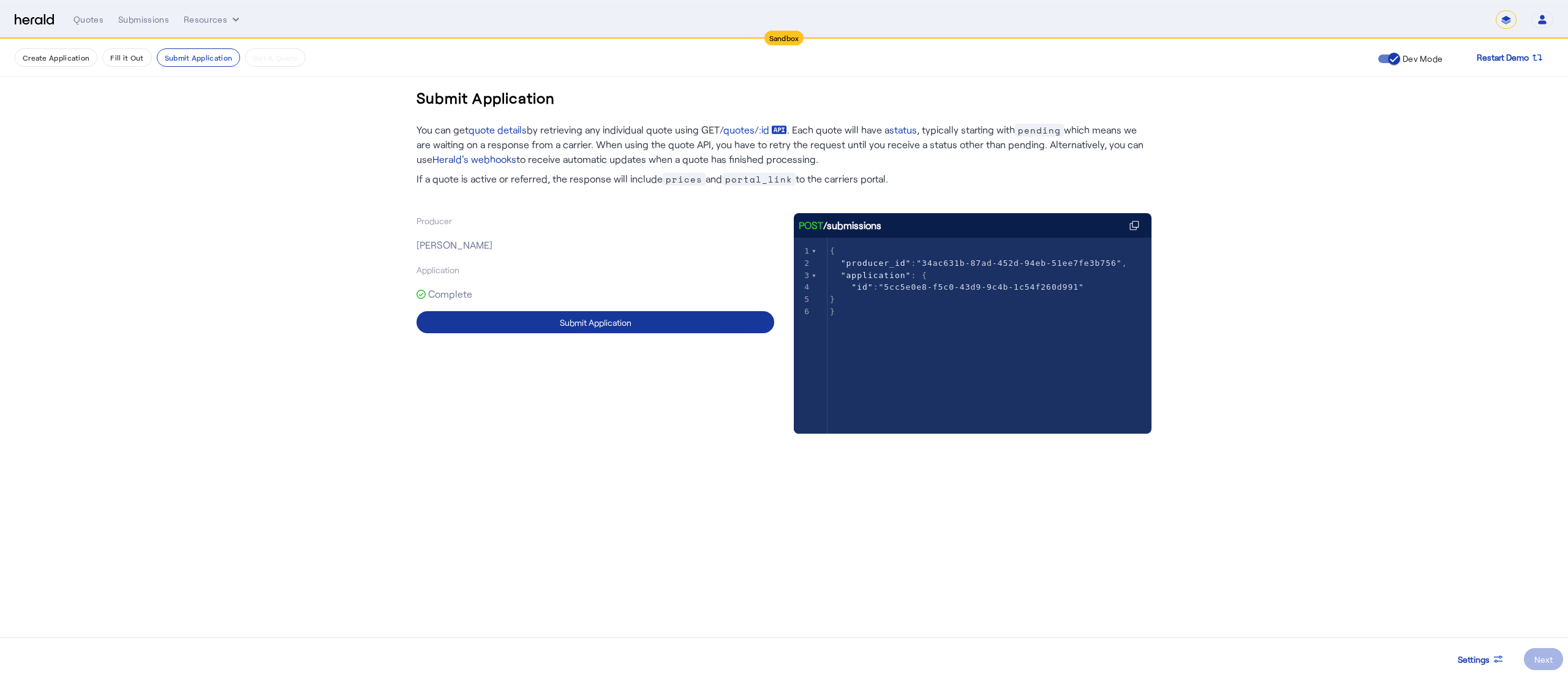
click at [618, 314] on span at bounding box center [595, 322] width 358 height 29
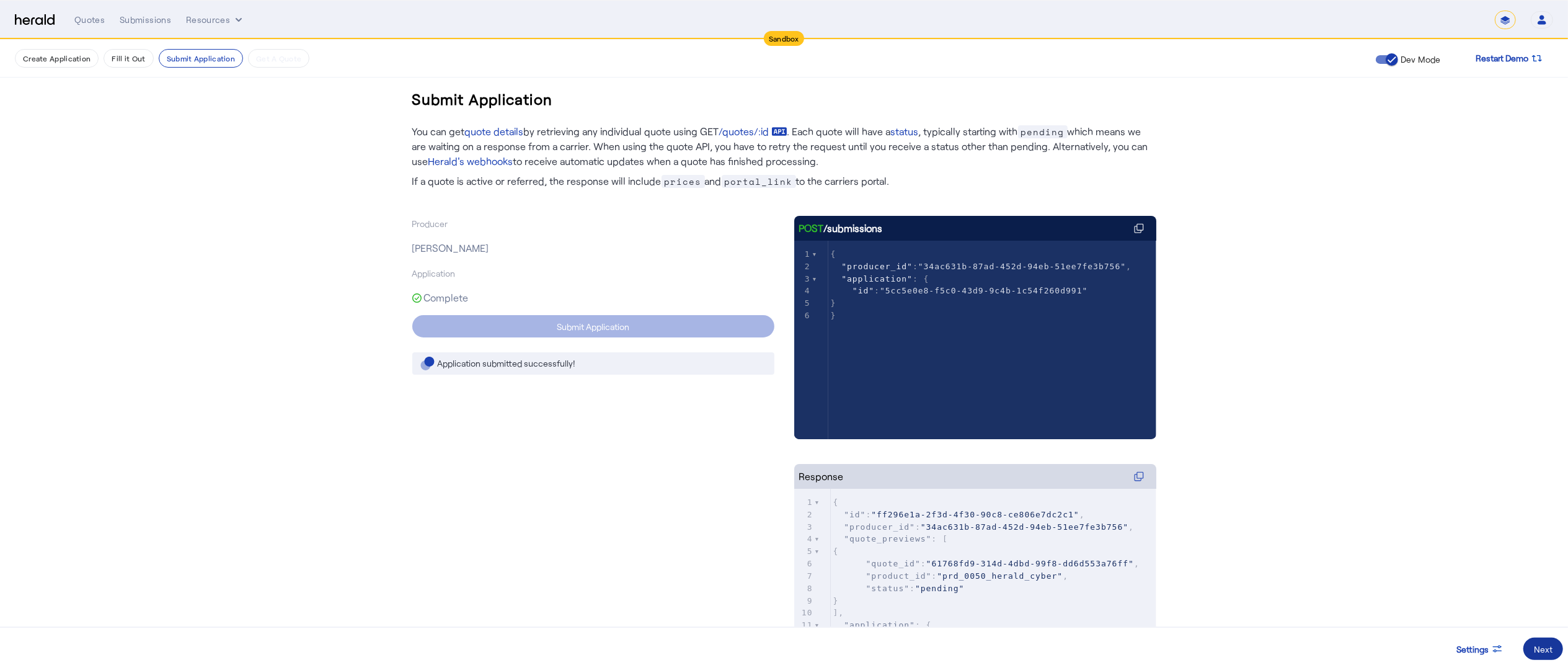
click at [1544, 647] on div "Next" at bounding box center [1543, 649] width 18 height 13
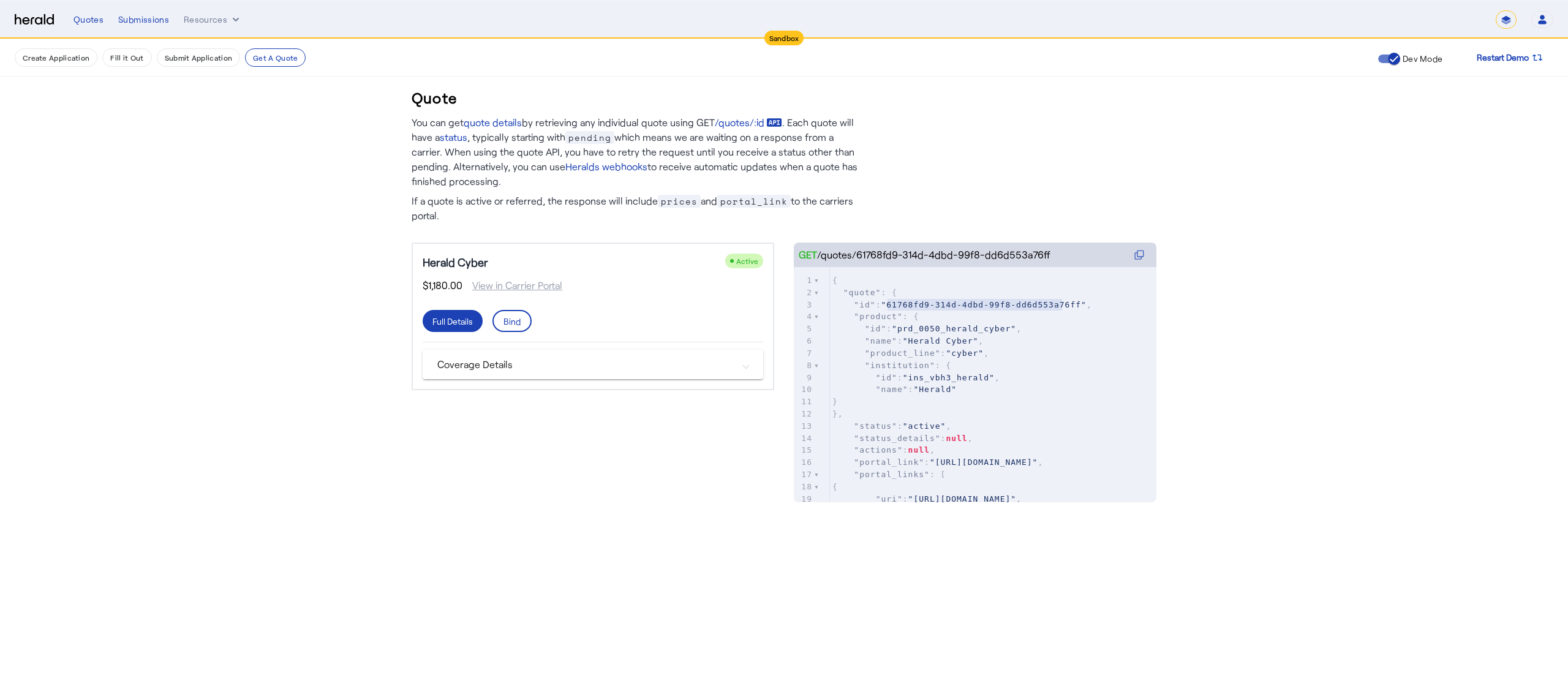
type textarea "**********"
drag, startPoint x: 885, startPoint y: 301, endPoint x: 1065, endPoint y: 301, distance: 180.0
click at [1065, 301] on span ""61768fd9-314d-4dbd-99f8-dd6d553a76ff"" at bounding box center [983, 304] width 205 height 9
click at [230, 20] on icon "Resources dropdown menu" at bounding box center [236, 19] width 12 height 12
click at [228, 50] on span "Herald Request Builder" at bounding box center [247, 45] width 109 height 12
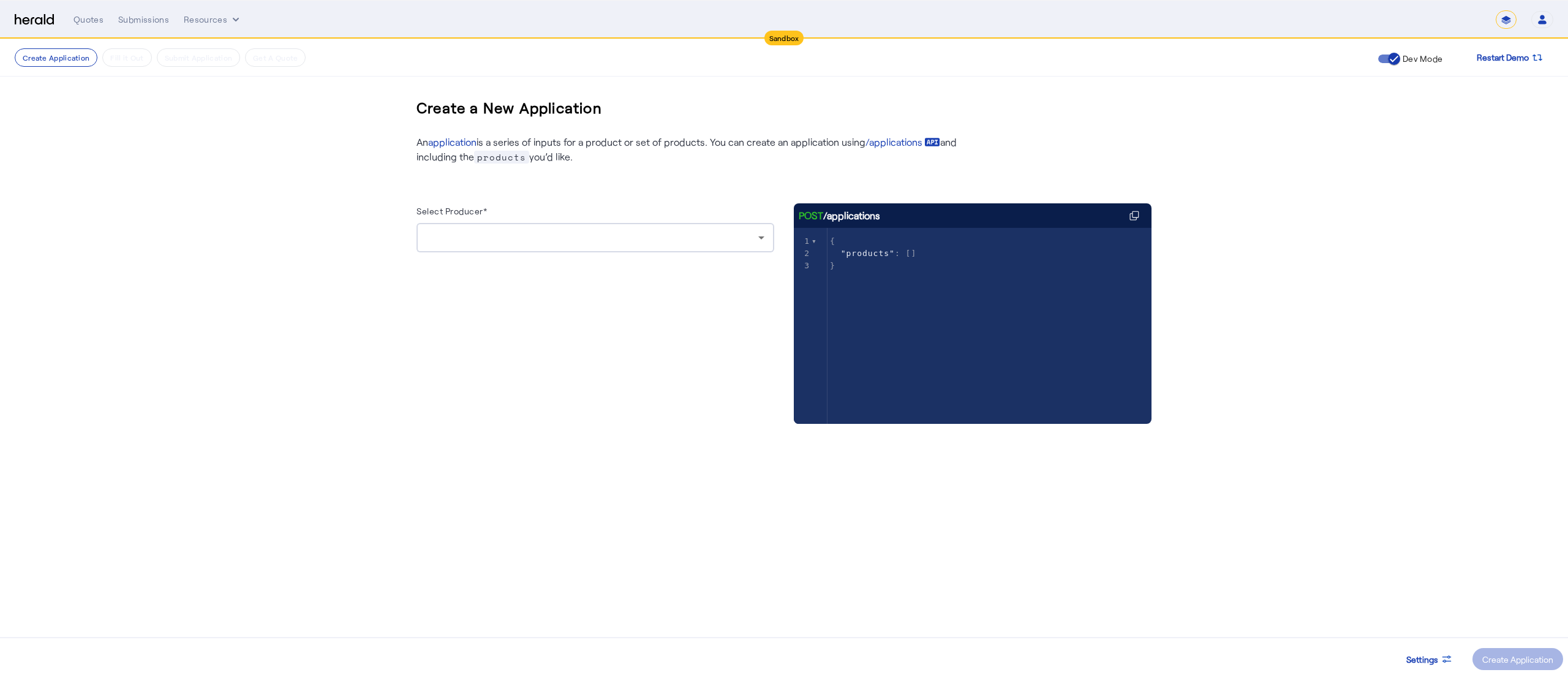
click at [594, 229] on div at bounding box center [595, 238] width 338 height 29
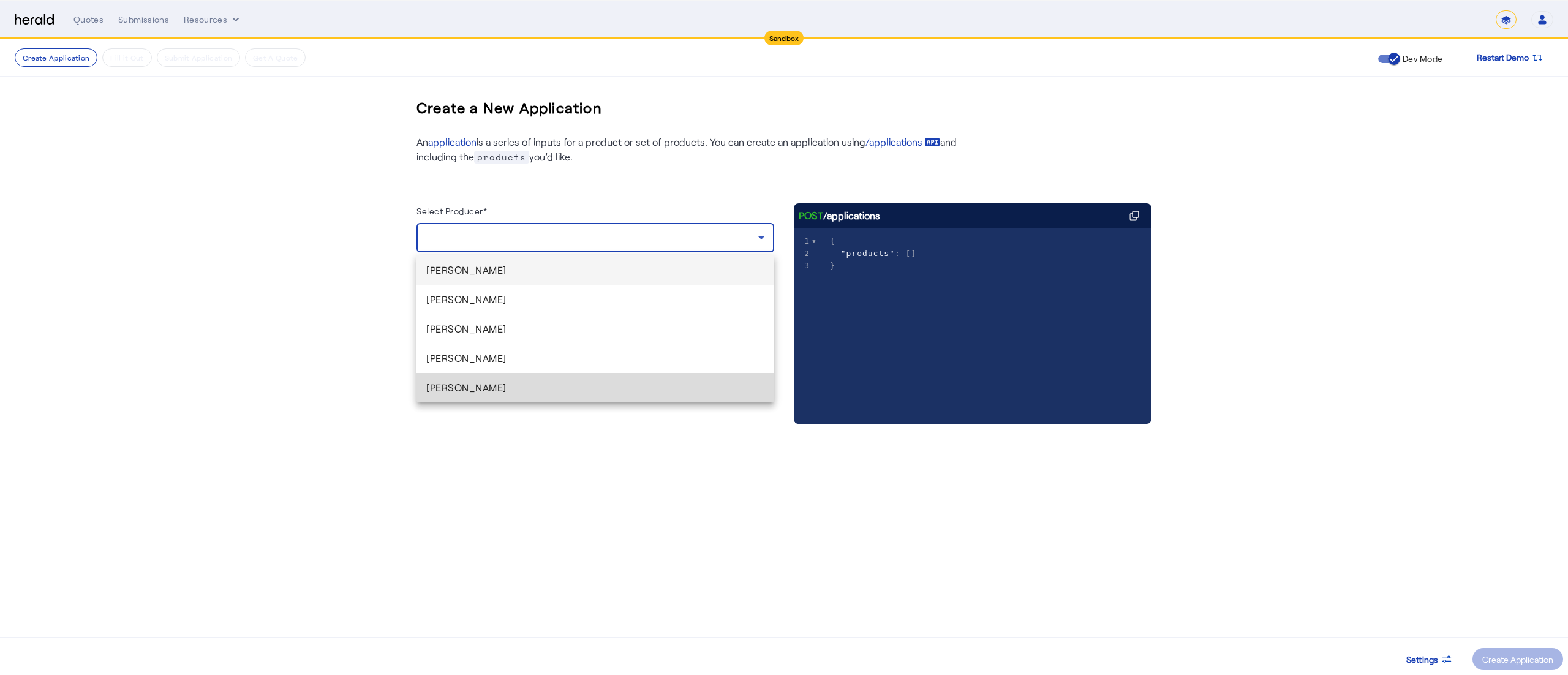
click at [514, 385] on span "[PERSON_NAME]" at bounding box center [595, 387] width 338 height 15
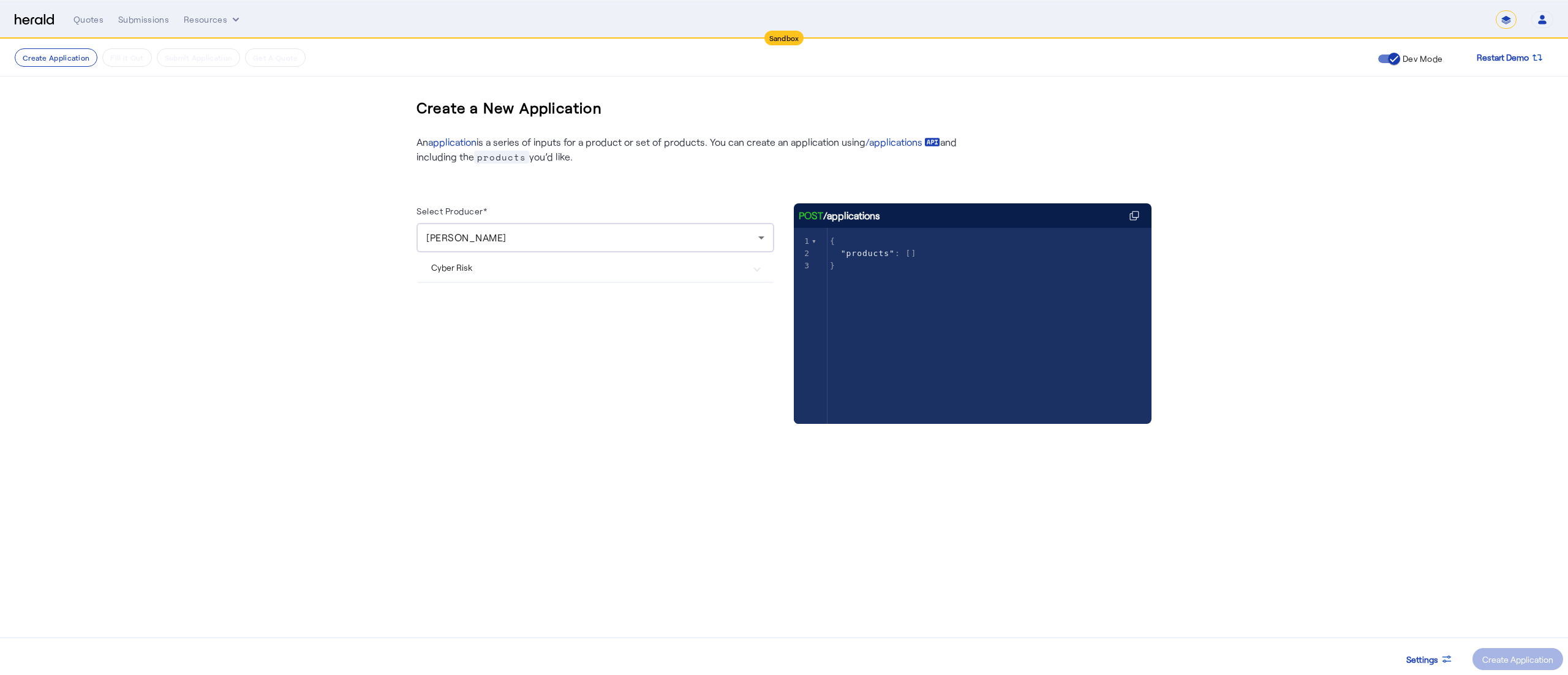
click at [676, 269] on Risk "Cyber Risk" at bounding box center [588, 268] width 314 height 13
click at [1507, 656] on div "Create Application" at bounding box center [1518, 660] width 71 height 13
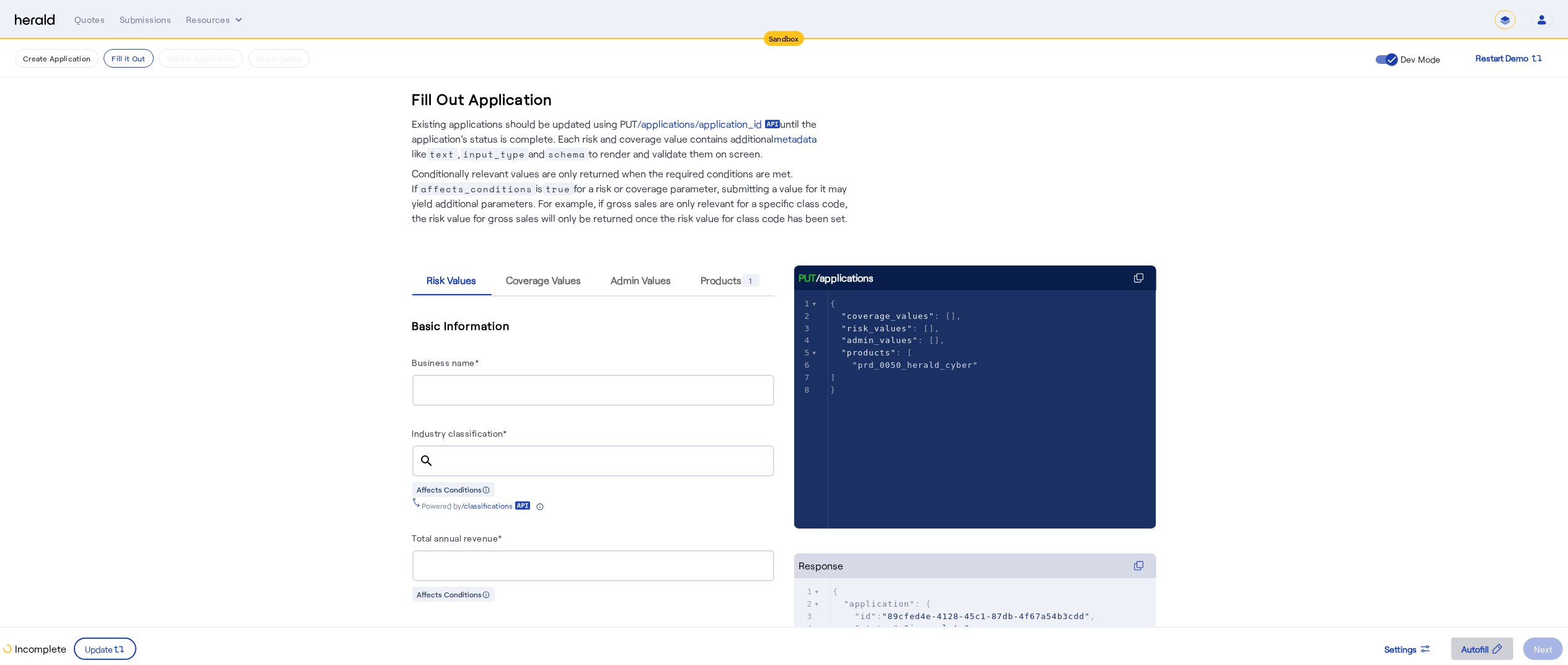
click at [1464, 644] on span "Autofill" at bounding box center [1475, 649] width 27 height 13
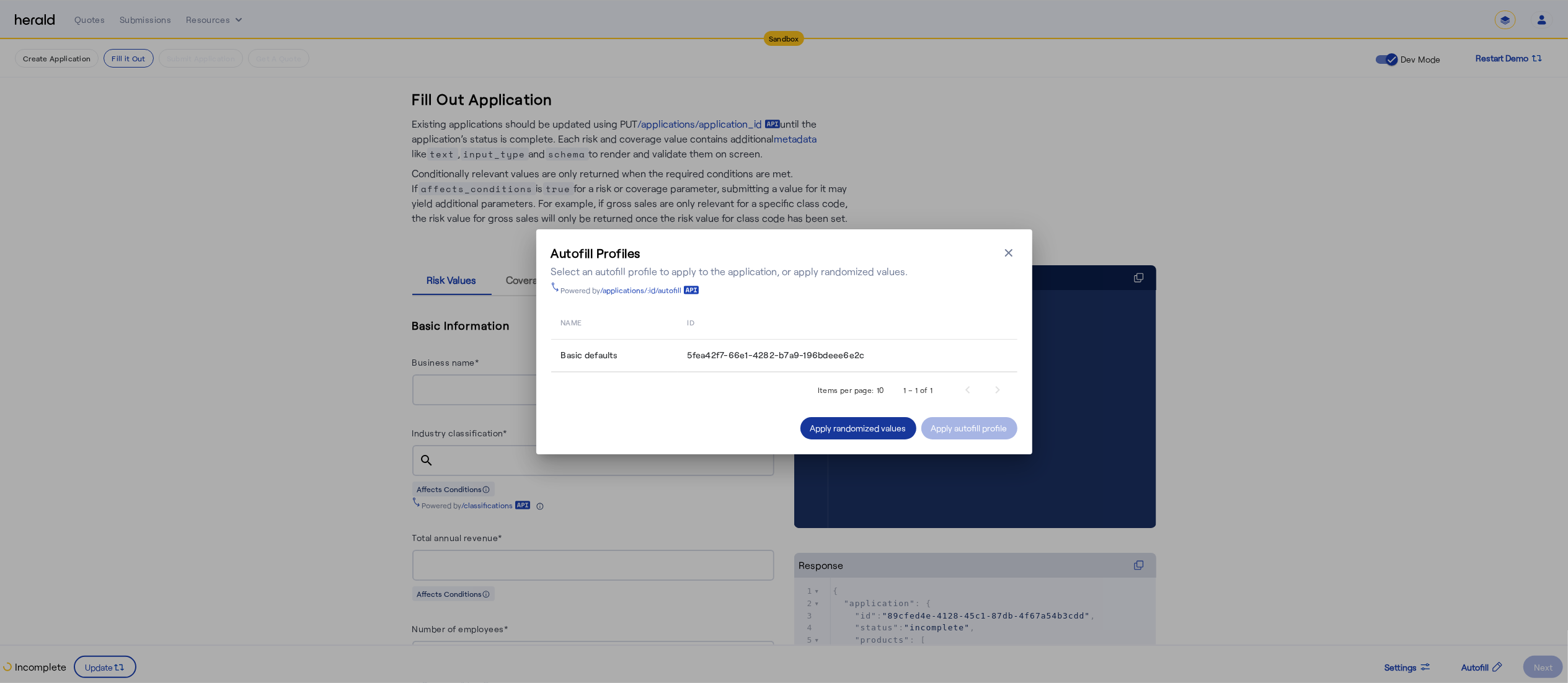
click at [874, 438] on span at bounding box center [858, 428] width 116 height 30
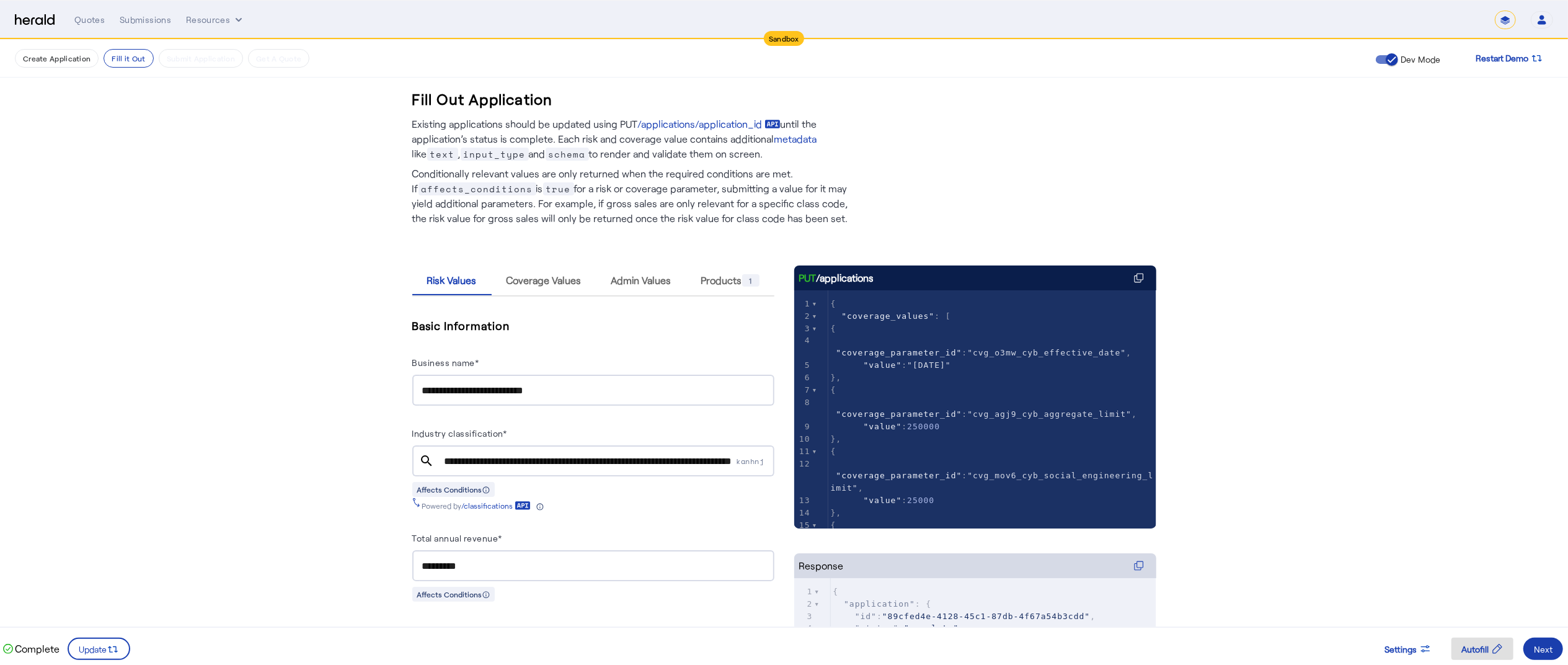
click at [1549, 649] on div "Next" at bounding box center [1543, 649] width 18 height 13
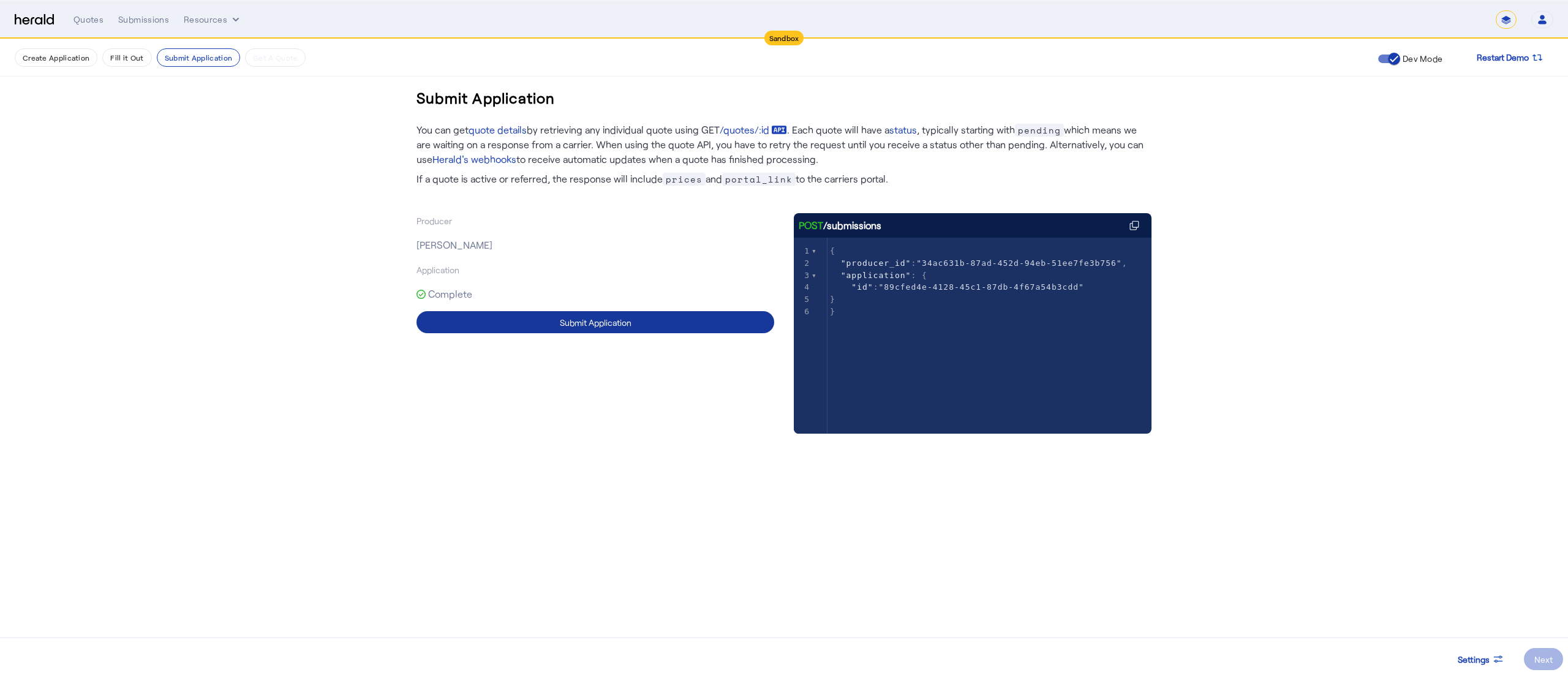
click at [692, 315] on span at bounding box center [595, 322] width 358 height 29
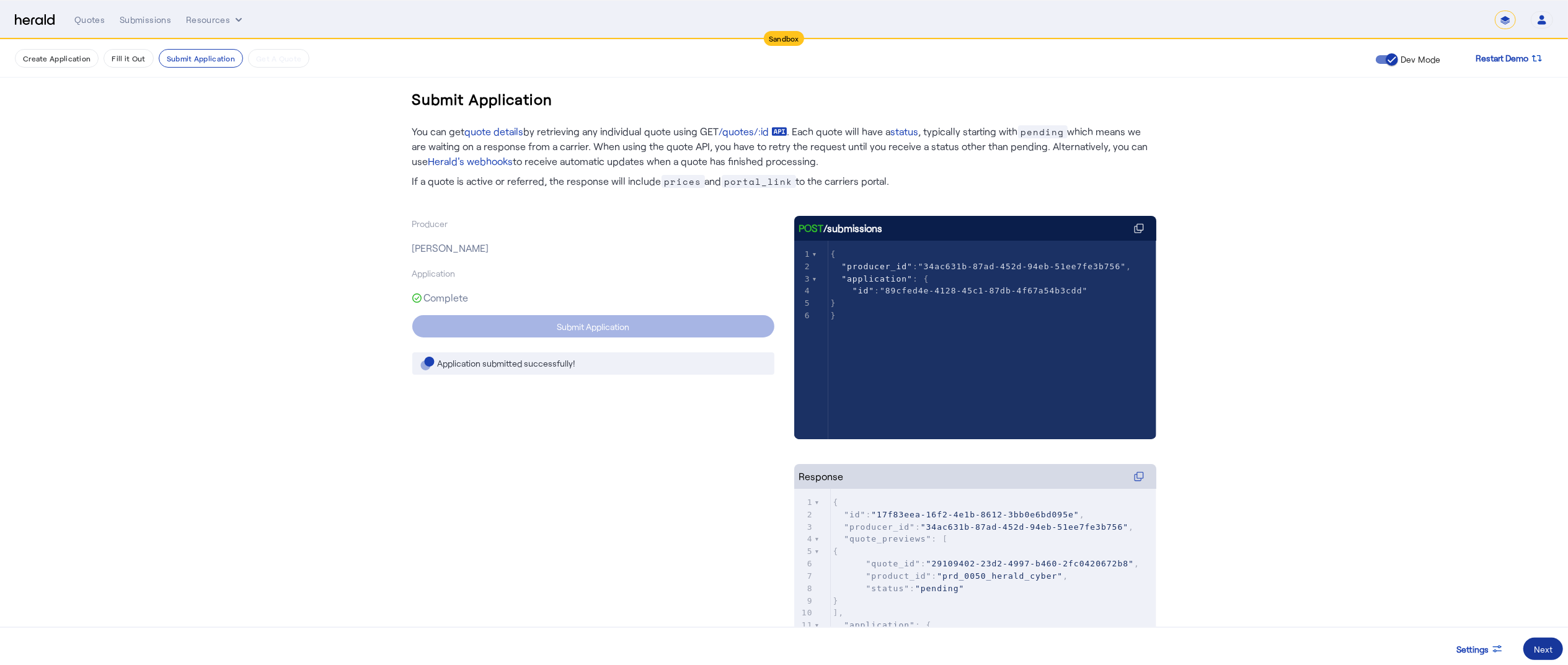
click at [1546, 644] on div "Next" at bounding box center [1543, 649] width 18 height 13
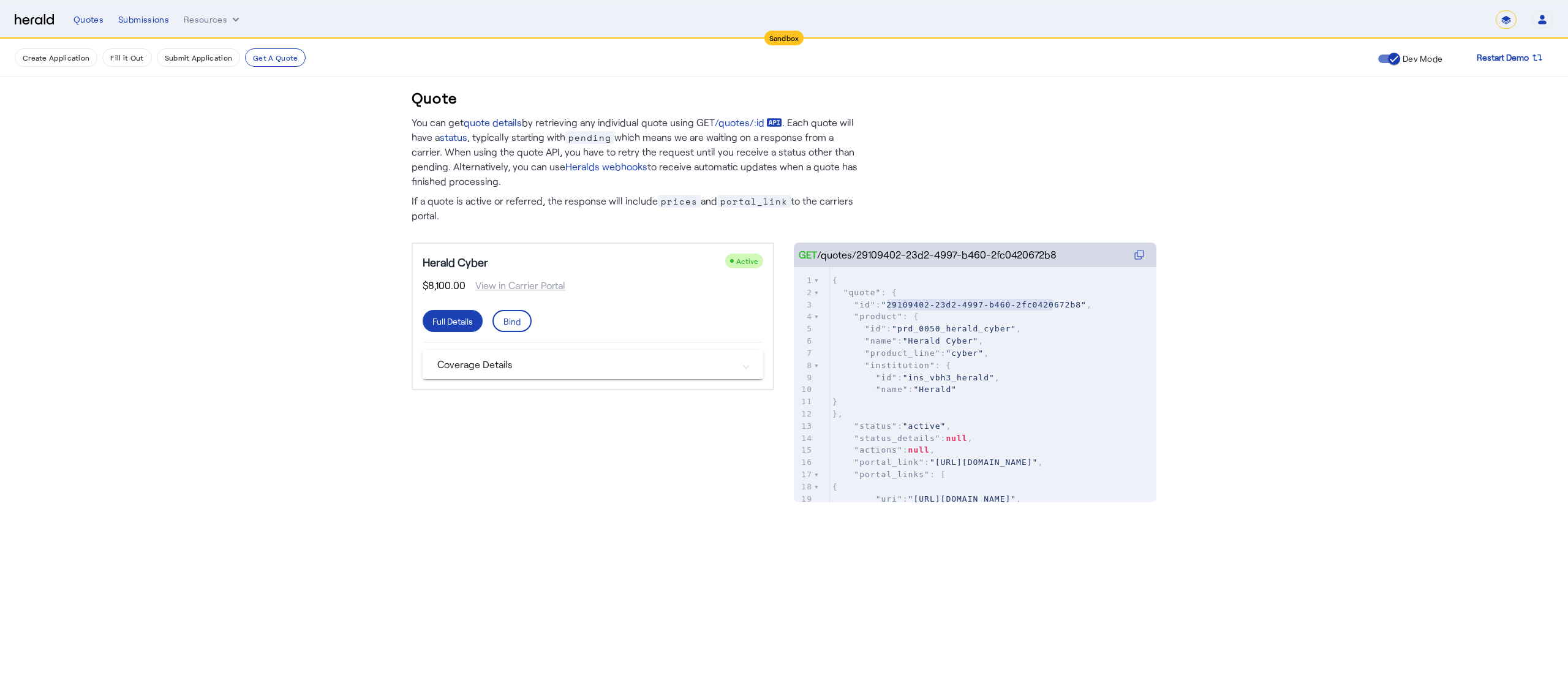
type textarea "**********"
drag, startPoint x: 888, startPoint y: 309, endPoint x: 1068, endPoint y: 308, distance: 180.0
click at [1068, 308] on pre ""id" : "29109402-23d2-4997-b460-2fc0420672b8" ," at bounding box center [994, 305] width 327 height 12
click at [201, 22] on button "Resources" at bounding box center [213, 19] width 58 height 12
click at [204, 40] on span "Herald Request Builder" at bounding box center [247, 45] width 109 height 12
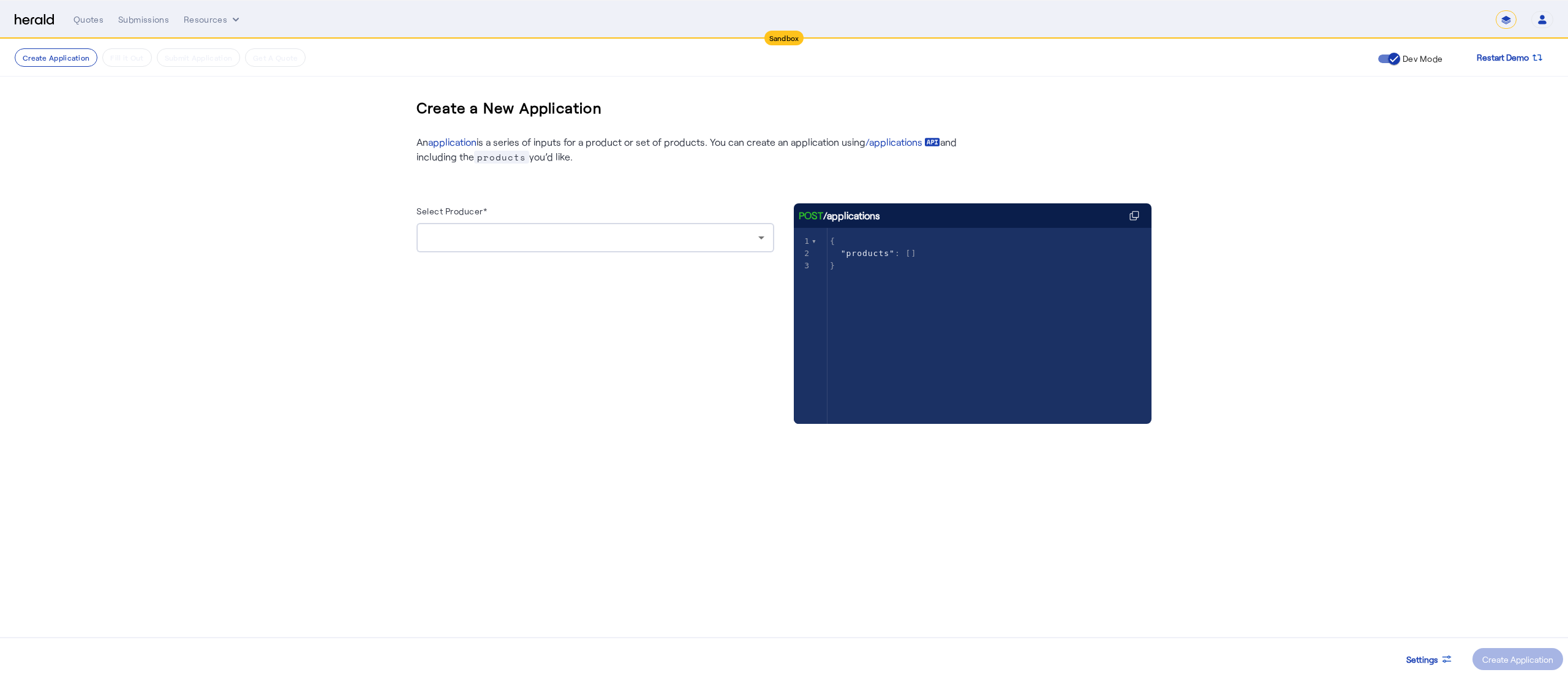
click at [597, 255] on div at bounding box center [595, 262] width 358 height 20
click at [584, 244] on div at bounding box center [592, 238] width 332 height 15
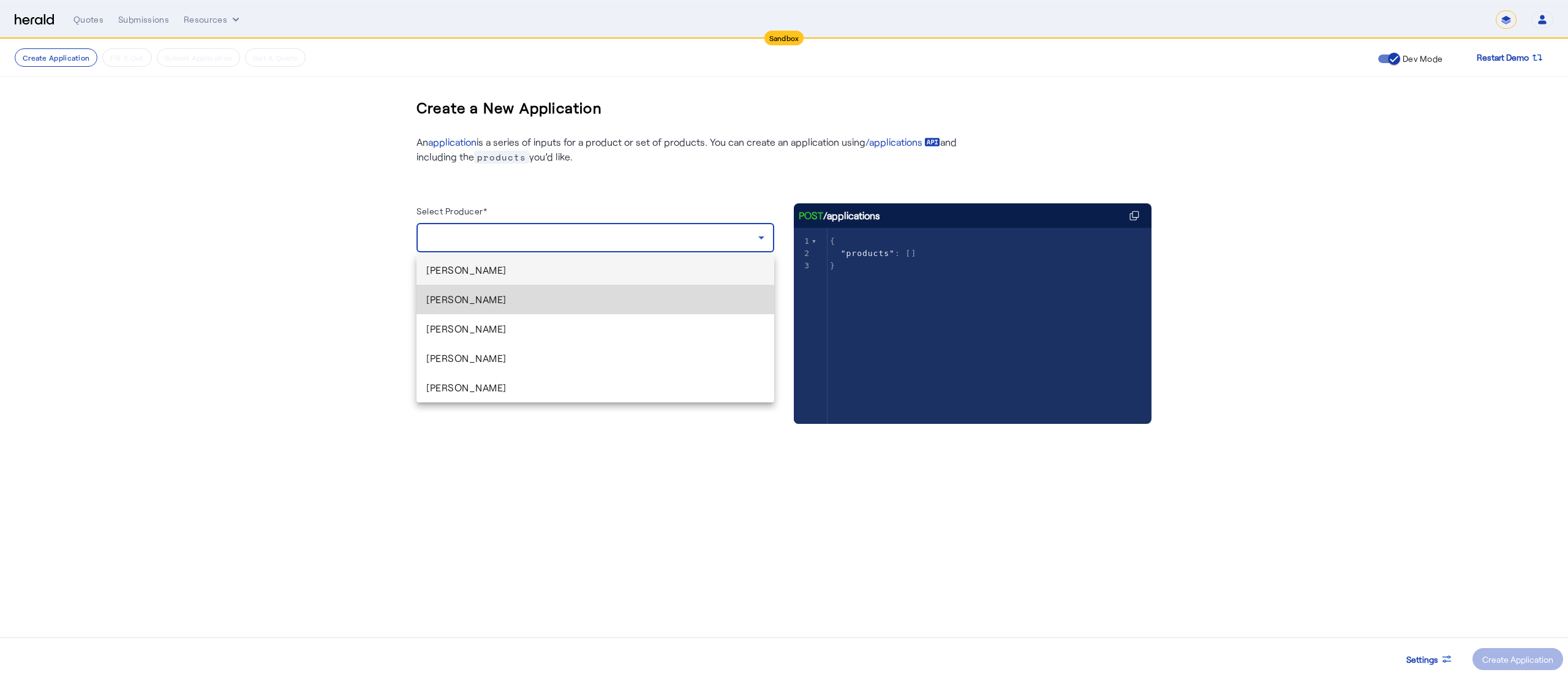
click at [529, 298] on span "[PERSON_NAME]" at bounding box center [595, 300] width 338 height 15
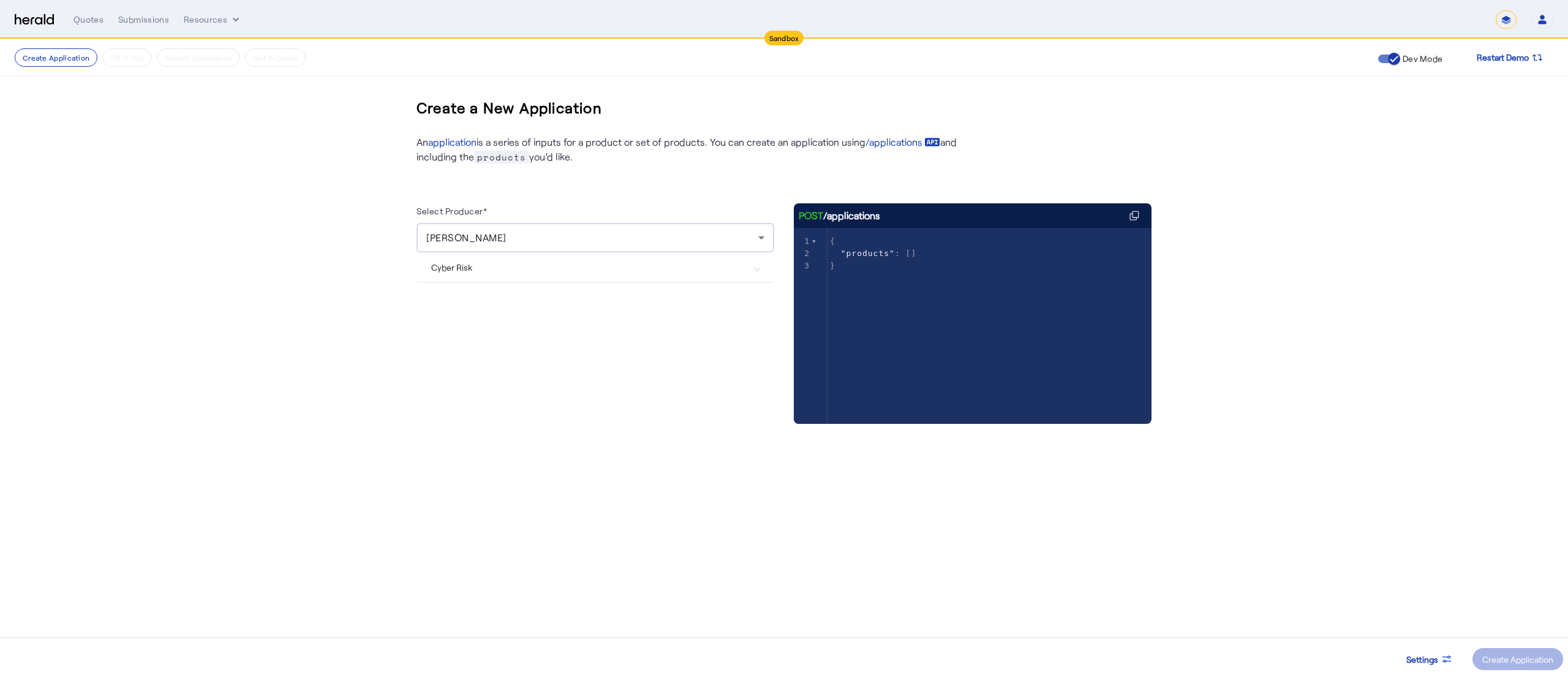
click at [514, 267] on Risk "Cyber Risk" at bounding box center [588, 268] width 314 height 13
click at [449, 228] on div "[PERSON_NAME]" at bounding box center [595, 238] width 338 height 29
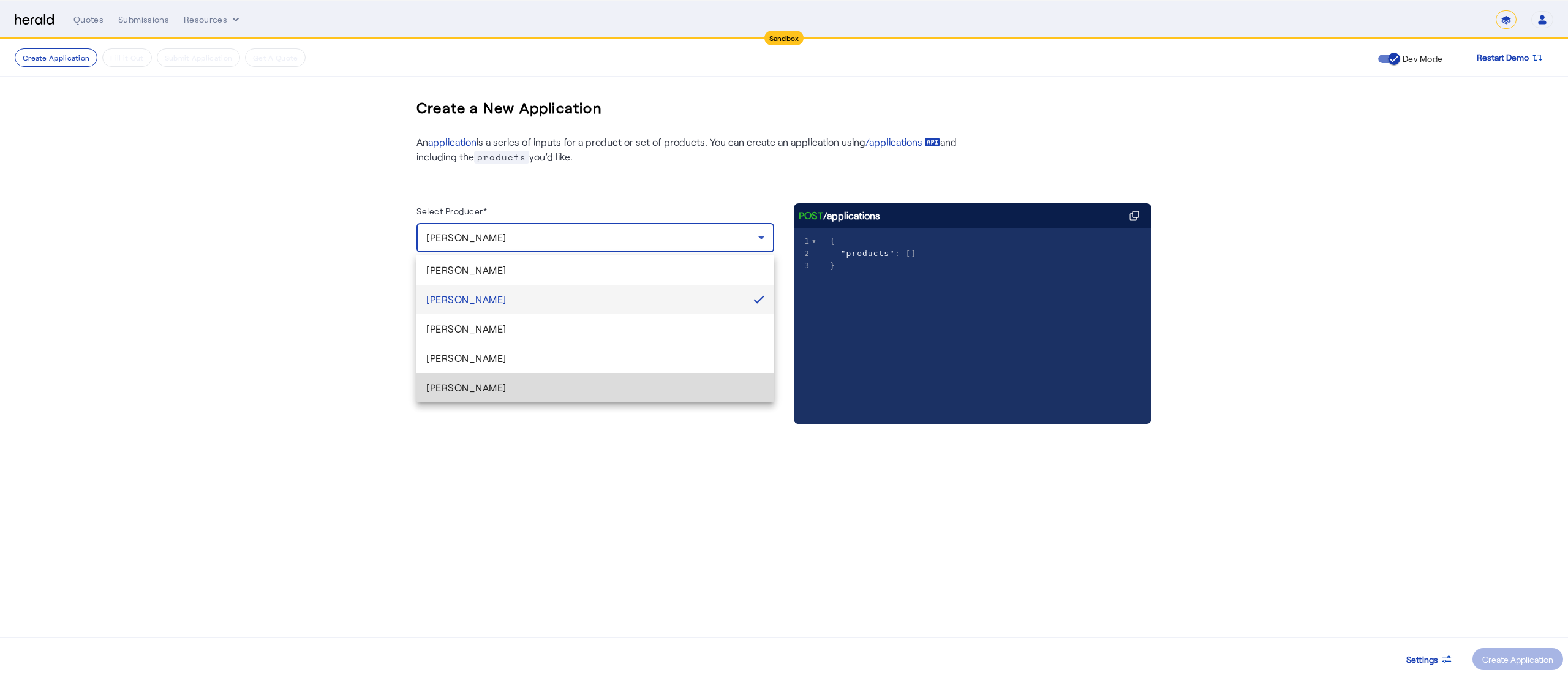
click at [447, 381] on span "[PERSON_NAME]" at bounding box center [595, 387] width 338 height 15
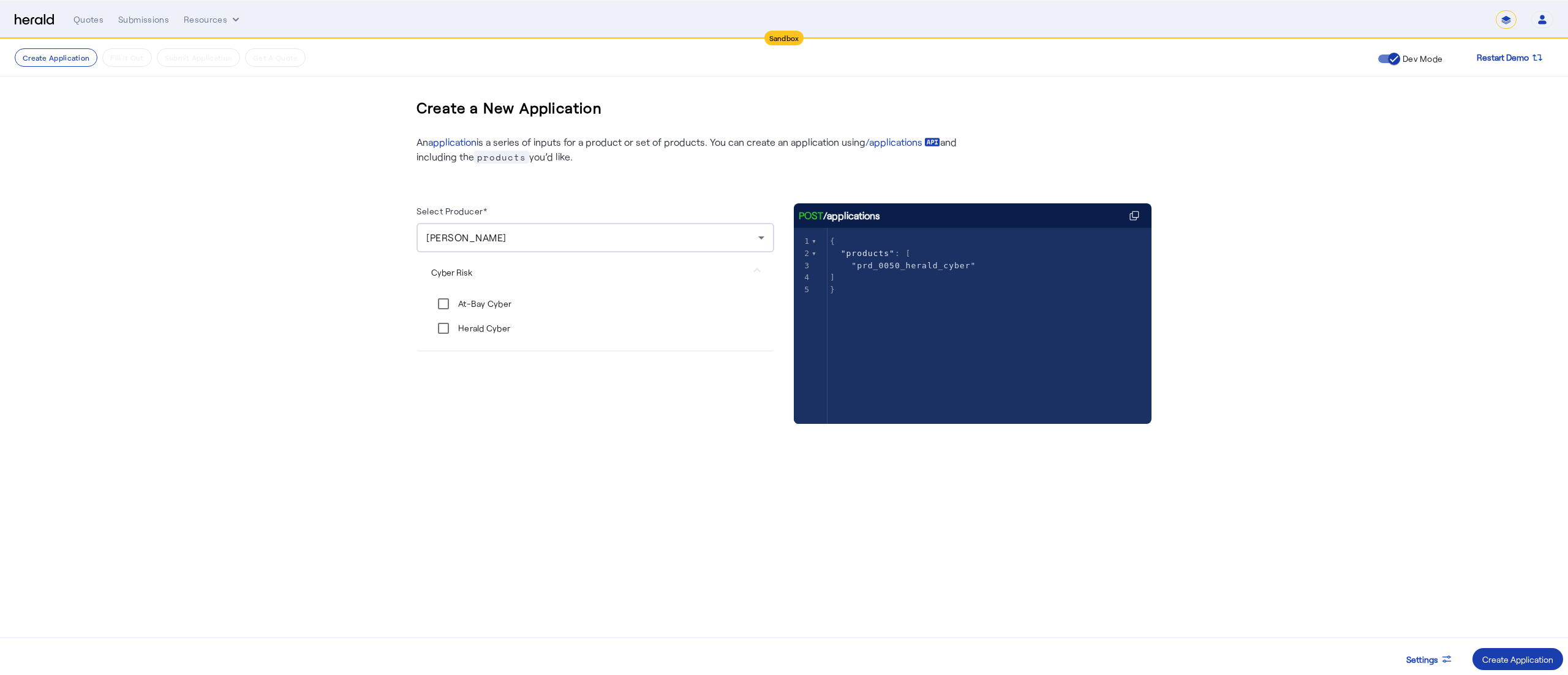
click at [1492, 651] on span at bounding box center [1518, 659] width 90 height 29
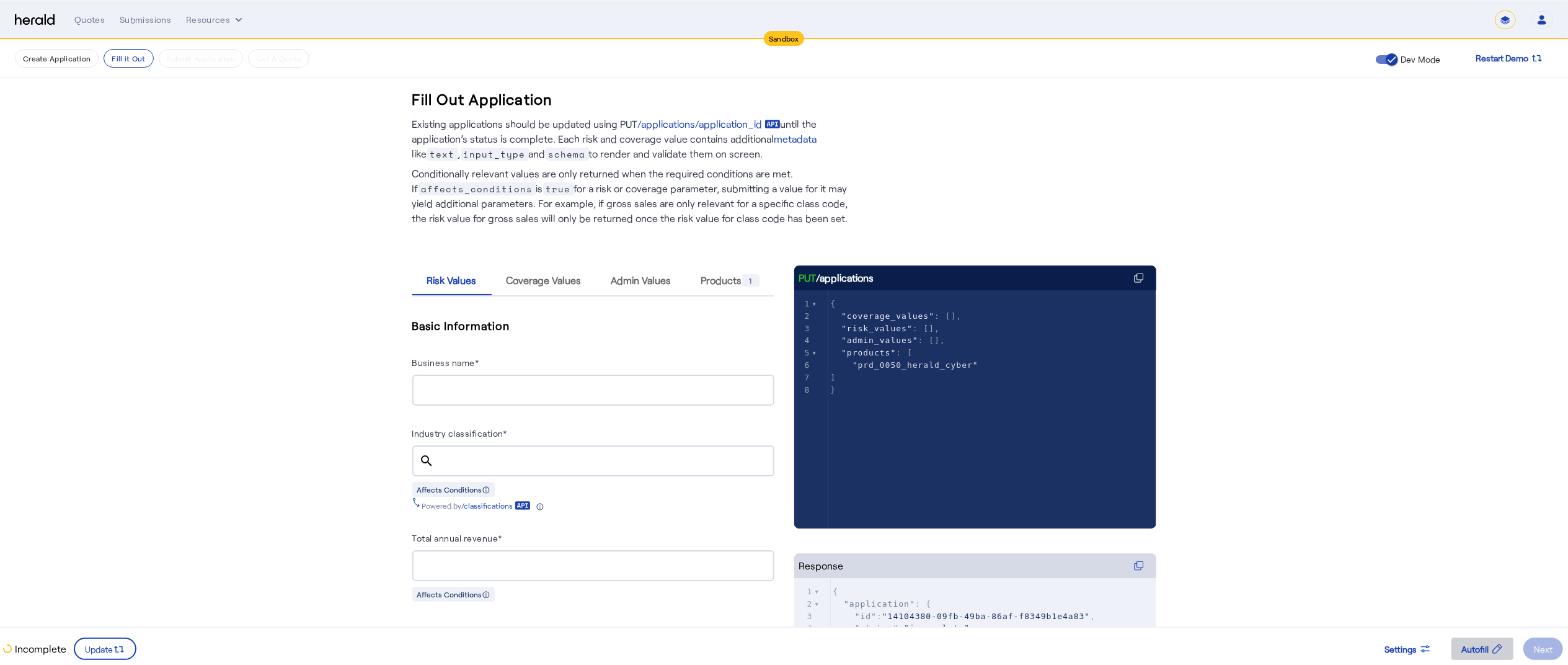
click at [1459, 648] on span at bounding box center [1483, 649] width 62 height 30
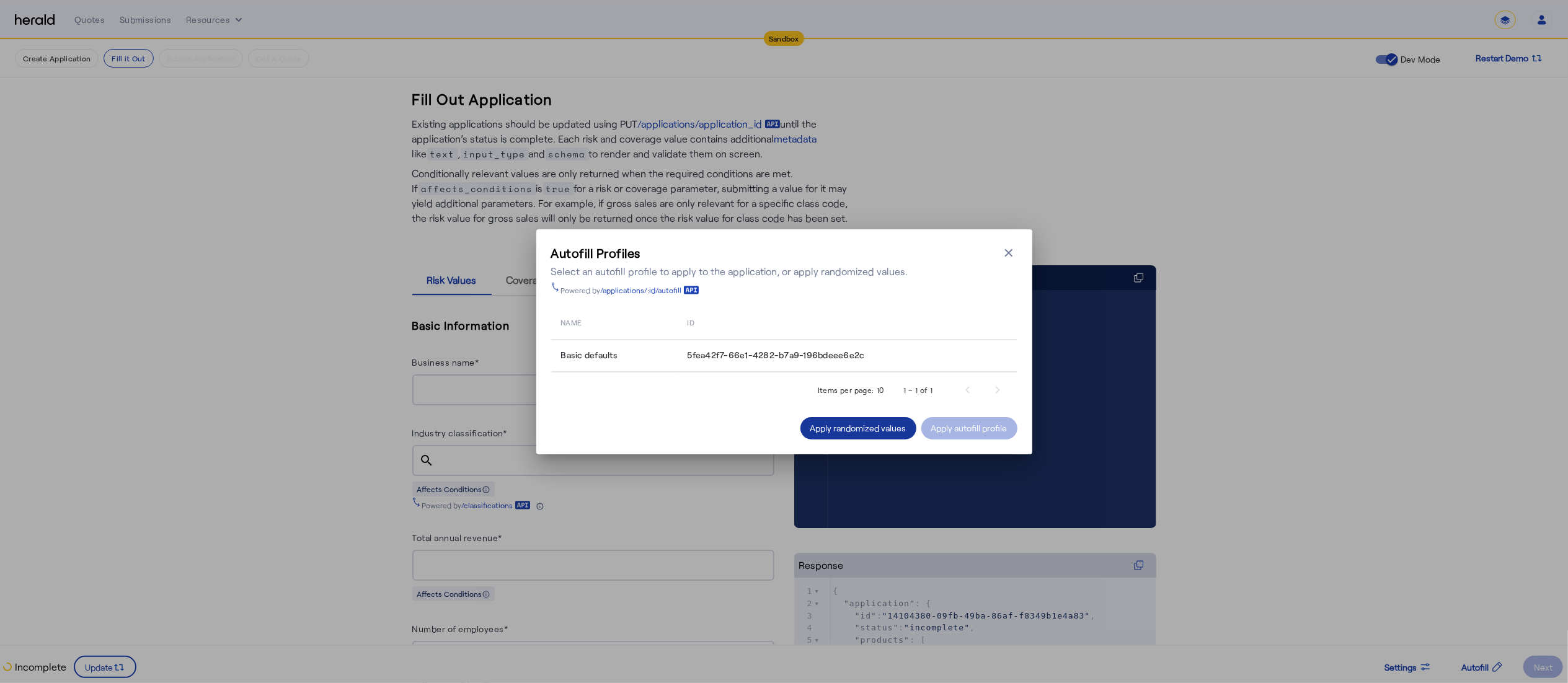
click at [844, 429] on div "Apply randomized values" at bounding box center [858, 428] width 96 height 13
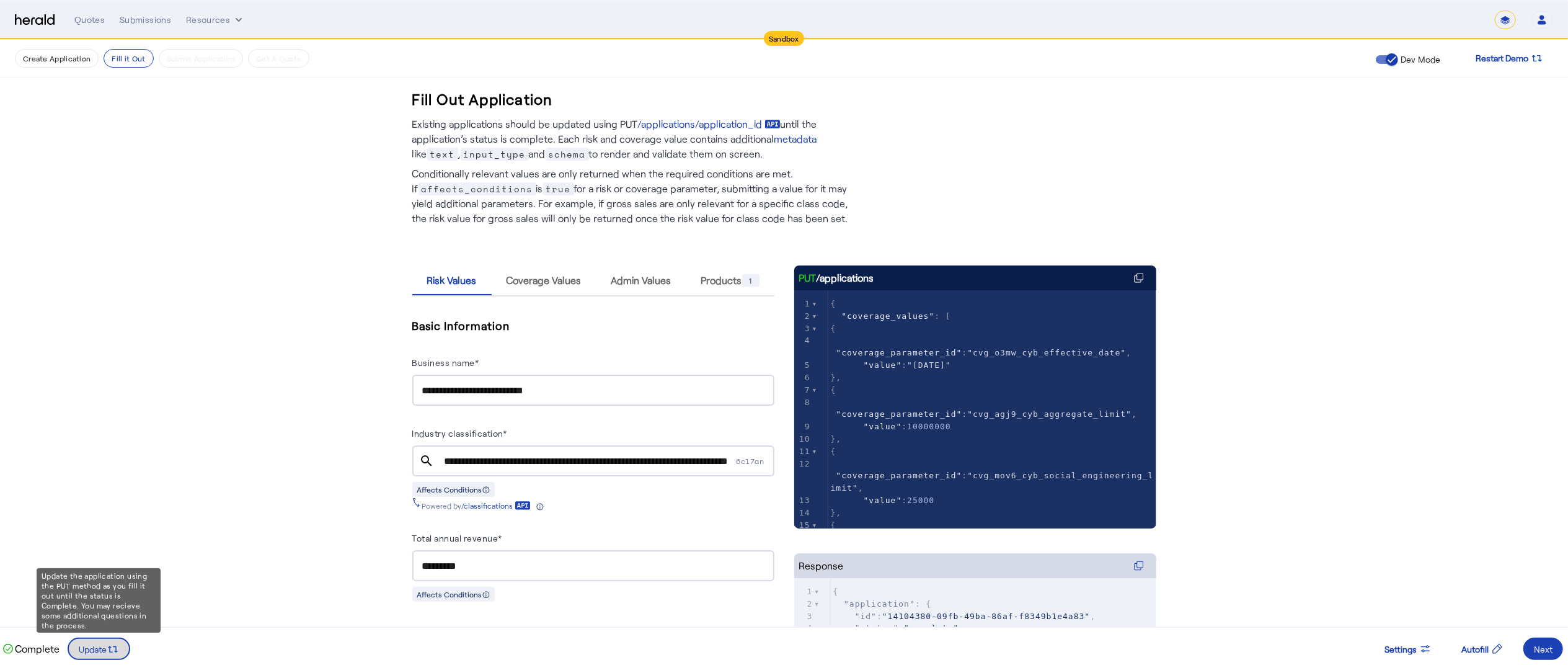
click at [105, 641] on span at bounding box center [98, 649] width 60 height 30
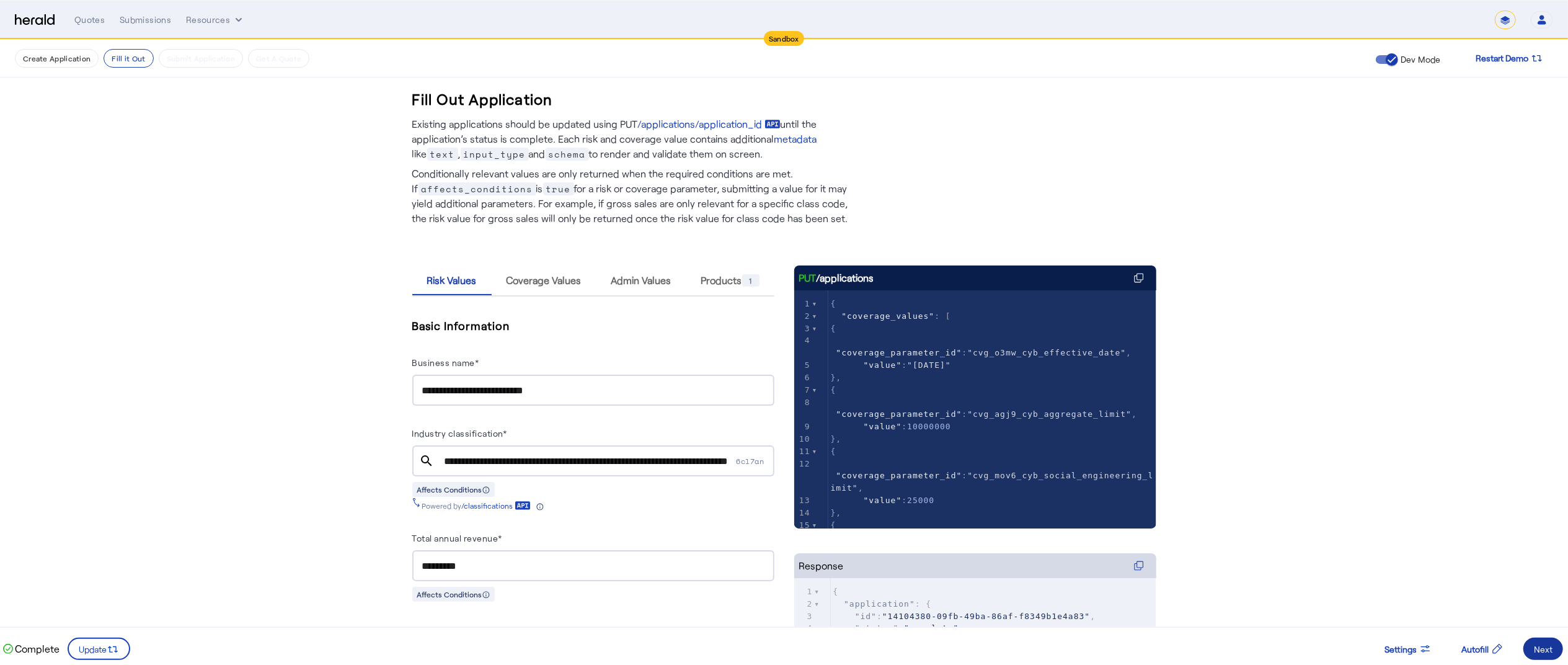
click at [1533, 643] on span at bounding box center [1544, 649] width 40 height 30
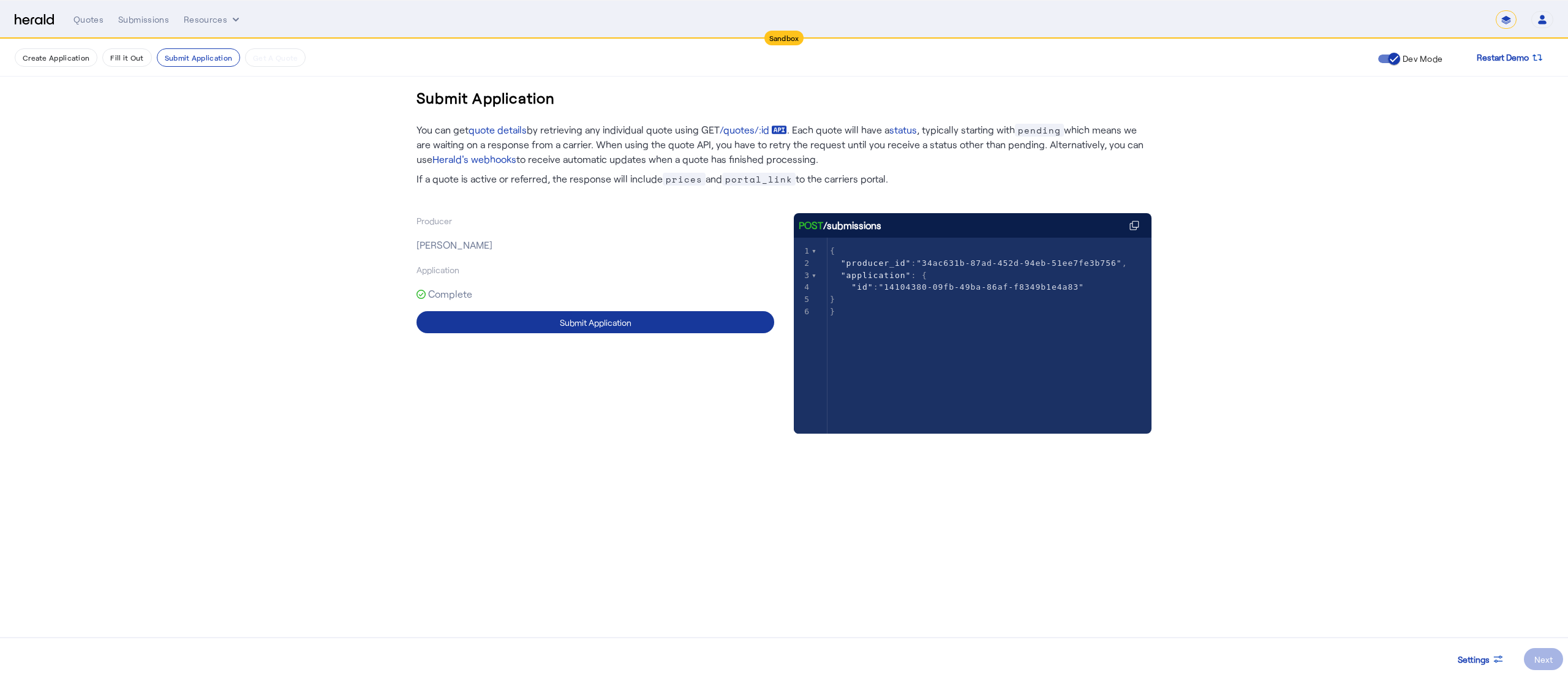
click at [686, 325] on span at bounding box center [595, 322] width 358 height 29
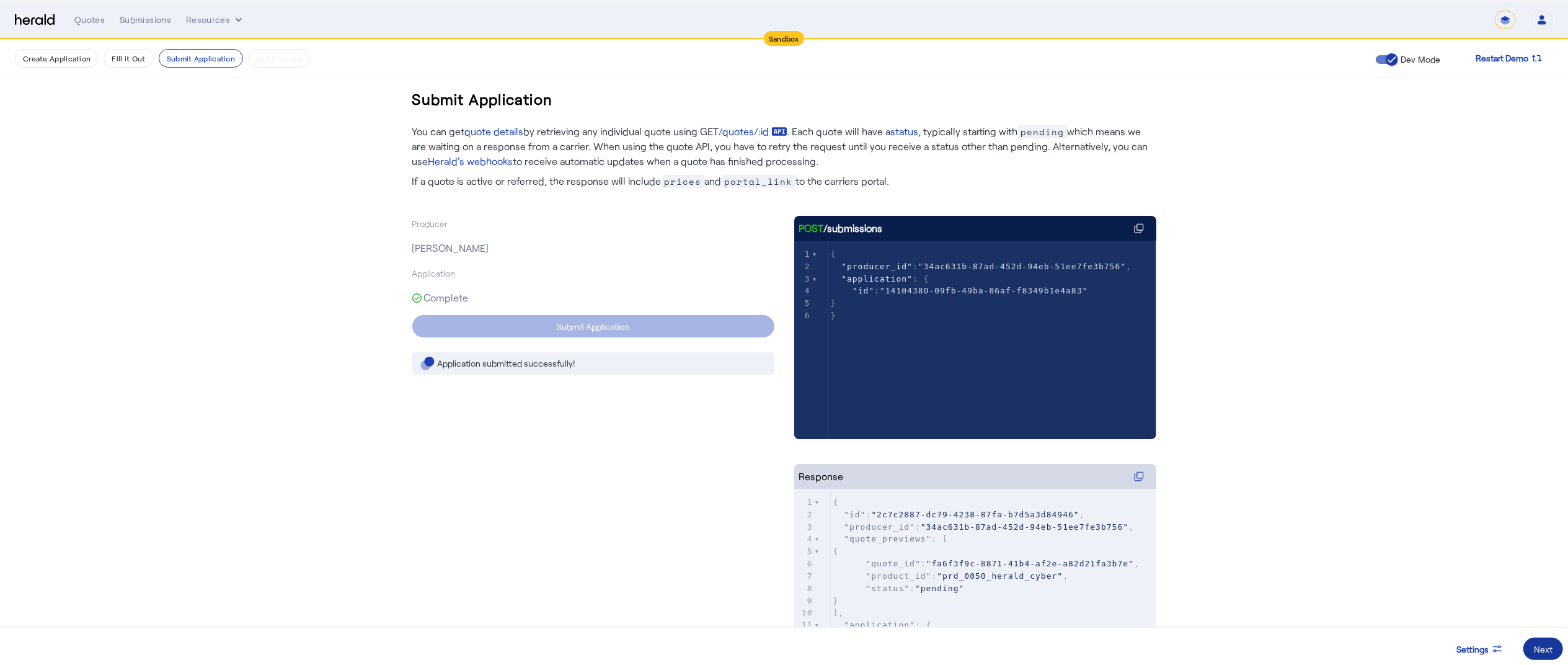
click at [1538, 641] on span at bounding box center [1544, 649] width 40 height 30
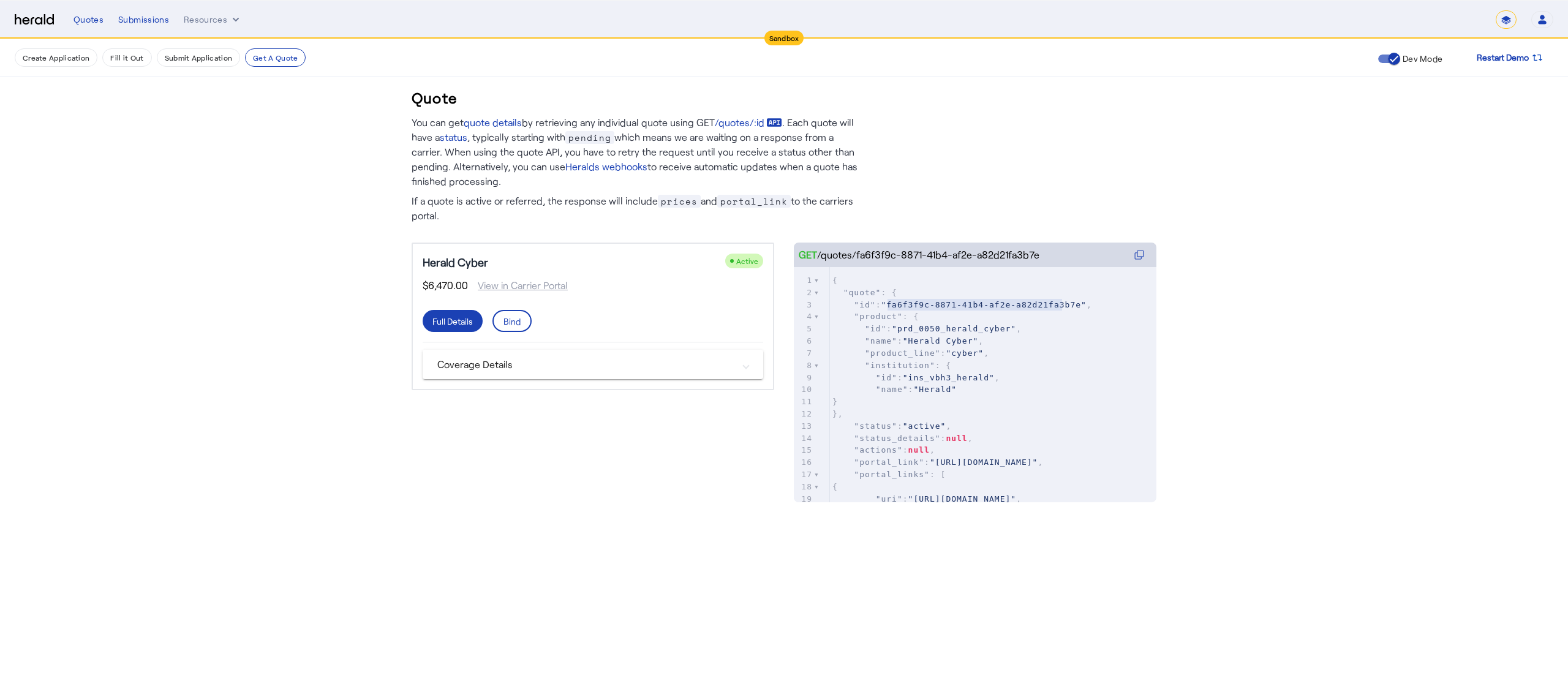
type textarea "**********"
drag, startPoint x: 885, startPoint y: 306, endPoint x: 1067, endPoint y: 301, distance: 182.1
click at [1067, 301] on span ""fa6f3f9c-8871-41b4-af2e-a82d21fa3b7e"" at bounding box center [983, 304] width 205 height 9
click at [193, 18] on button "Resources" at bounding box center [213, 19] width 58 height 12
click at [195, 36] on div "Herald Request Builder" at bounding box center [247, 45] width 129 height 29
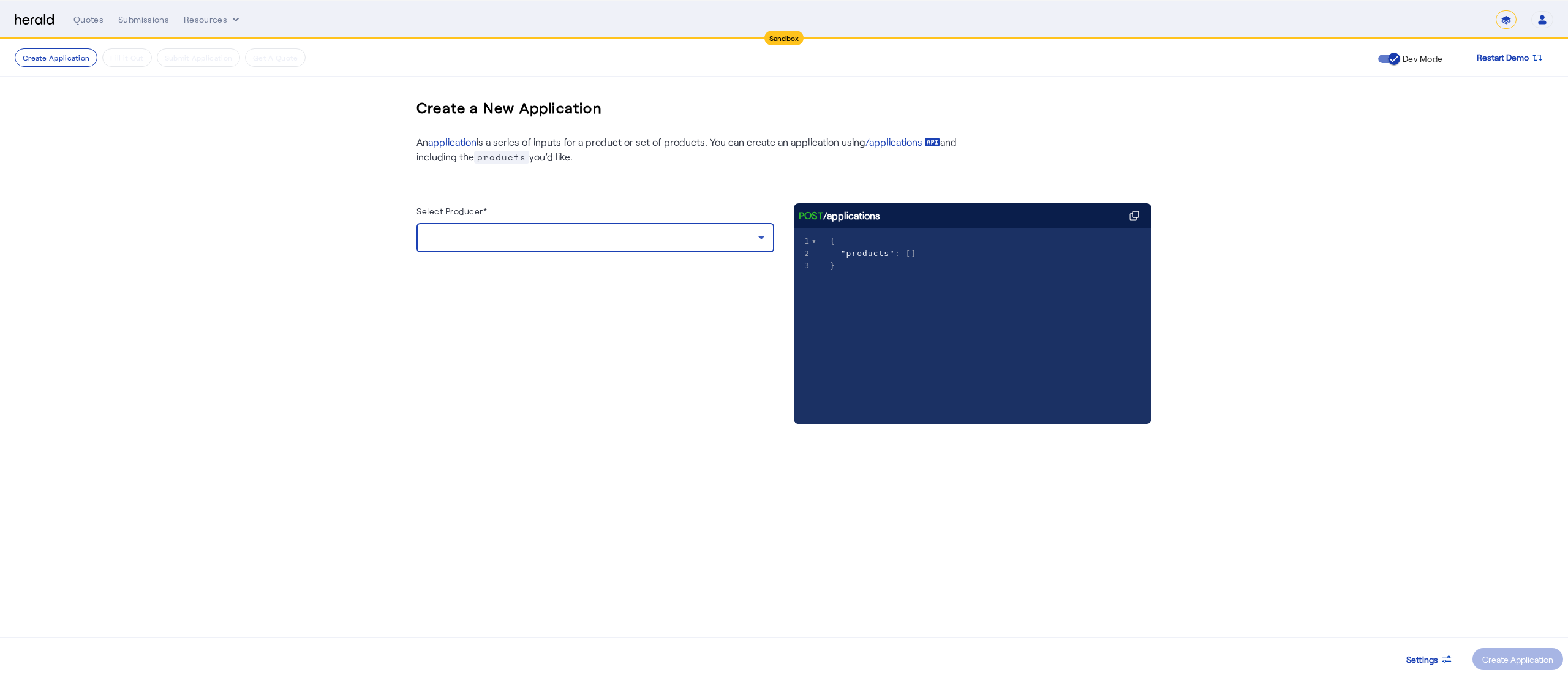
click at [512, 240] on div at bounding box center [592, 238] width 332 height 15
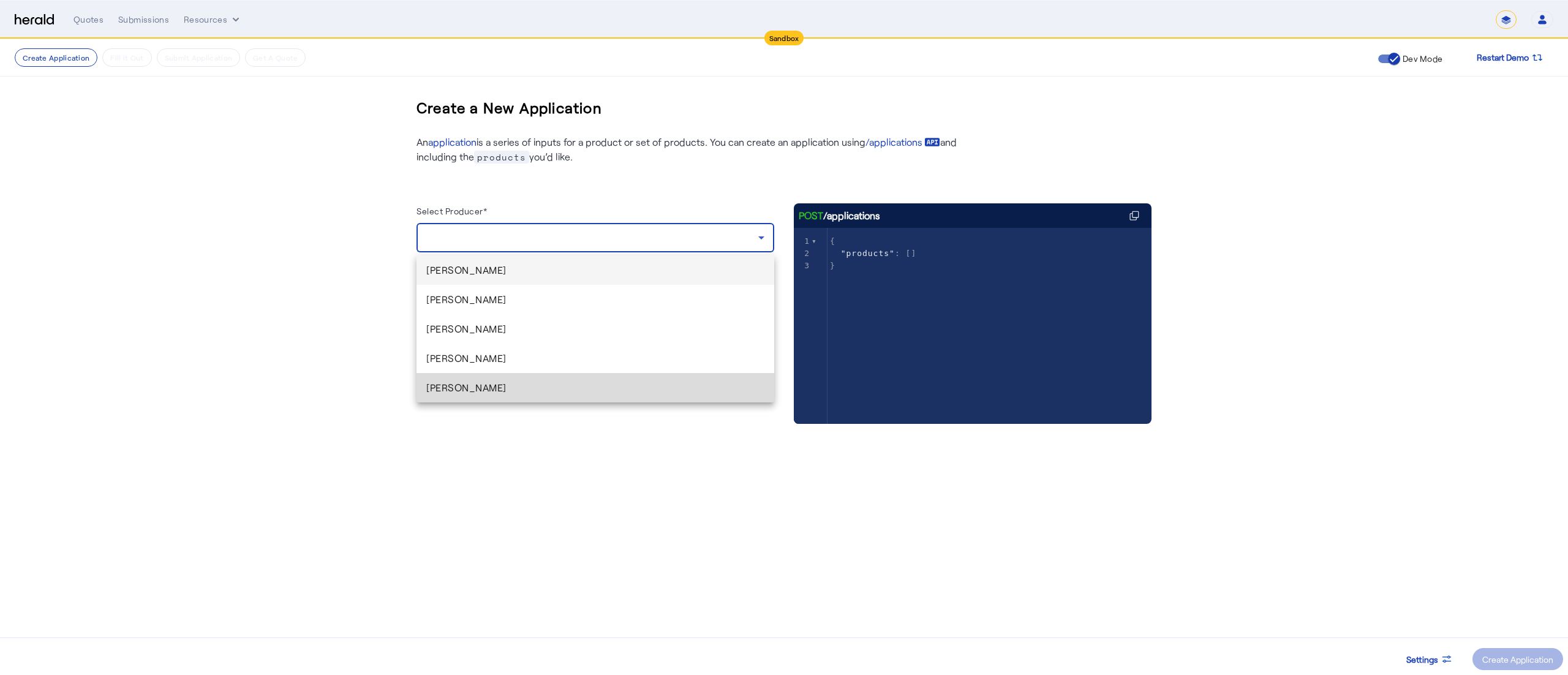
click at [446, 395] on span "[PERSON_NAME]" at bounding box center [595, 387] width 338 height 15
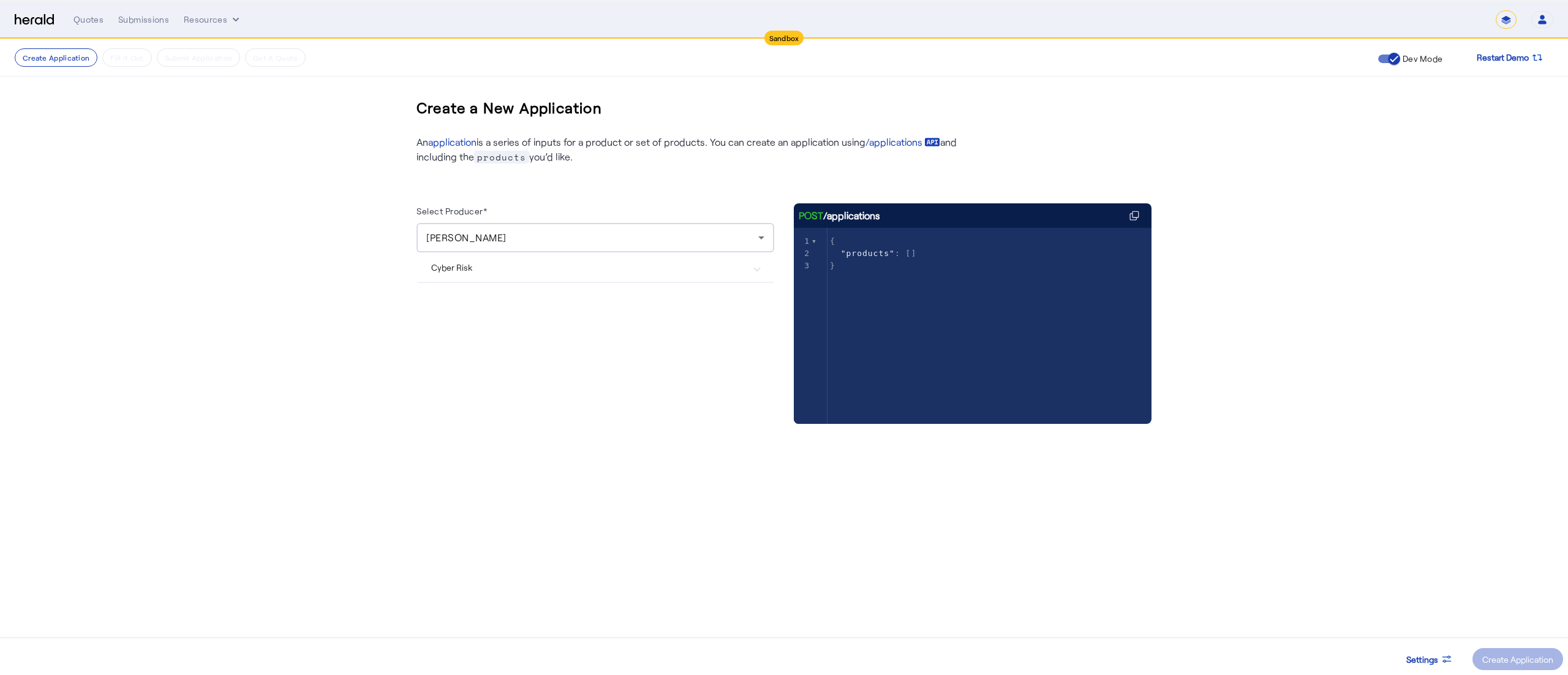
click at [568, 274] on Risk "Cyber Risk" at bounding box center [588, 268] width 314 height 13
click at [1520, 655] on div "Create Application" at bounding box center [1518, 660] width 71 height 13
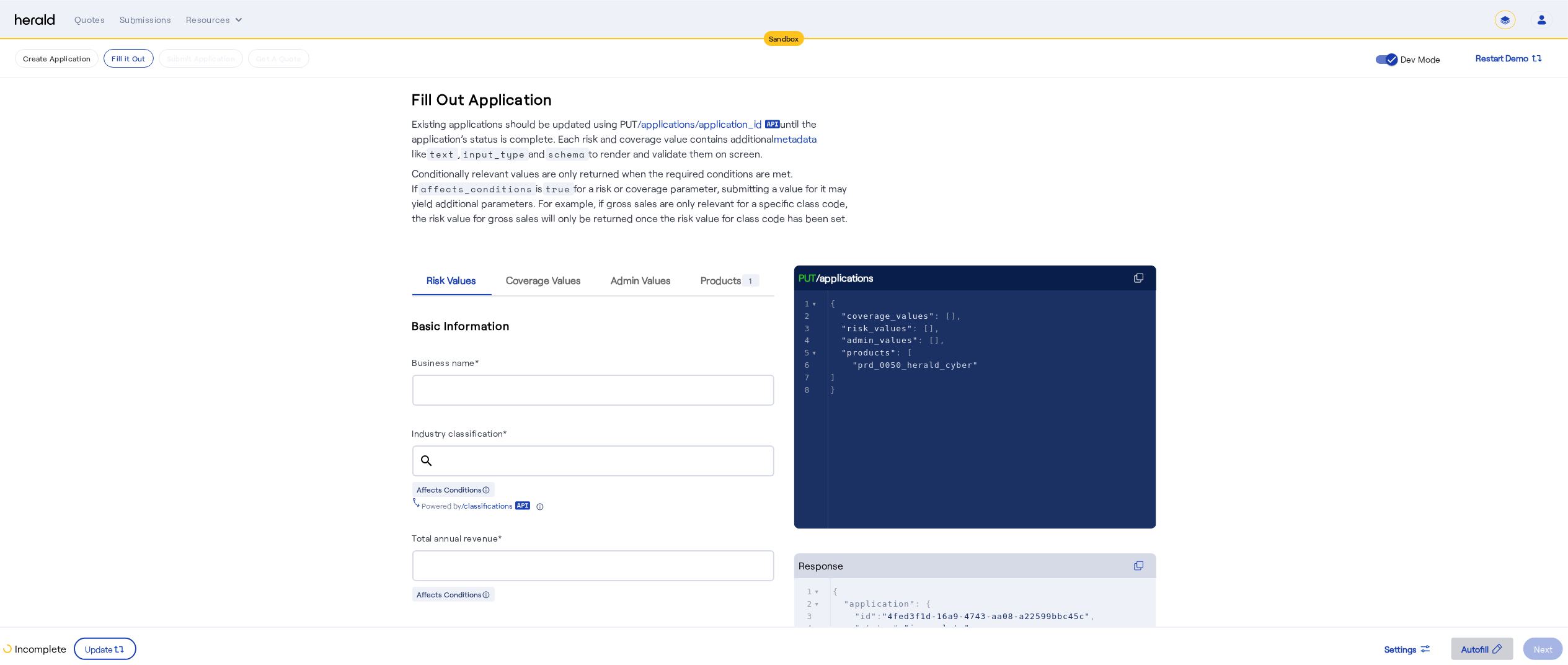
click at [1479, 652] on span "Autofill" at bounding box center [1475, 649] width 27 height 13
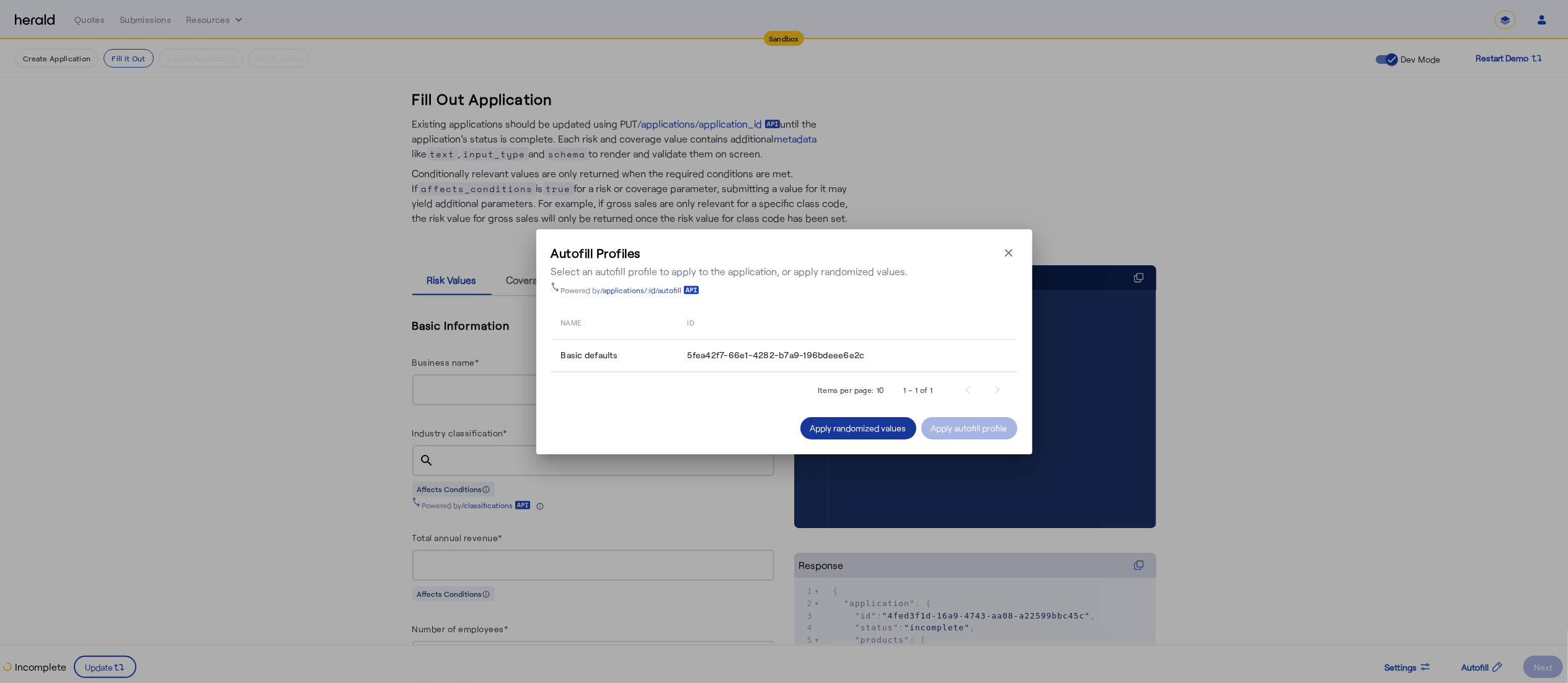
click at [852, 423] on div "Apply randomized values" at bounding box center [858, 428] width 96 height 13
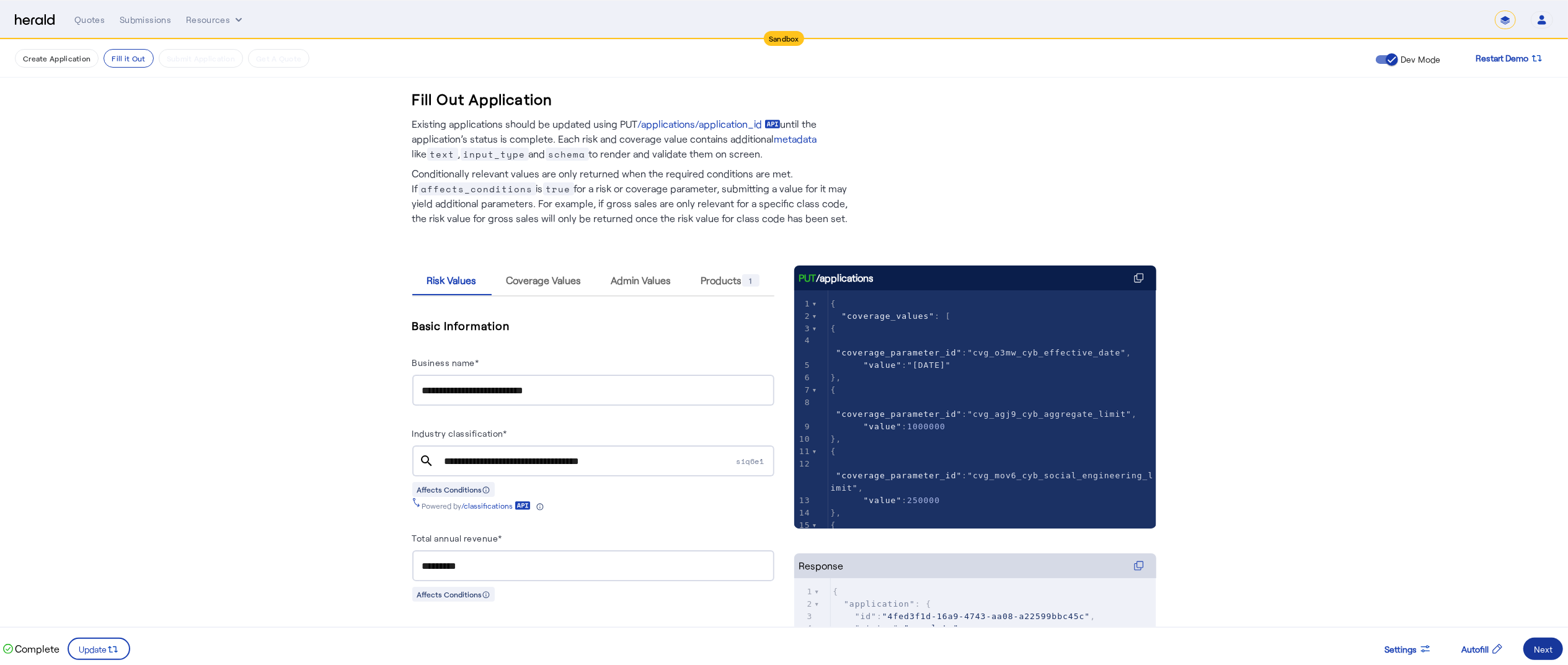
click at [1541, 647] on div "Next" at bounding box center [1543, 649] width 18 height 13
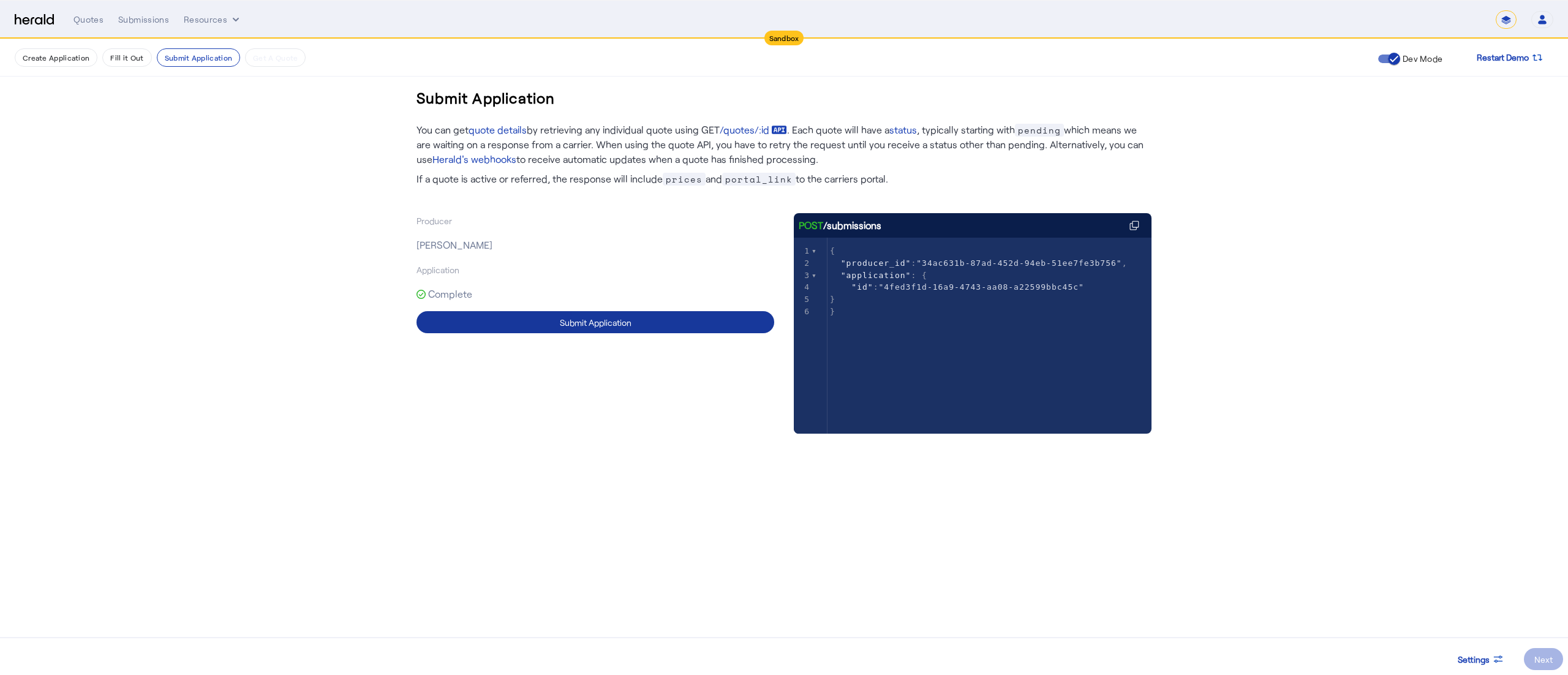
click at [677, 313] on span at bounding box center [595, 322] width 358 height 29
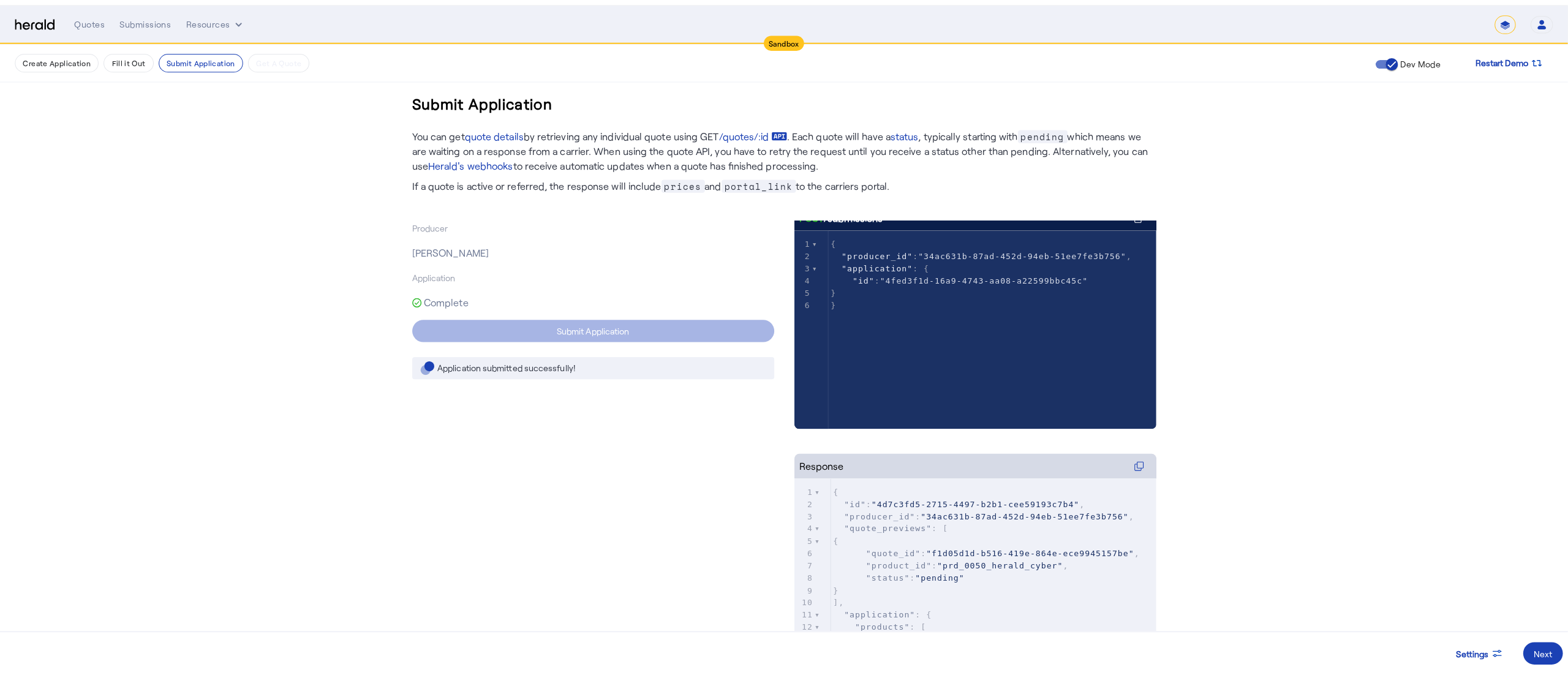
scroll to position [25, 0]
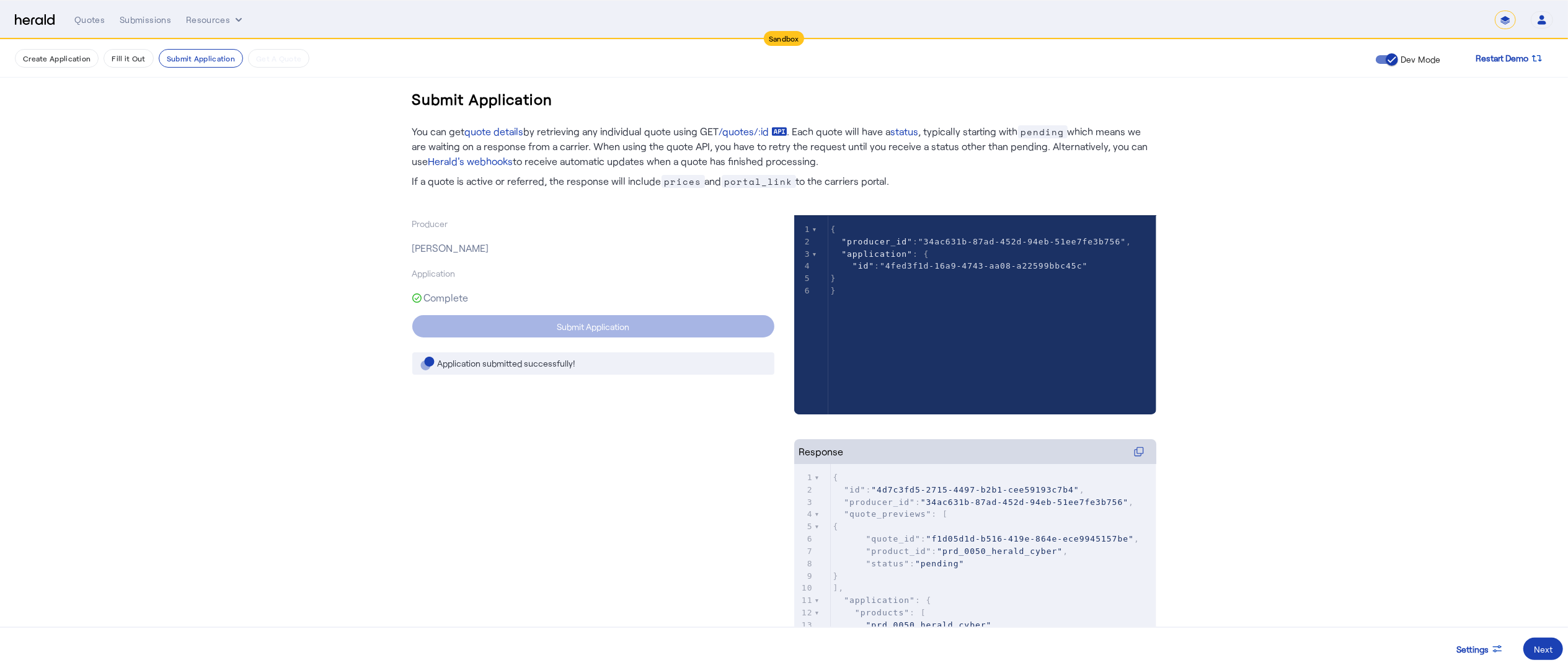
click at [907, 282] on pre "}" at bounding box center [1002, 279] width 347 height 13
type textarea "**********"
drag, startPoint x: 888, startPoint y: 489, endPoint x: 1069, endPoint y: 489, distance: 181.0
click at [1069, 489] on span ""4d7c3fd5-2715-4497-b2b1-cee59193c7b4"" at bounding box center [975, 490] width 208 height 10
click at [1550, 643] on div "Next" at bounding box center [1543, 649] width 18 height 13
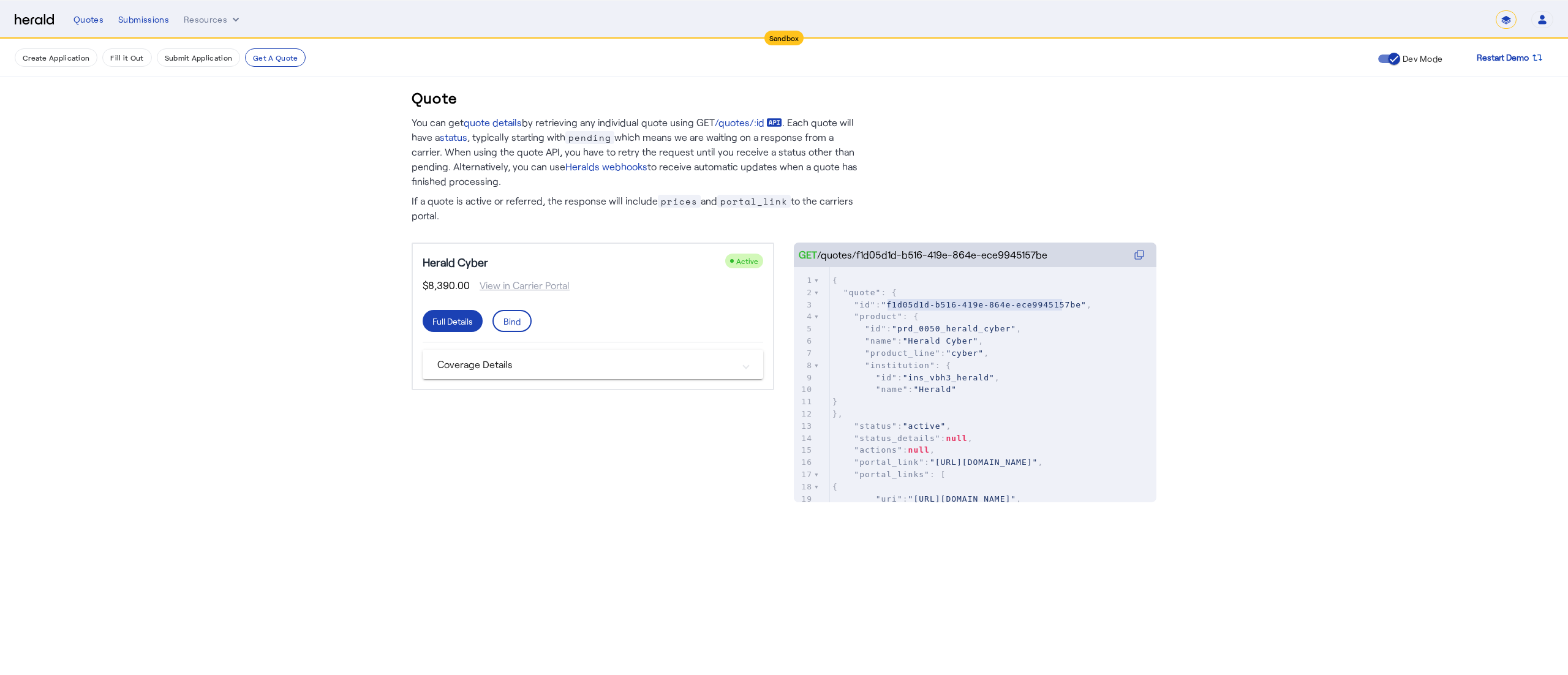
type textarea "**********"
drag, startPoint x: 887, startPoint y: 301, endPoint x: 1066, endPoint y: 304, distance: 179.0
click at [1066, 304] on span ""f1d05d1d-b516-419e-864e-ece9945157be"" at bounding box center [983, 304] width 205 height 9
